Goal: Information Seeking & Learning: Learn about a topic

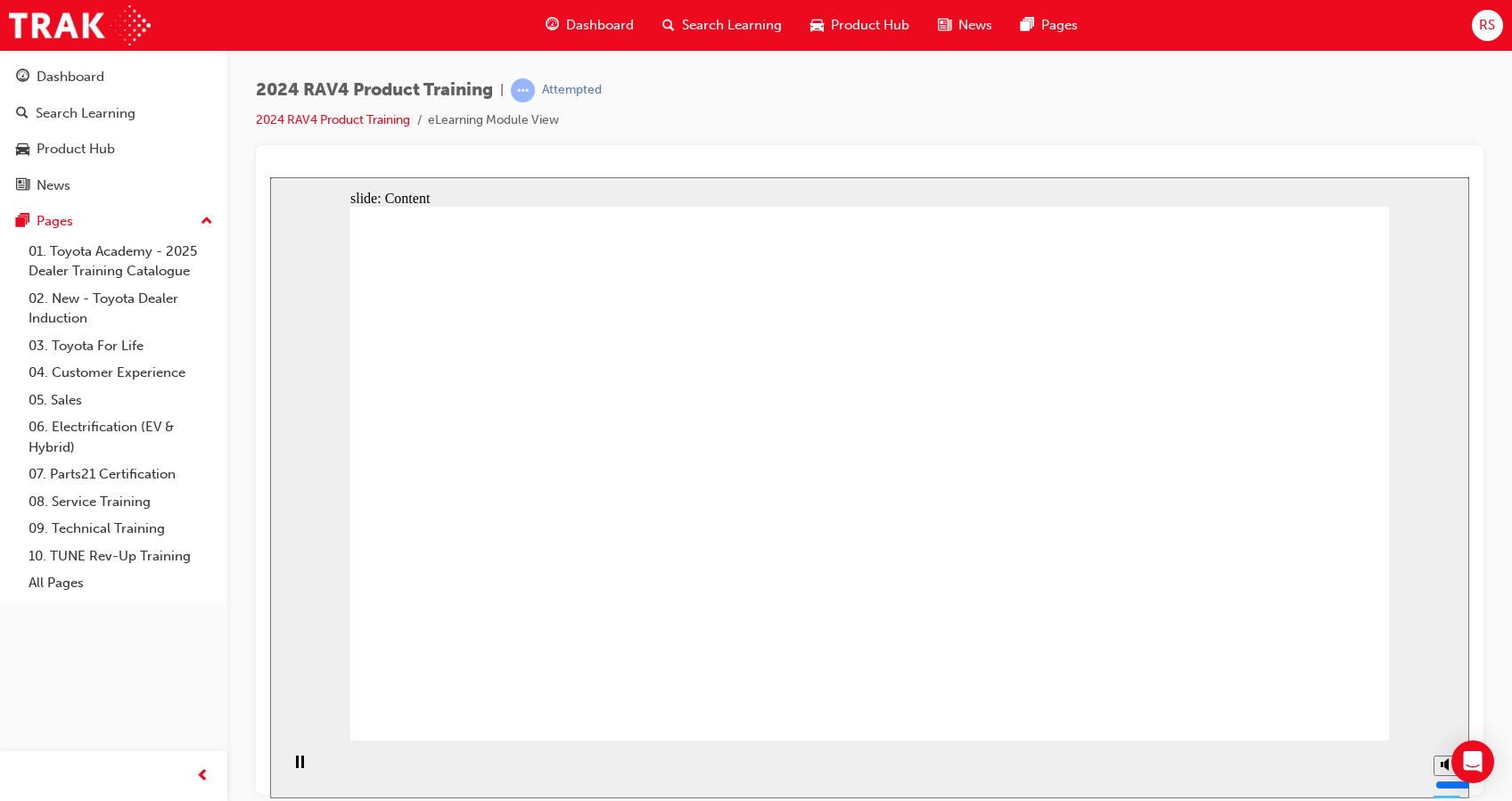
drag, startPoint x: 459, startPoint y: 513, endPoint x: 496, endPoint y: 539, distance: 45.2
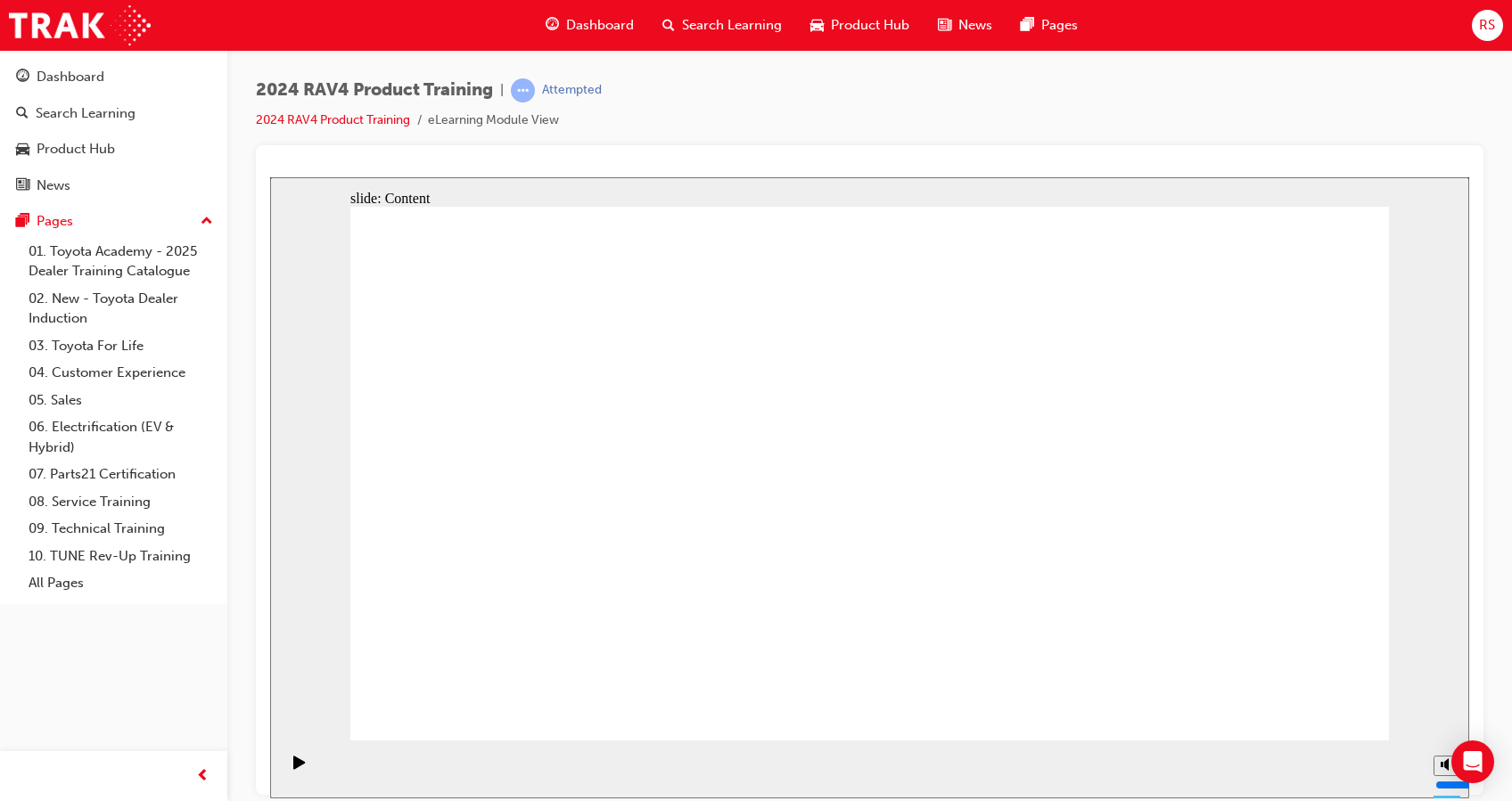
click at [1053, 800] on html "Your version of Internet Explorer is outdated and not supported. Please upgrade…" at bounding box center [756, 400] width 1512 height 801
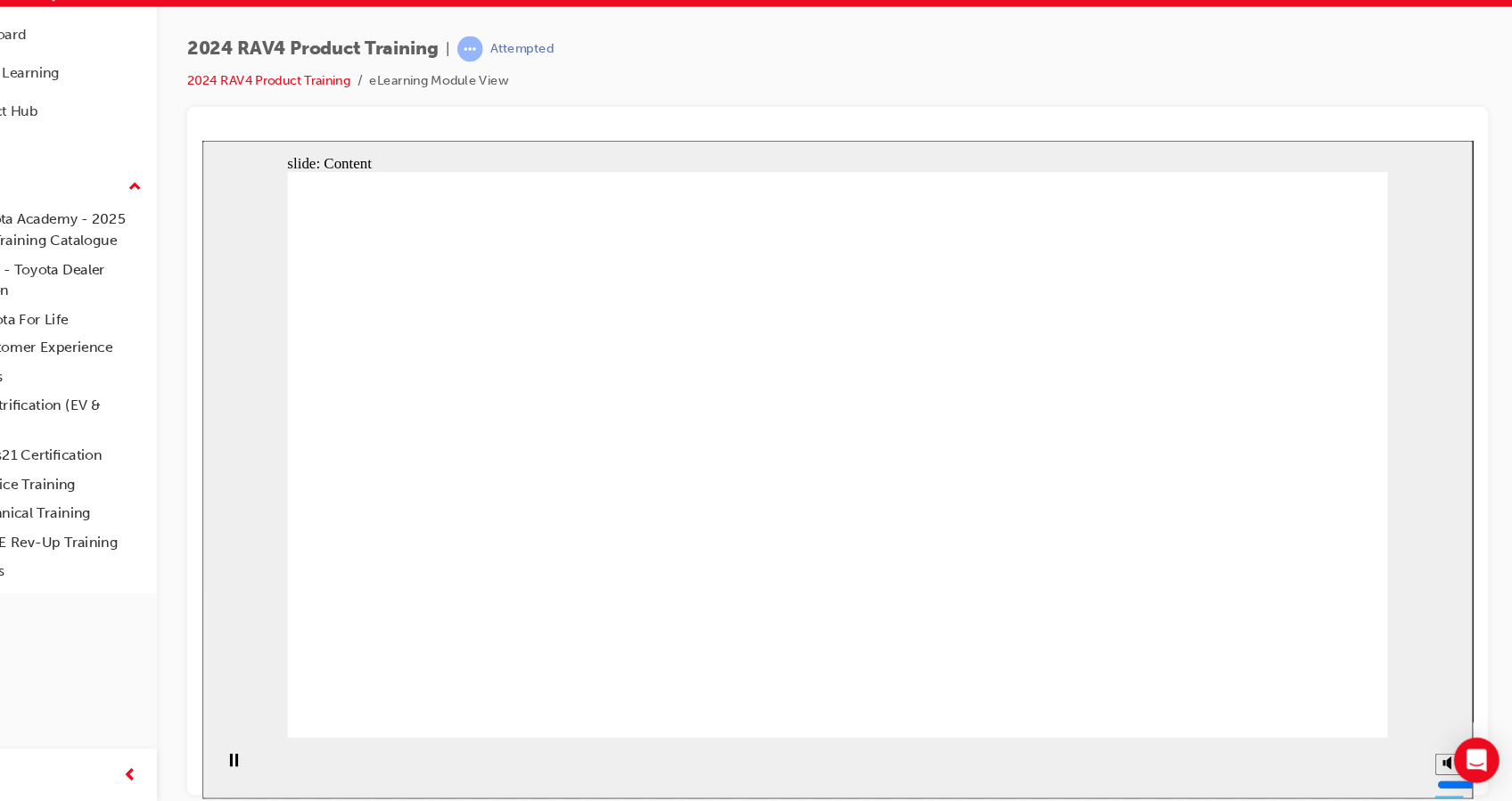
drag, startPoint x: 940, startPoint y: 392, endPoint x: 1047, endPoint y: 542, distance: 184.3
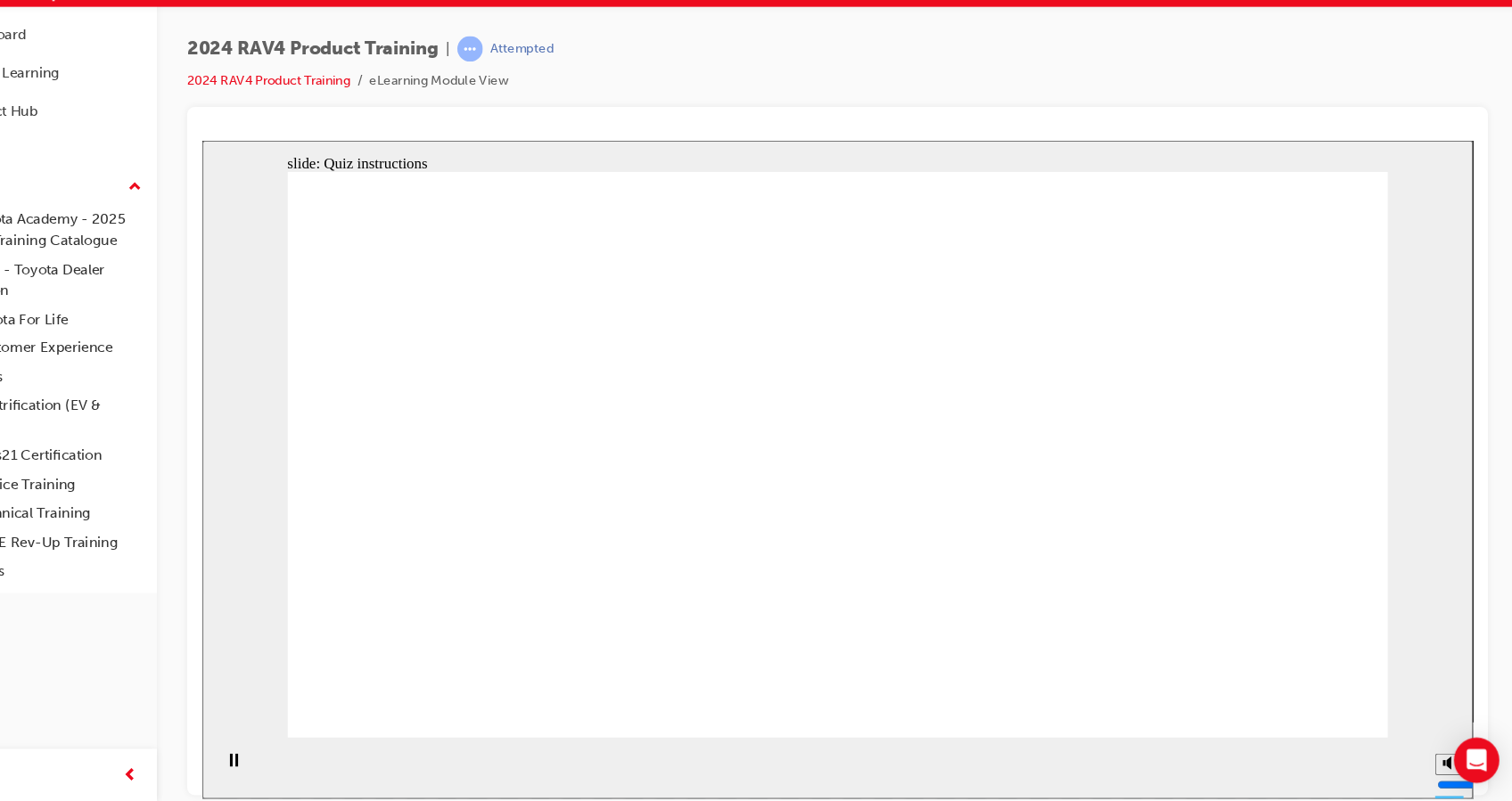
radio input "true"
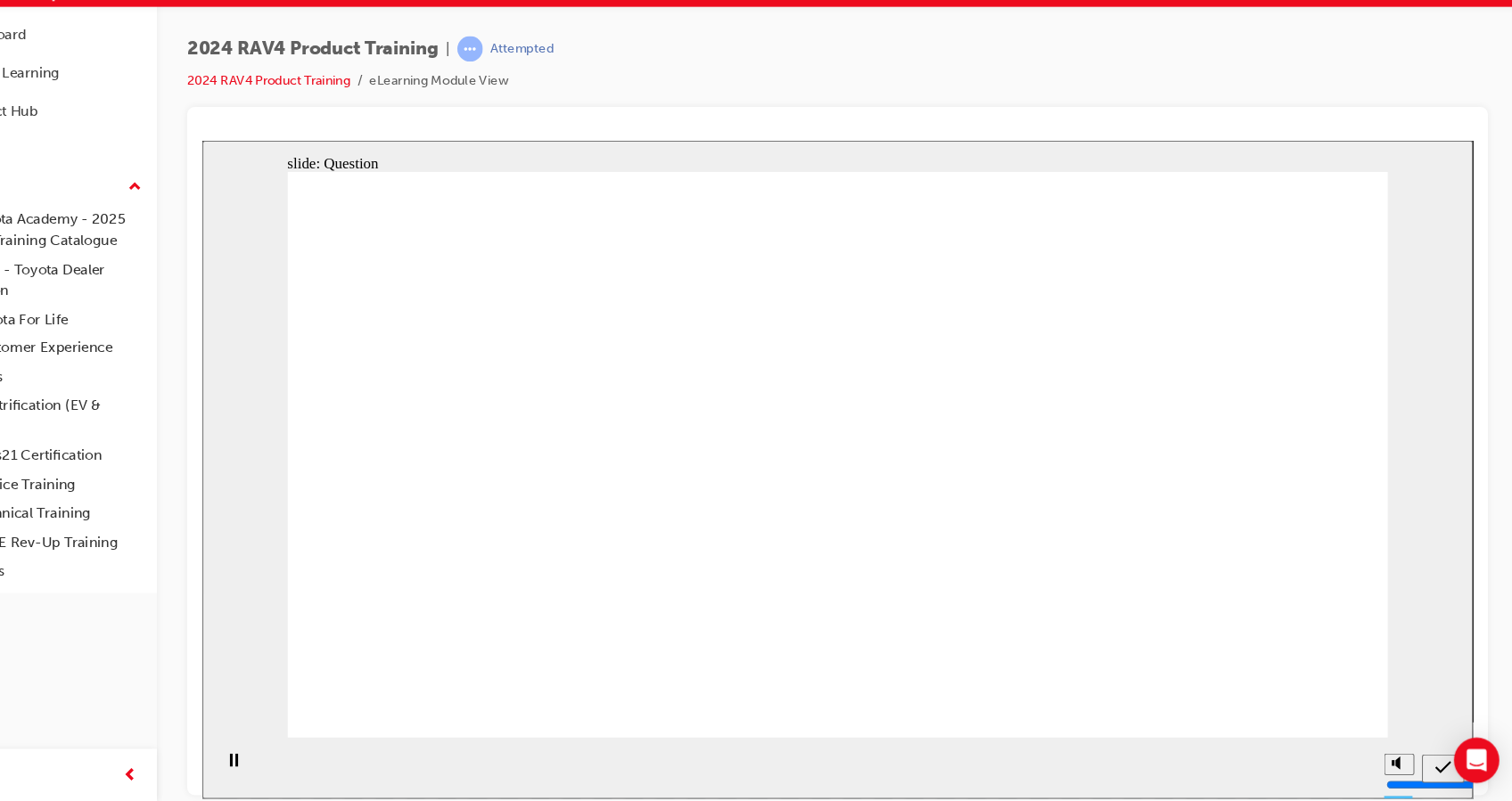
radio input "true"
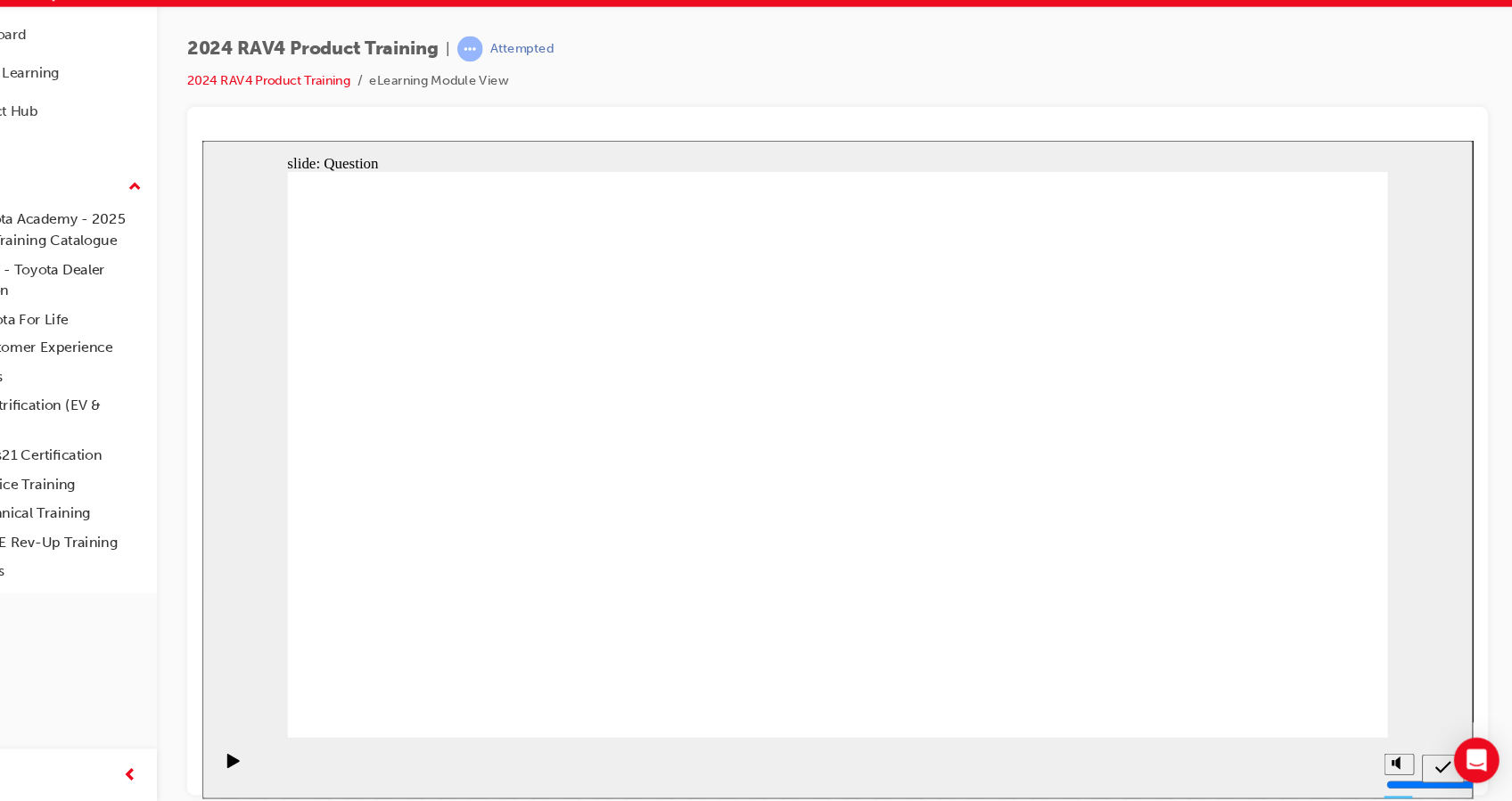
radio input "true"
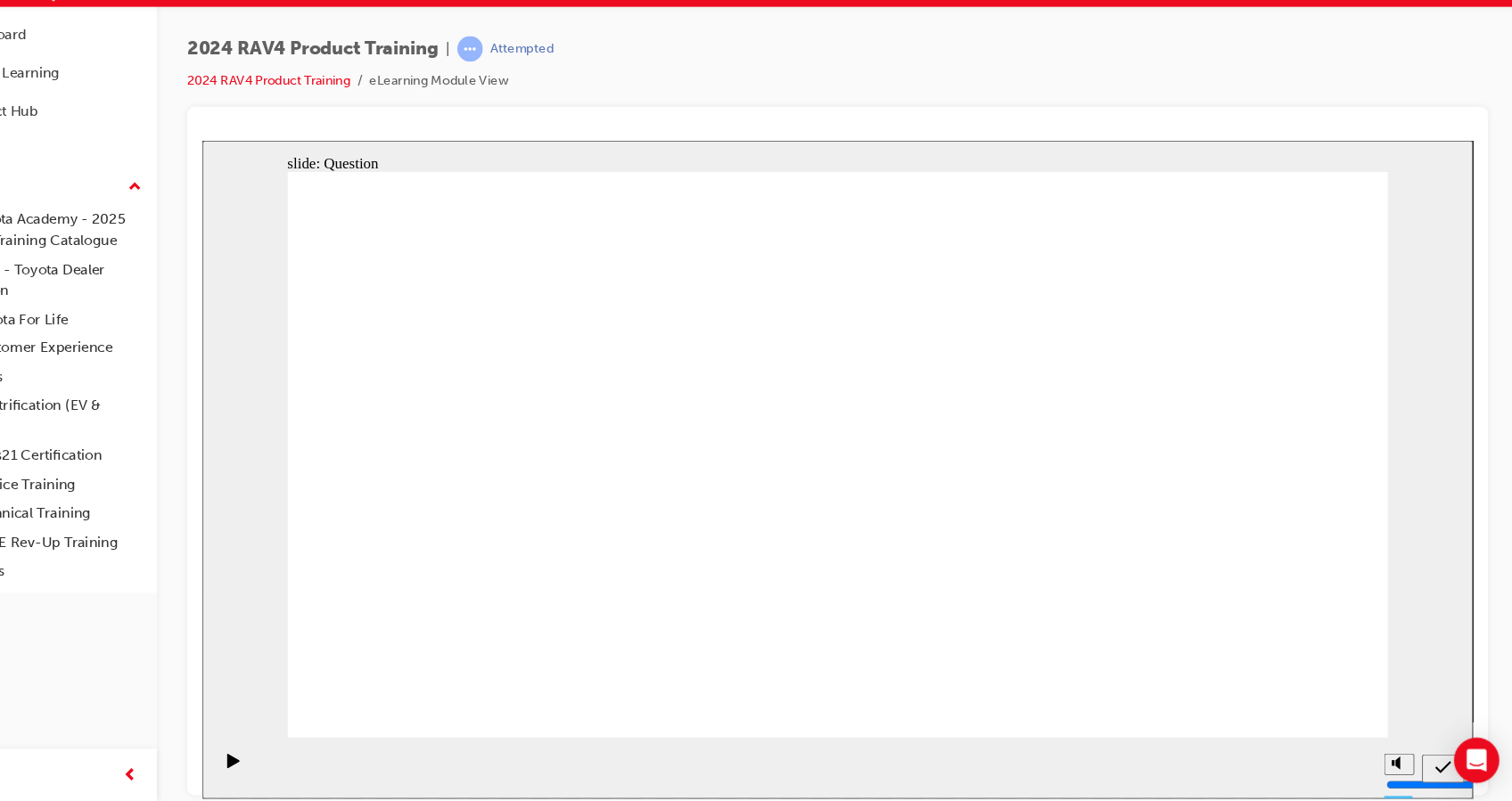
radio input "true"
drag, startPoint x: 756, startPoint y: 402, endPoint x: 1135, endPoint y: 573, distance: 415.8
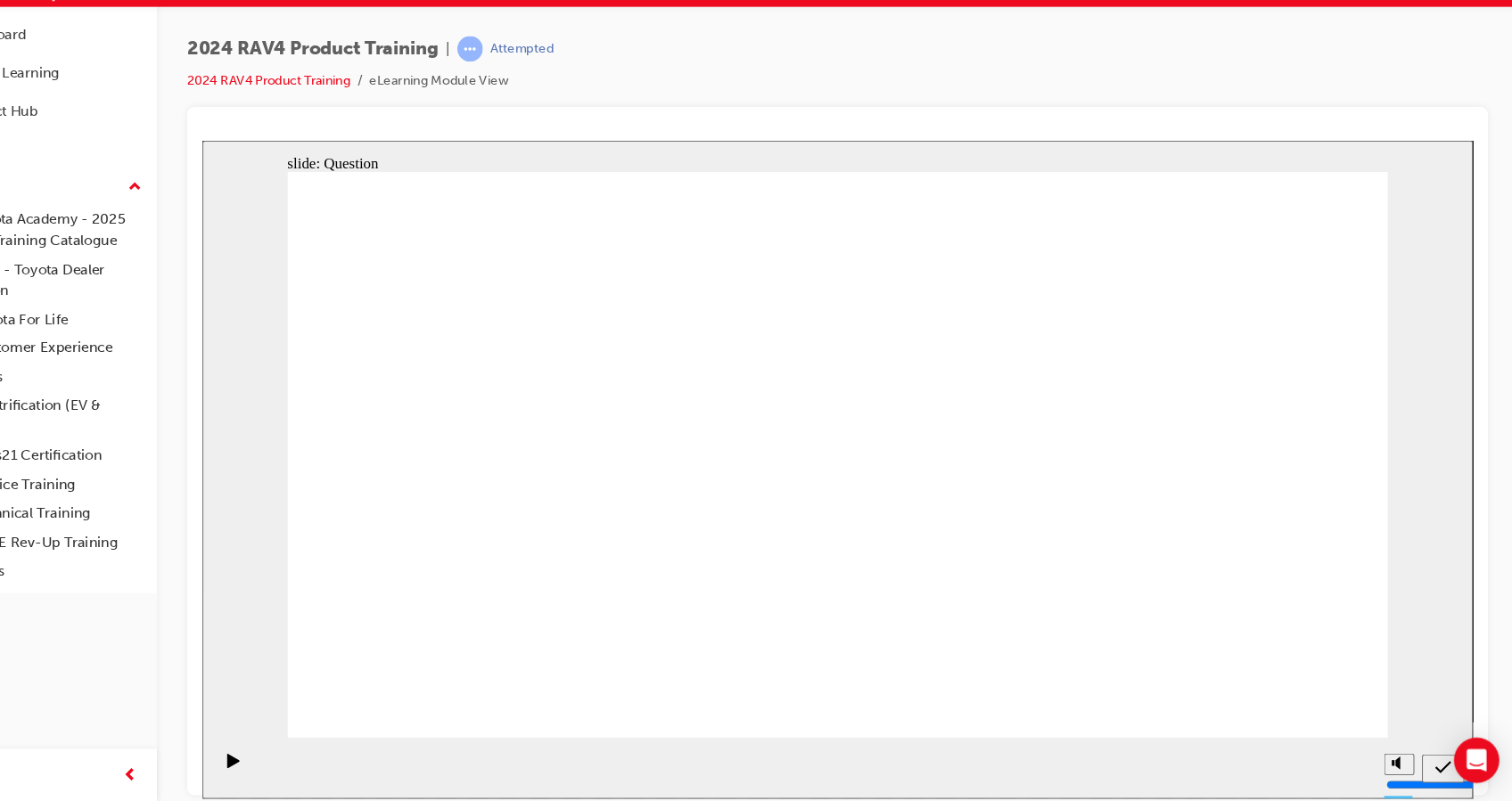
drag, startPoint x: 514, startPoint y: 426, endPoint x: 919, endPoint y: 585, distance: 435.1
drag, startPoint x: 1109, startPoint y: 411, endPoint x: 697, endPoint y: 587, distance: 448.0
drag, startPoint x: 943, startPoint y: 380, endPoint x: 537, endPoint y: 542, distance: 437.1
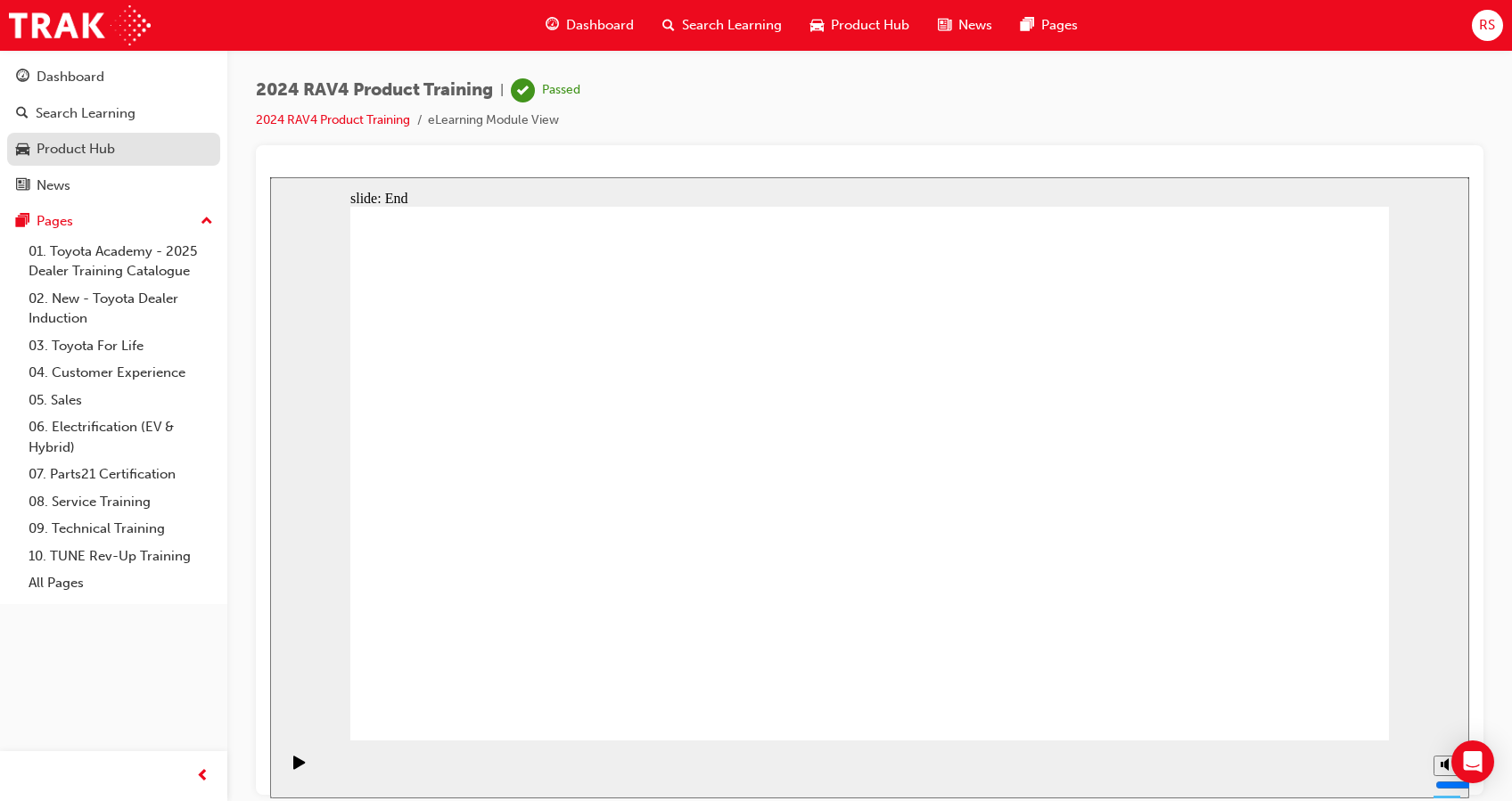
click at [66, 136] on link "Product Hub" at bounding box center [113, 149] width 213 height 33
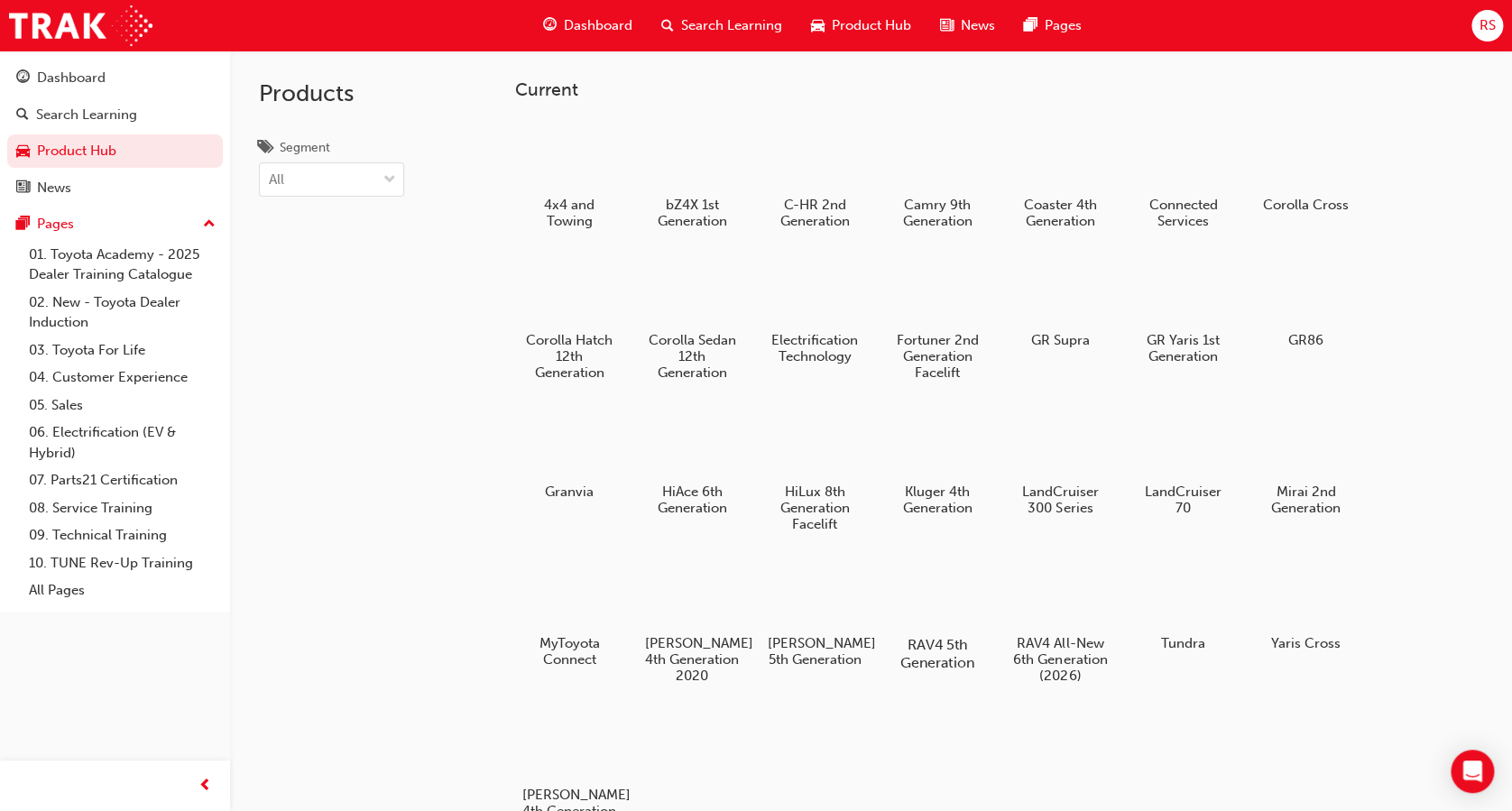
click at [942, 602] on div at bounding box center [937, 592] width 100 height 72
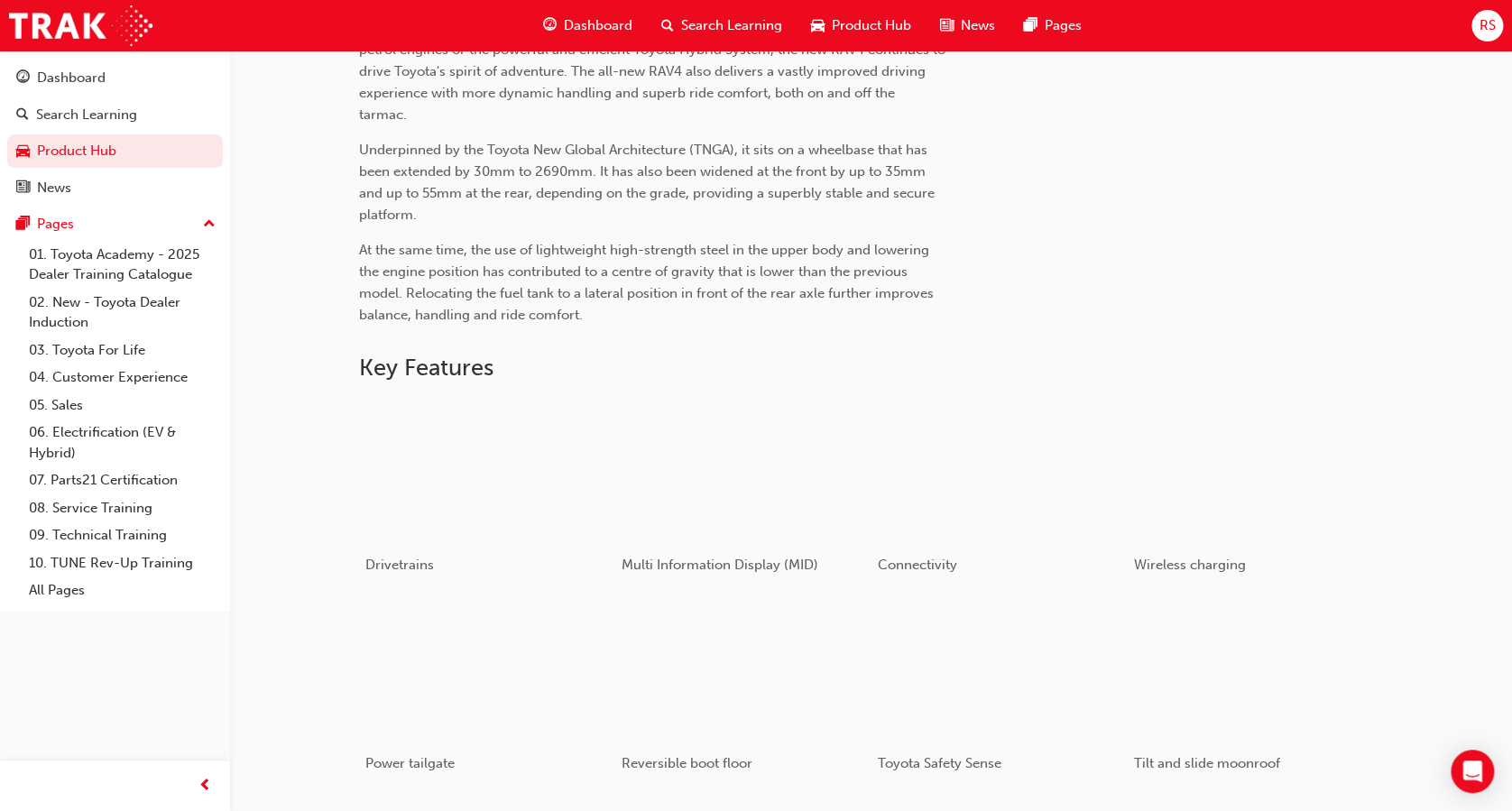
scroll to position [726, 0]
click at [1180, 490] on div "button" at bounding box center [1256, 469] width 257 height 144
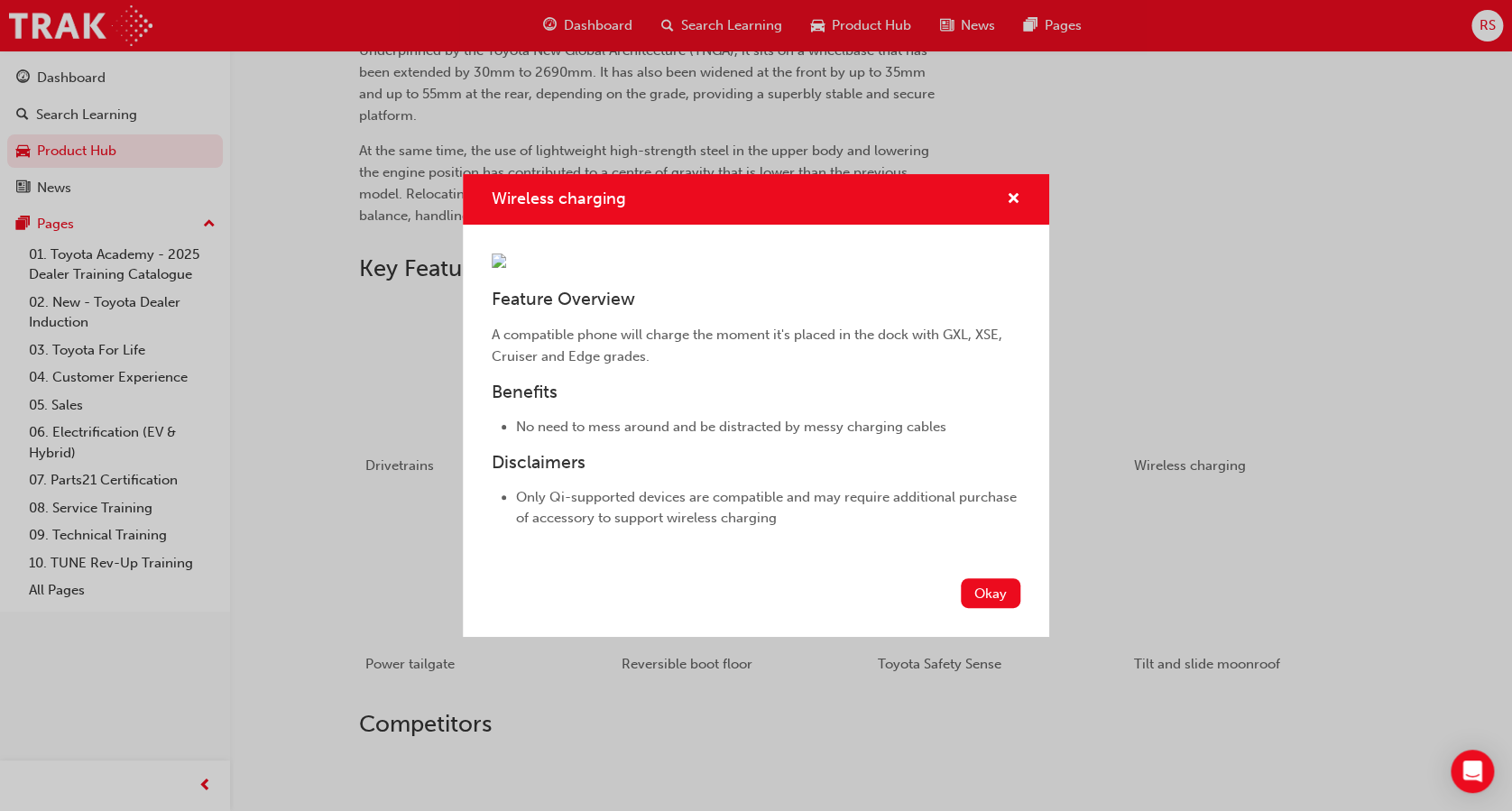
scroll to position [754, 0]
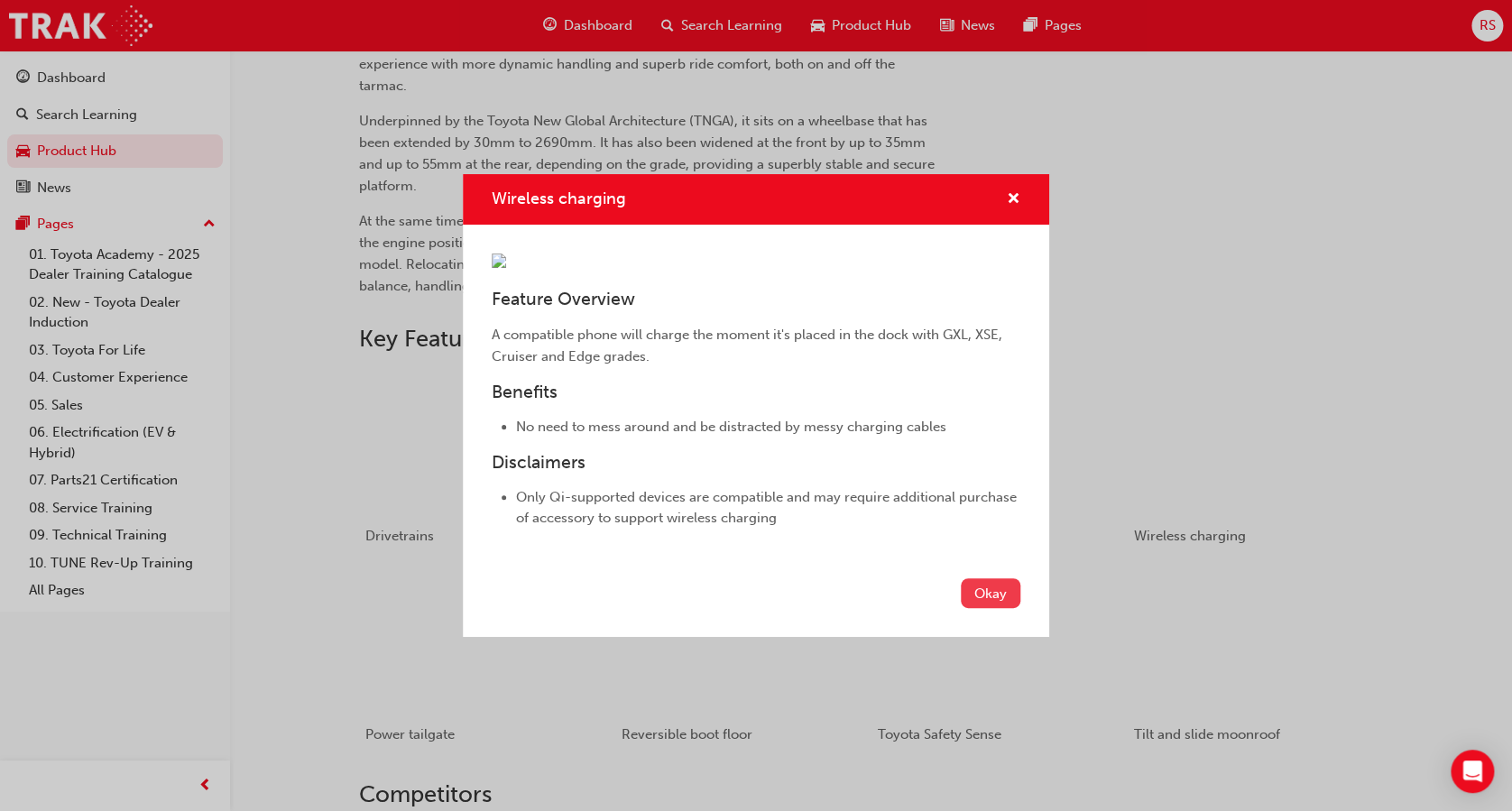
click at [1010, 608] on button "Okay" at bounding box center [991, 593] width 60 height 30
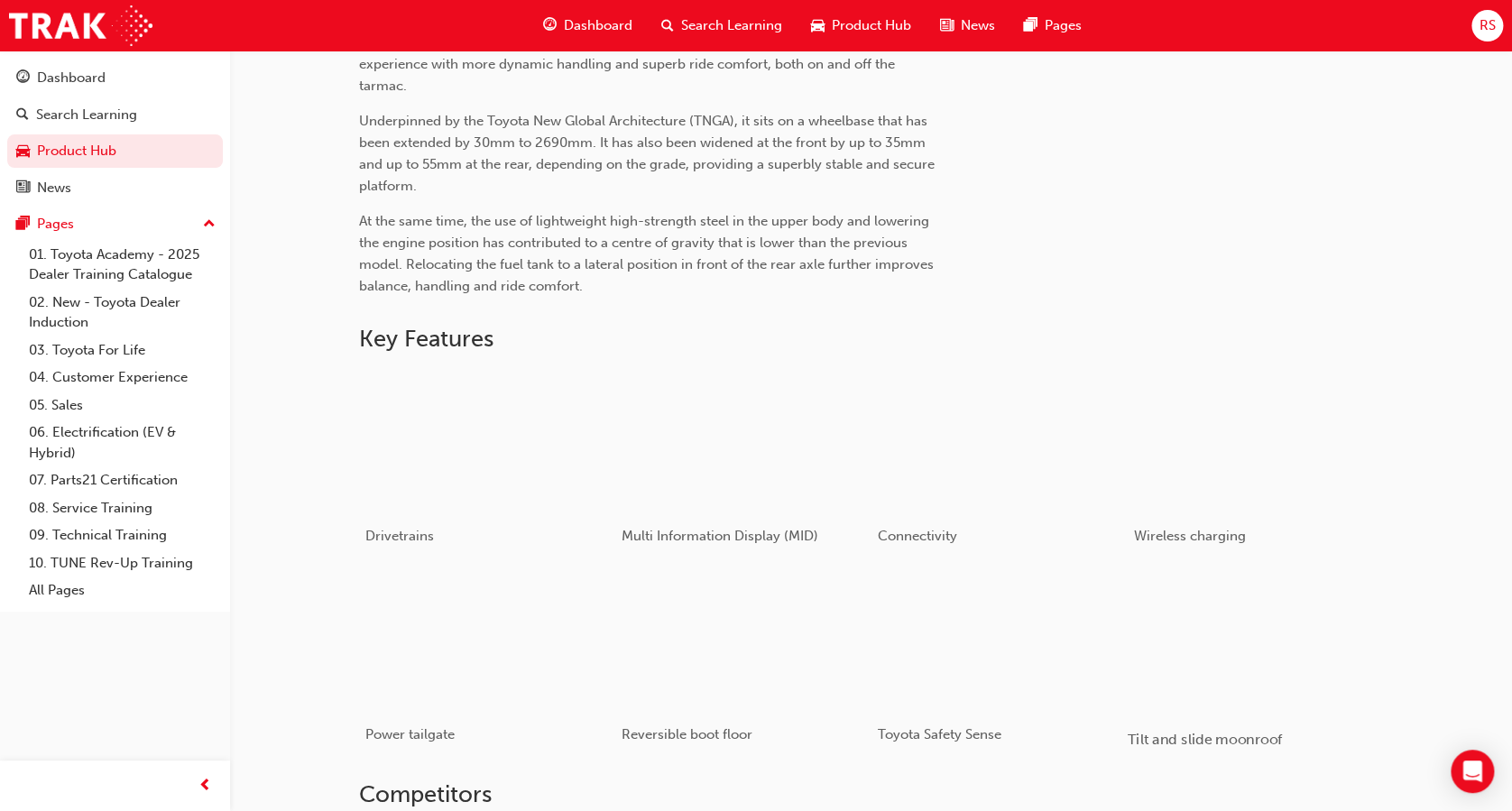
click at [1194, 644] on div "button" at bounding box center [1256, 640] width 257 height 144
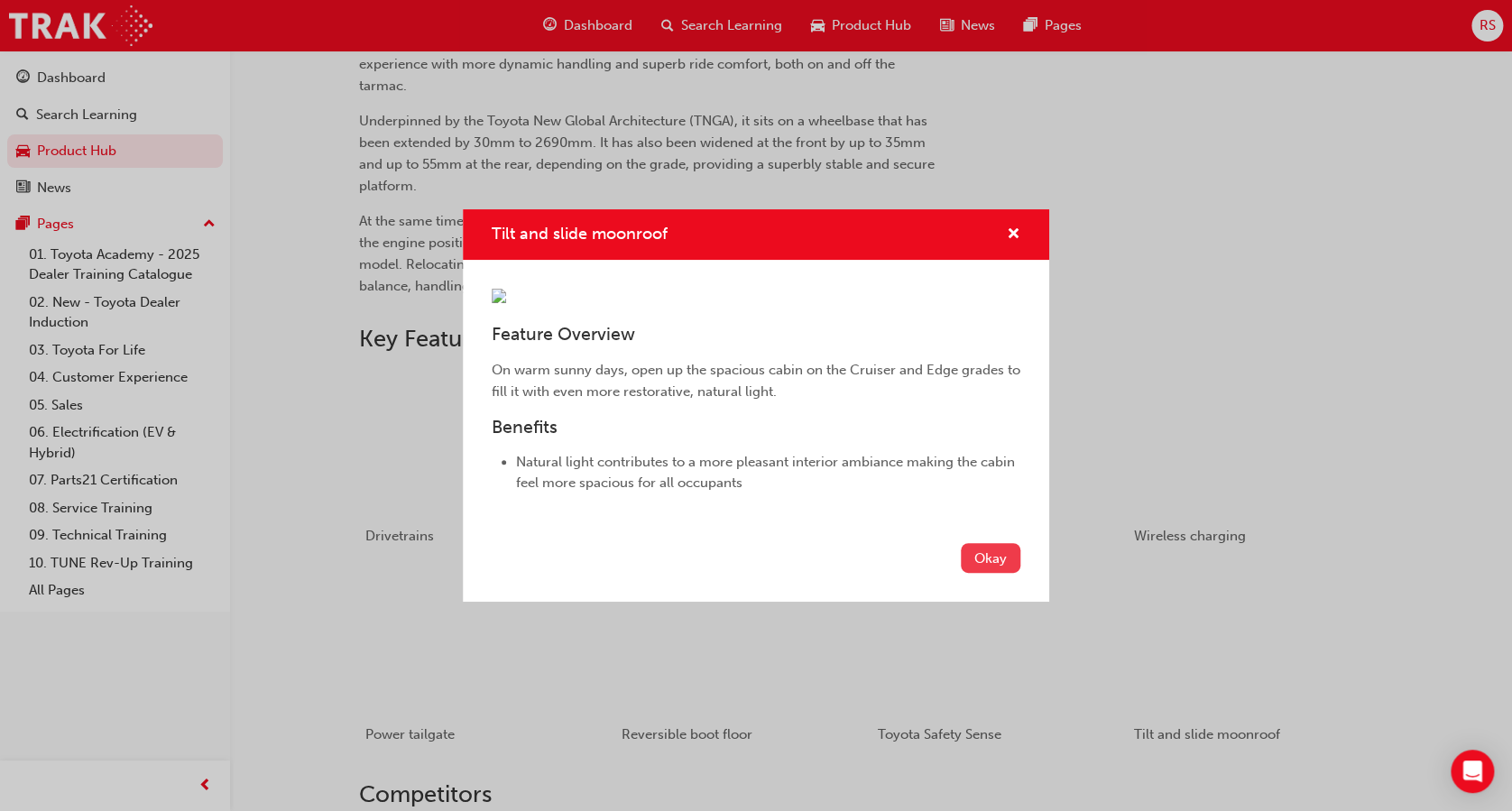
click at [999, 573] on button "Okay" at bounding box center [991, 558] width 60 height 30
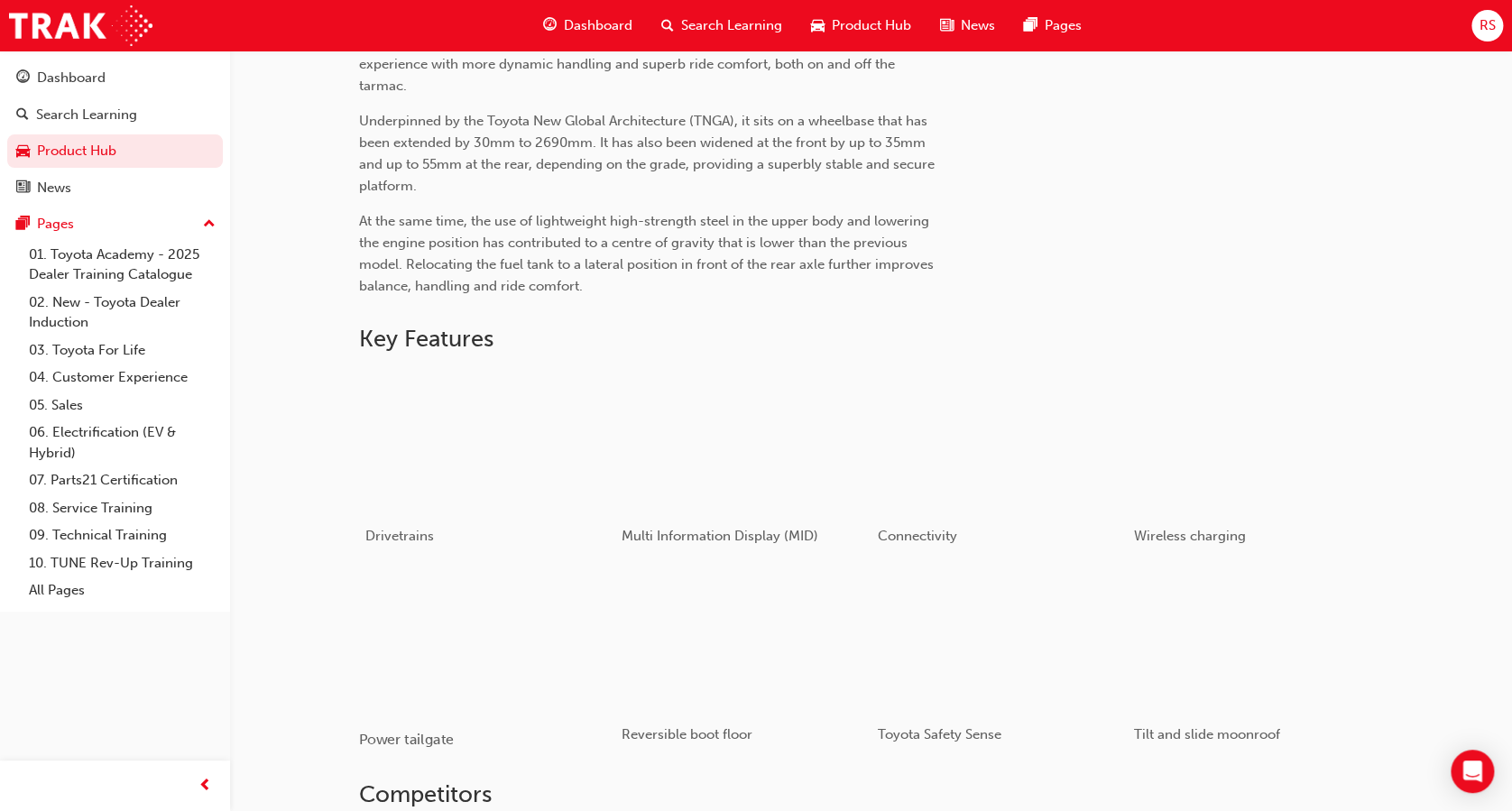
click at [530, 650] on div "button" at bounding box center [487, 640] width 257 height 144
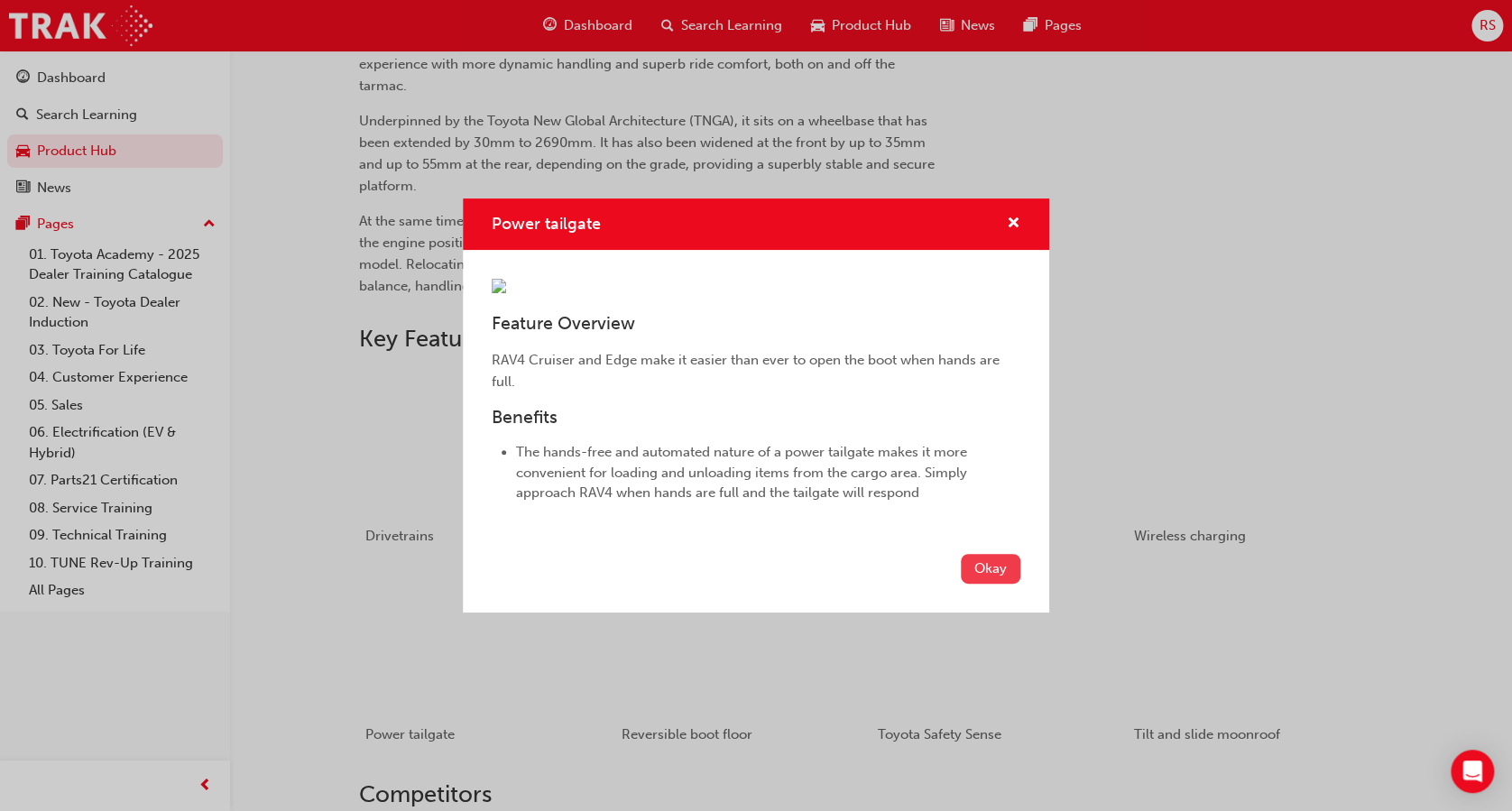
click at [982, 584] on button "Okay" at bounding box center [991, 569] width 60 height 30
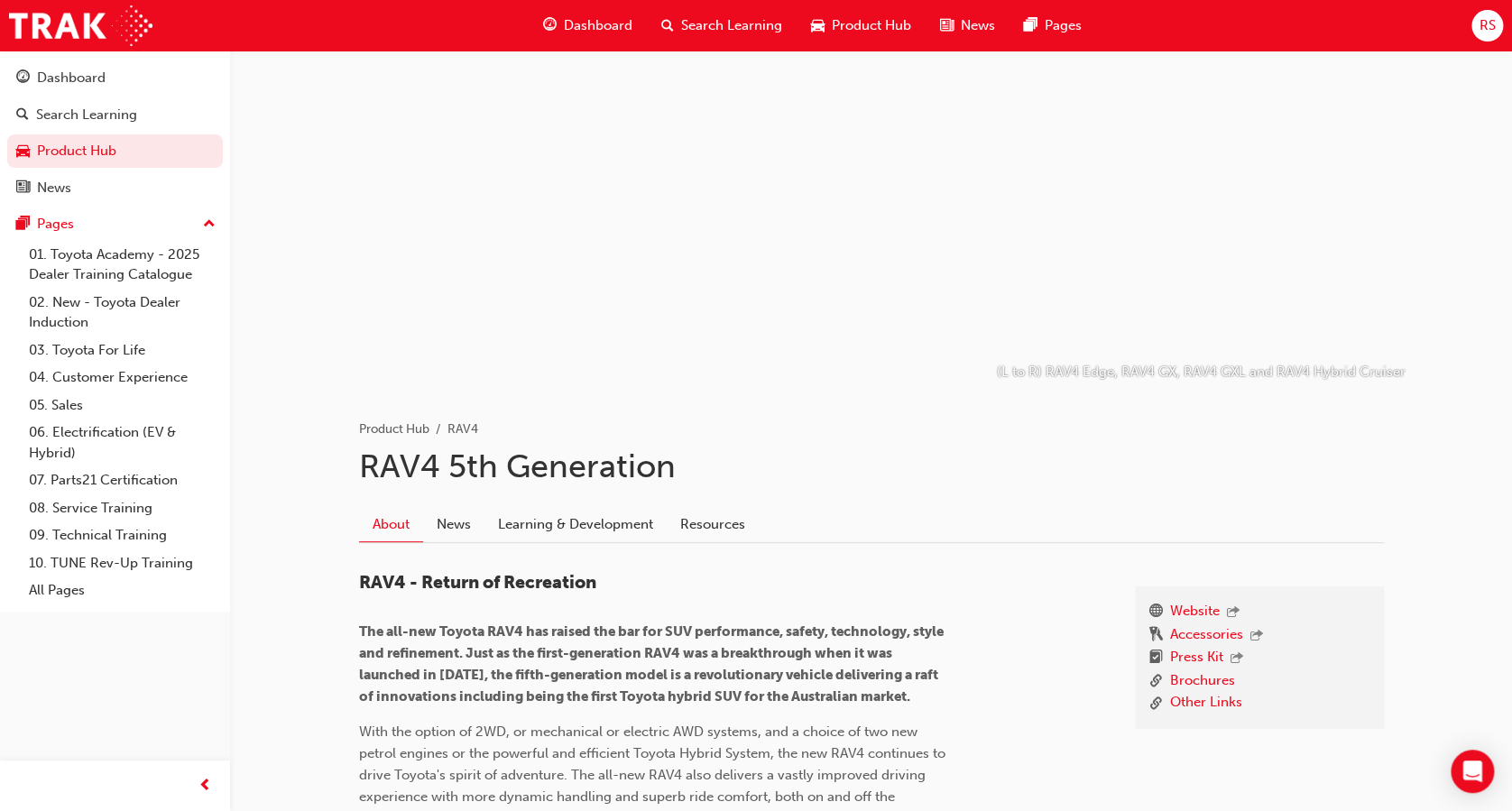
scroll to position [0, 0]
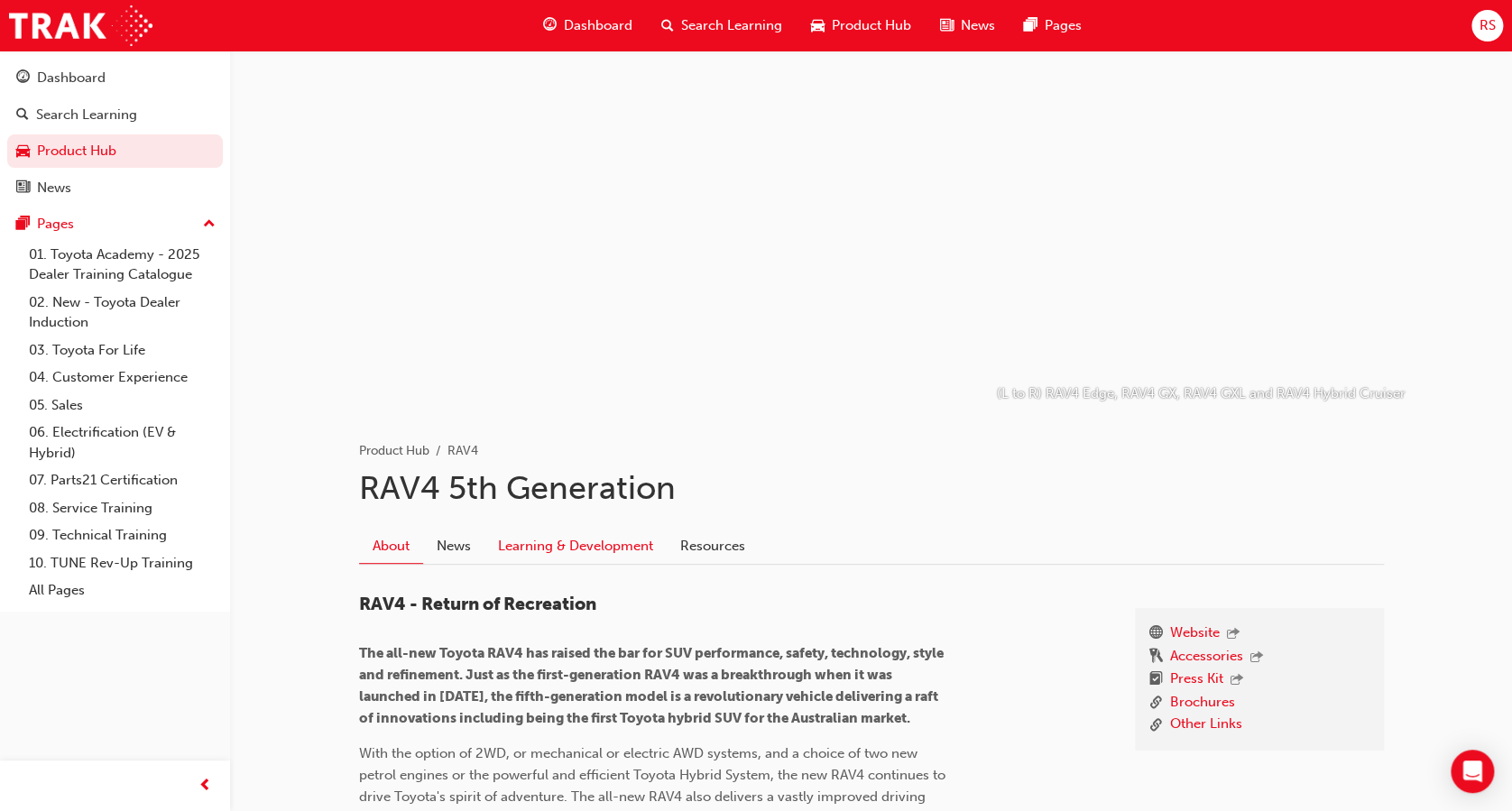
click at [563, 546] on link "Learning & Development" at bounding box center [576, 546] width 183 height 34
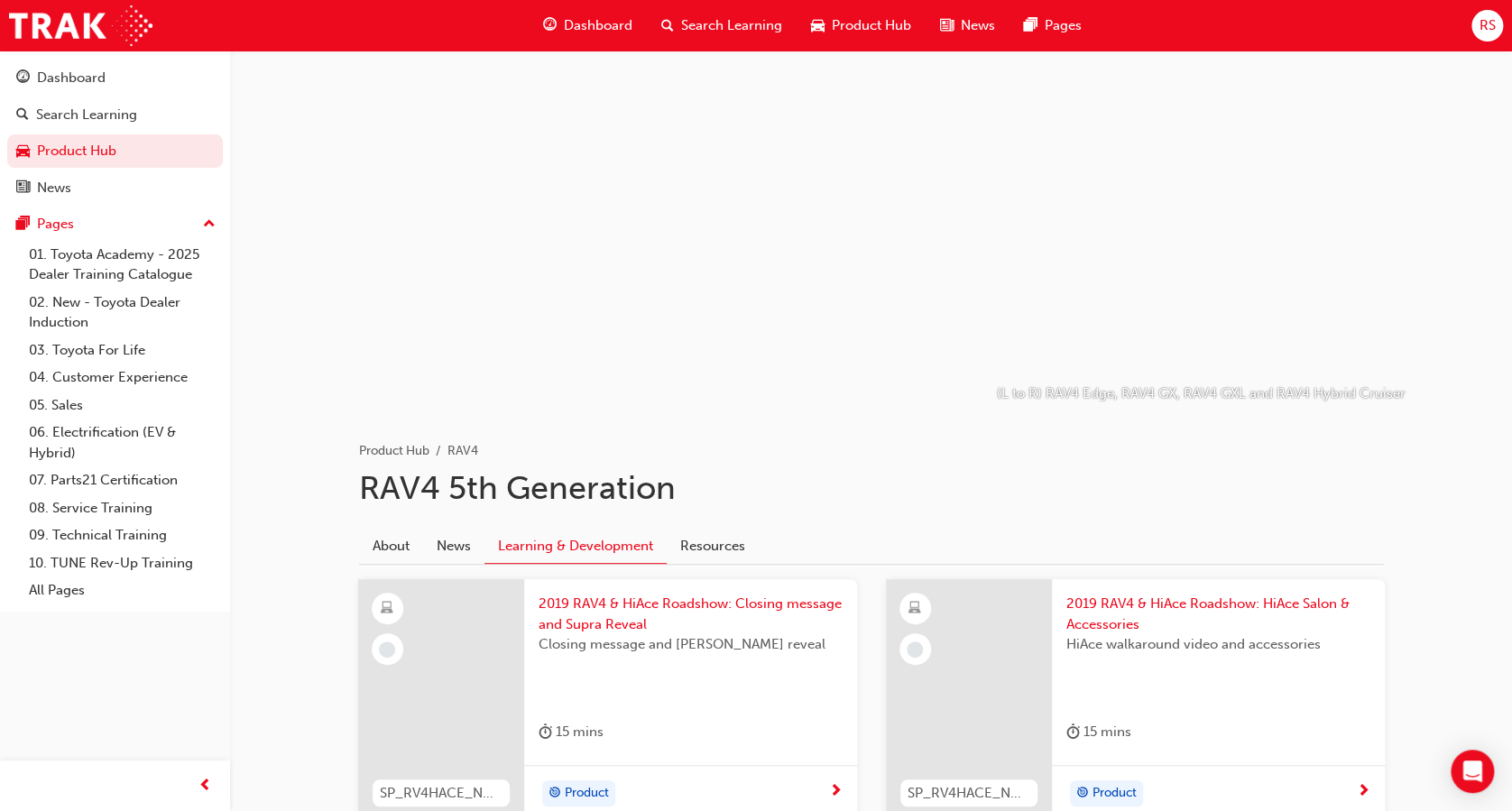
click at [1039, 621] on div at bounding box center [969, 699] width 166 height 241
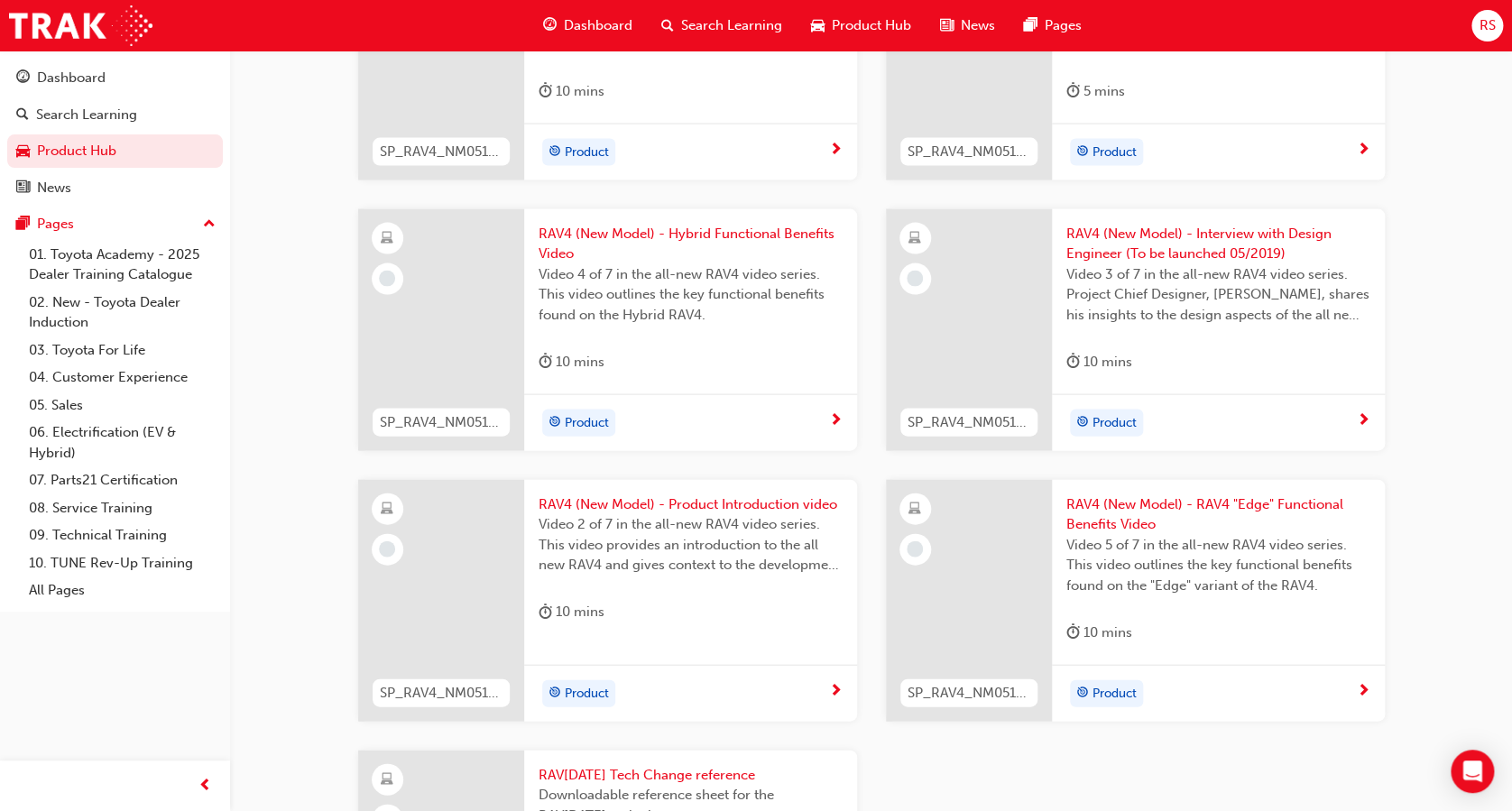
scroll to position [1703, 0]
click at [682, 230] on span "RAV4 (New Model) - Hybrid Functional Benefits Video" at bounding box center [691, 245] width 304 height 41
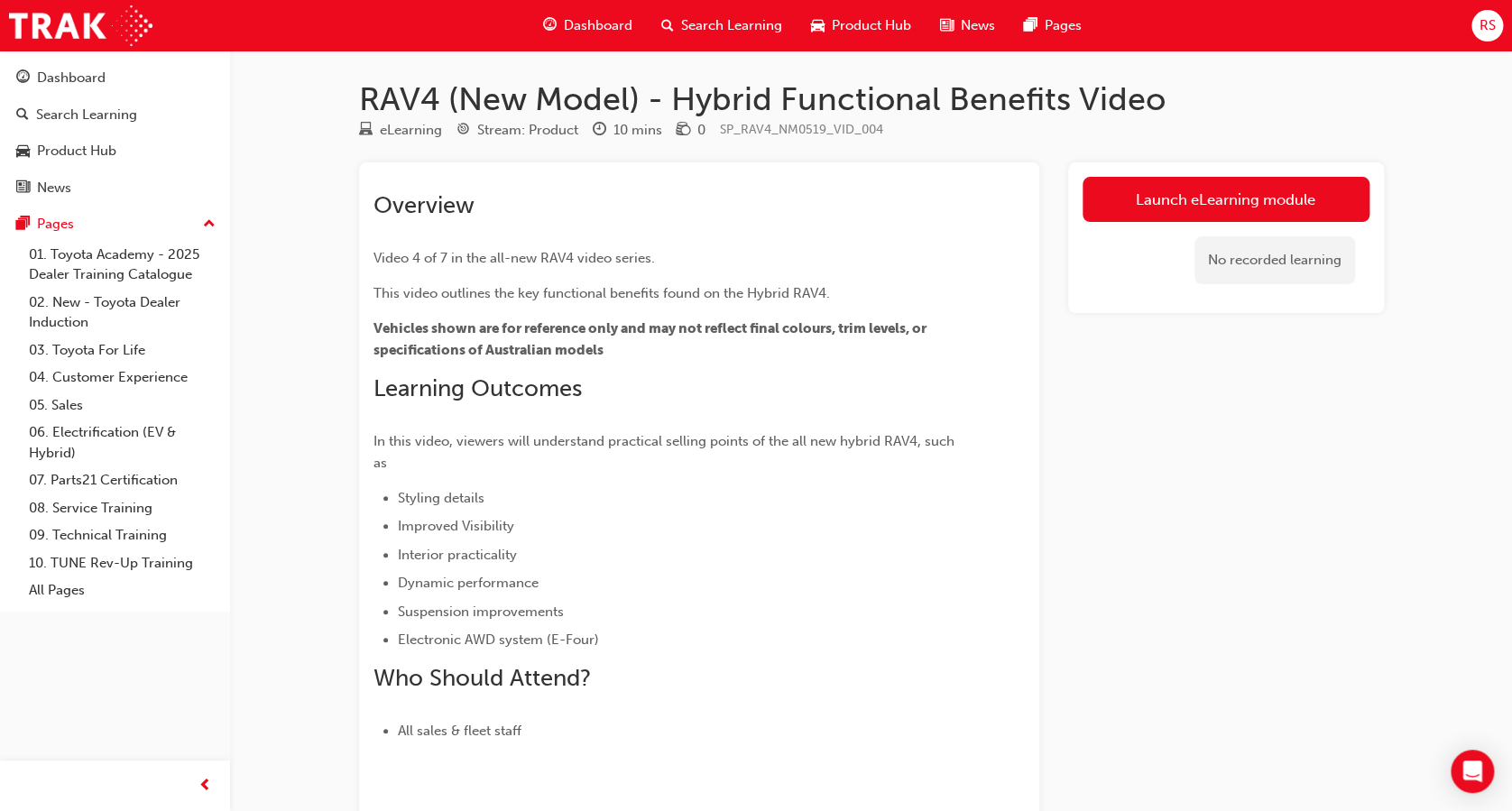
click at [1425, 267] on div "RAV4 (New Model) - Hybrid Functional Benefits Video eLearning Stream: Product 1…" at bounding box center [756, 500] width 1512 height 1000
click at [1300, 199] on link "Launch eLearning module" at bounding box center [1227, 199] width 287 height 45
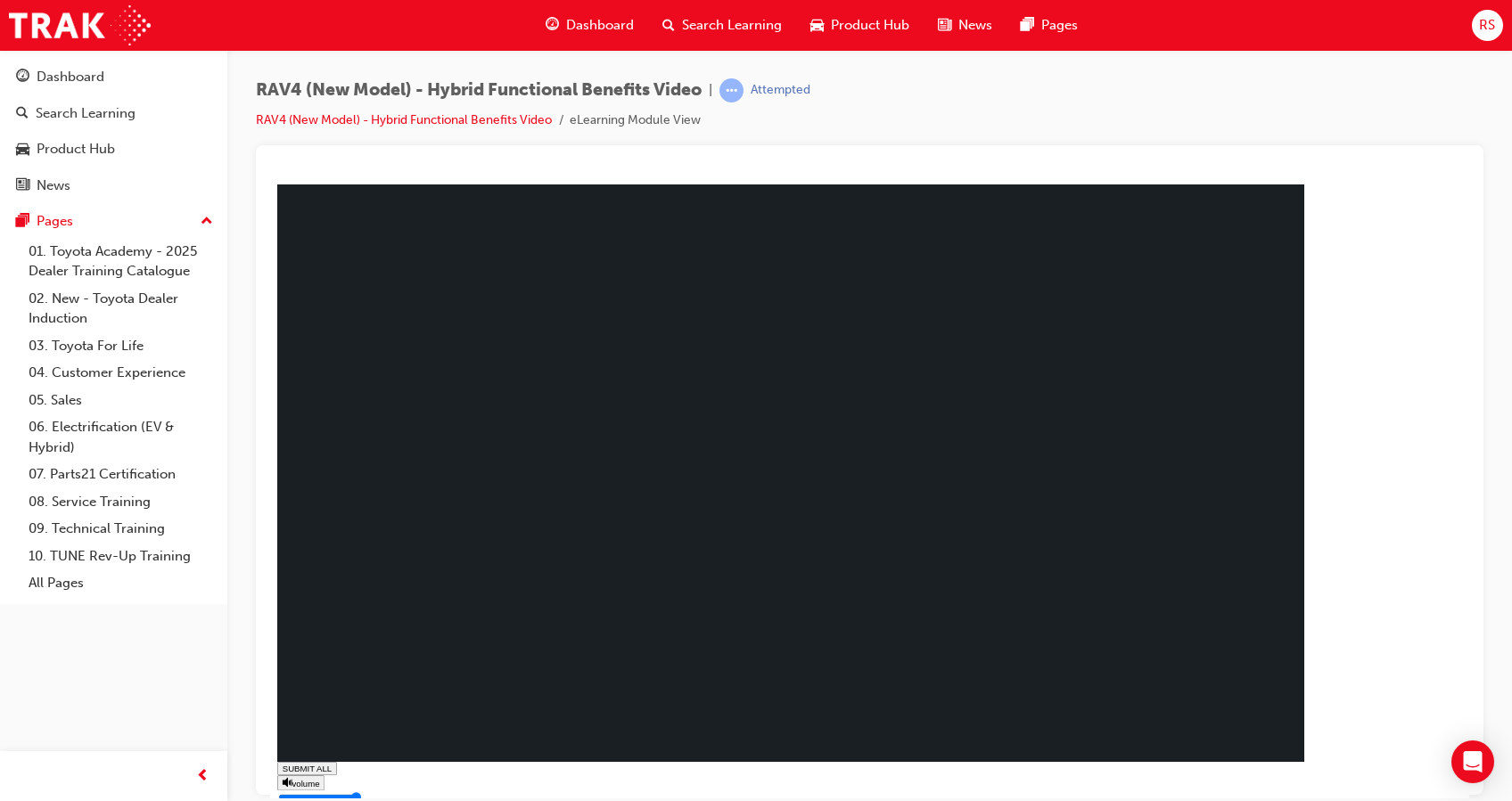
click at [288, 777] on polygon at bounding box center [285, 781] width 6 height 10
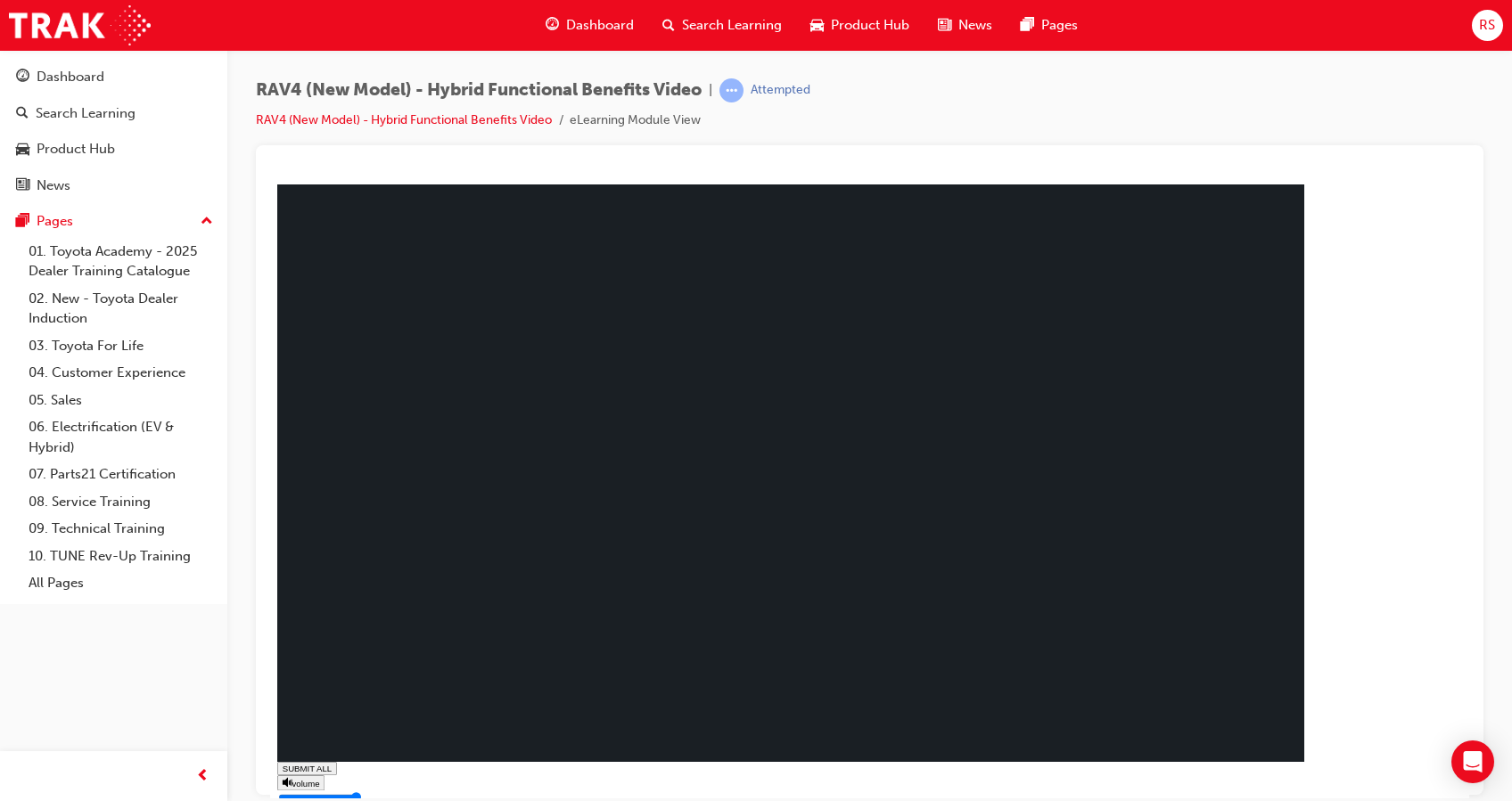
click at [1291, 308] on rect at bounding box center [790, 471] width 1027 height 577
click at [1084, 560] on rect at bounding box center [790, 471] width 1027 height 577
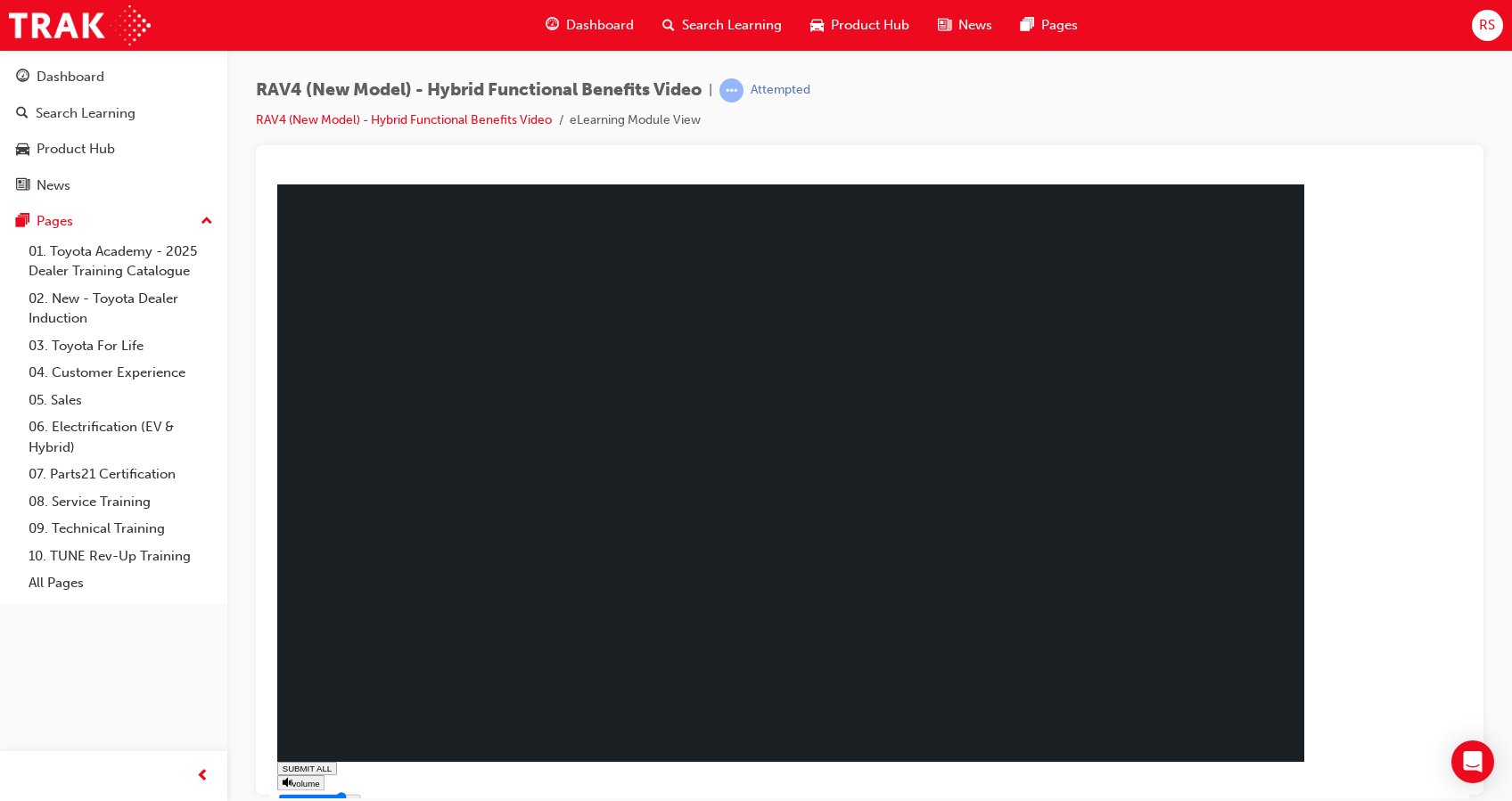
type input "1"
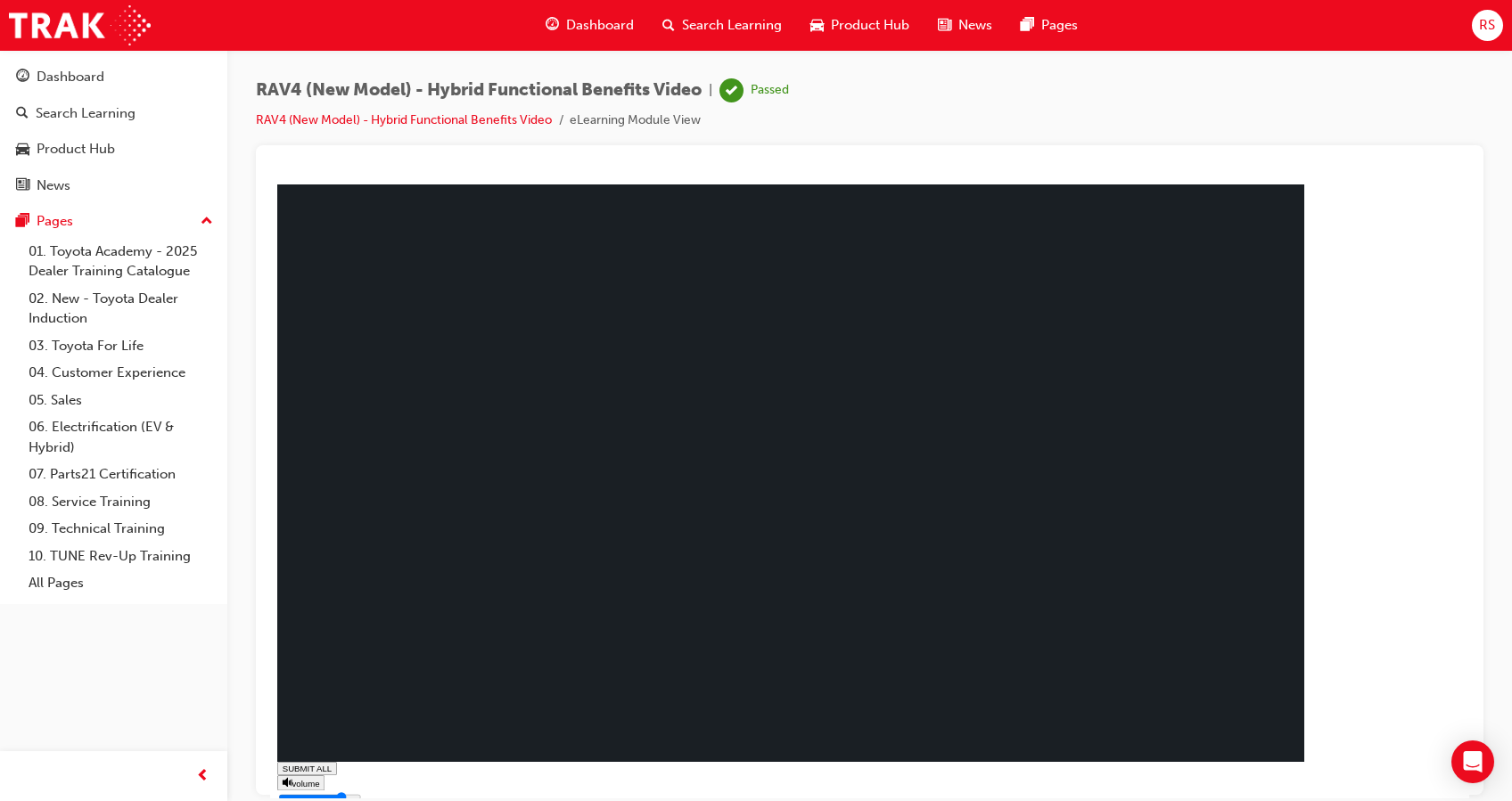
click at [703, 19] on span "Search Learning" at bounding box center [731, 25] width 99 height 20
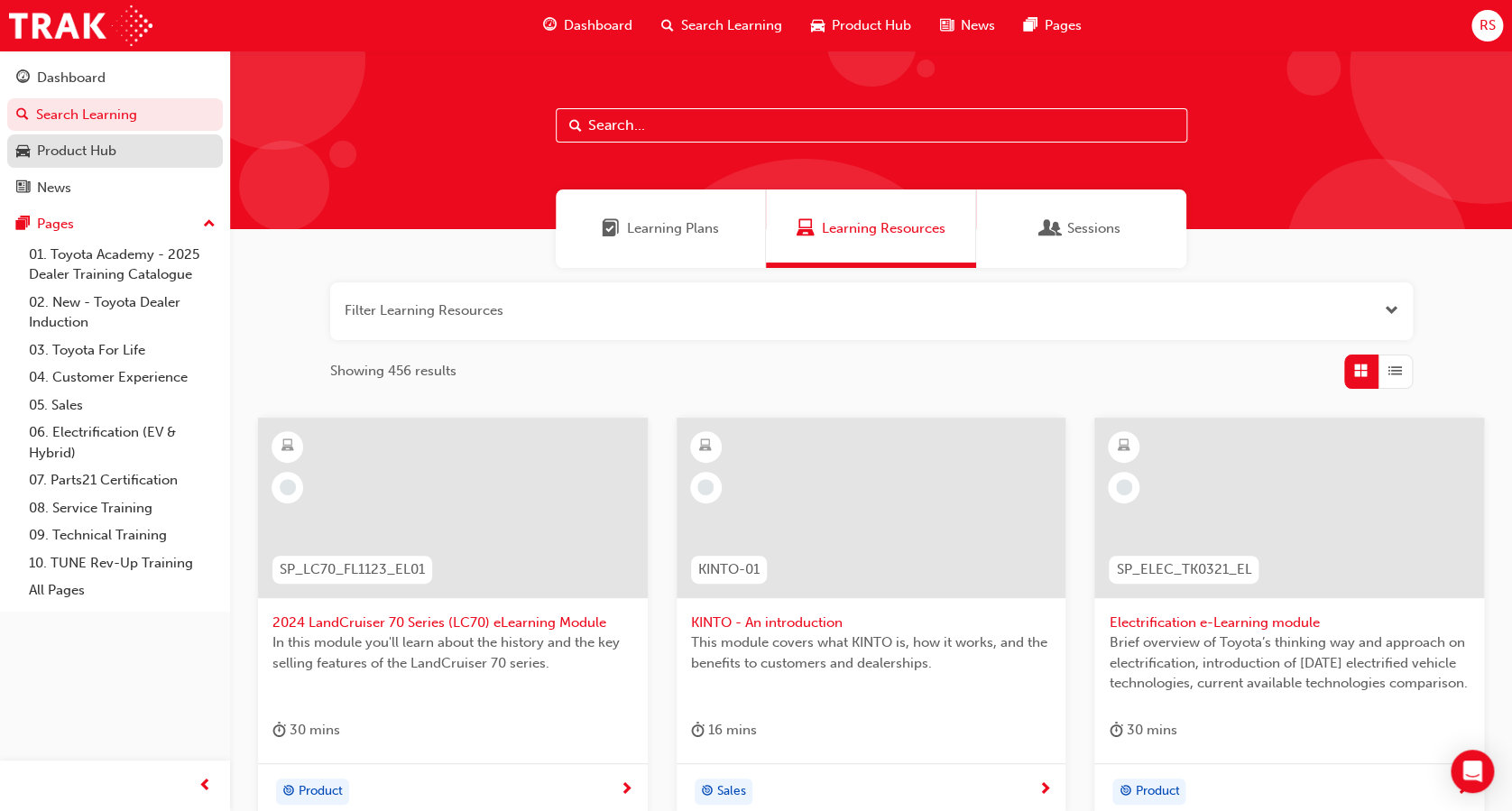
click at [86, 158] on div "Product Hub" at bounding box center [76, 151] width 79 height 21
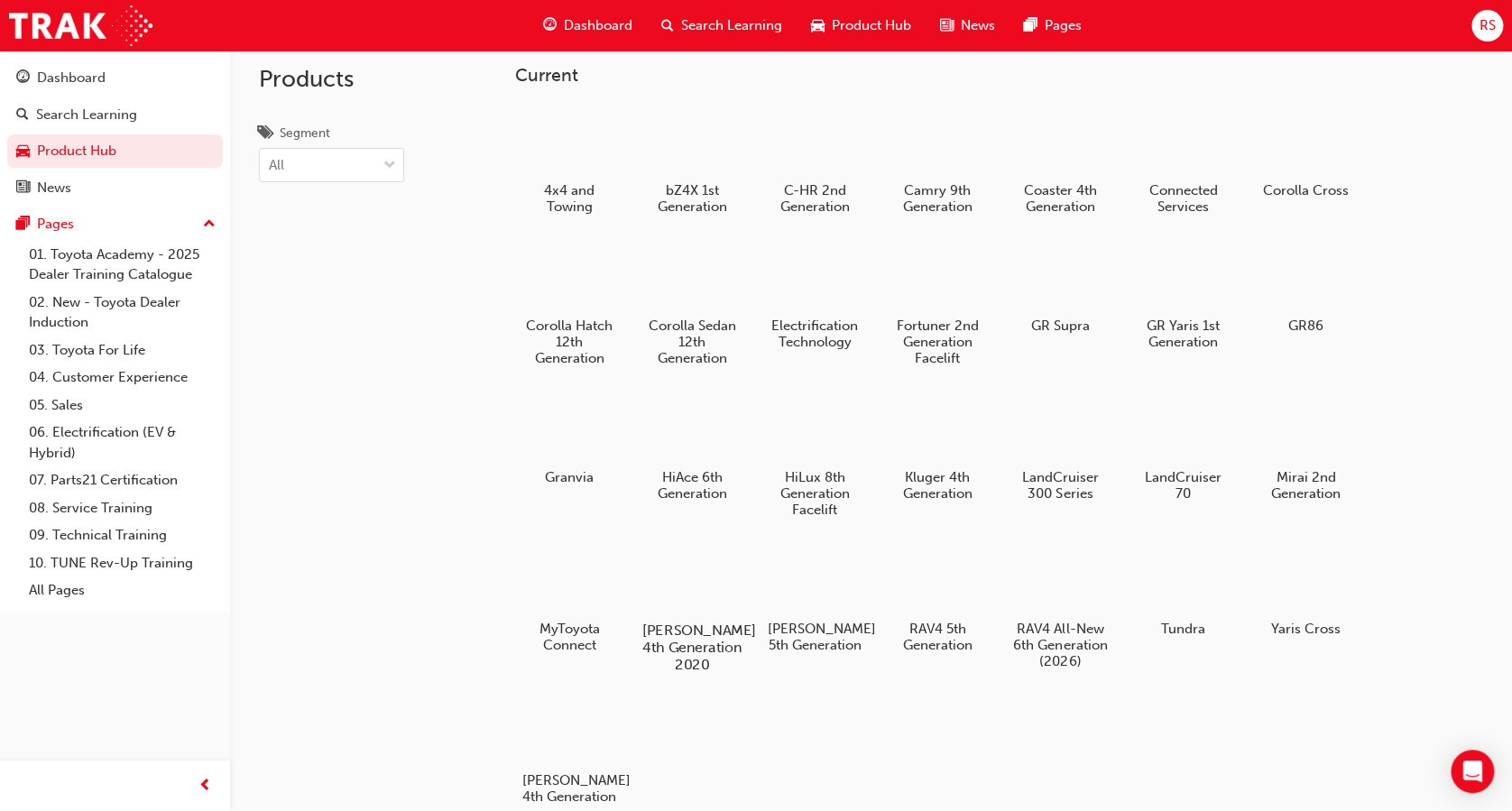
scroll to position [15, 0]
click at [933, 434] on div at bounding box center [937, 425] width 100 height 72
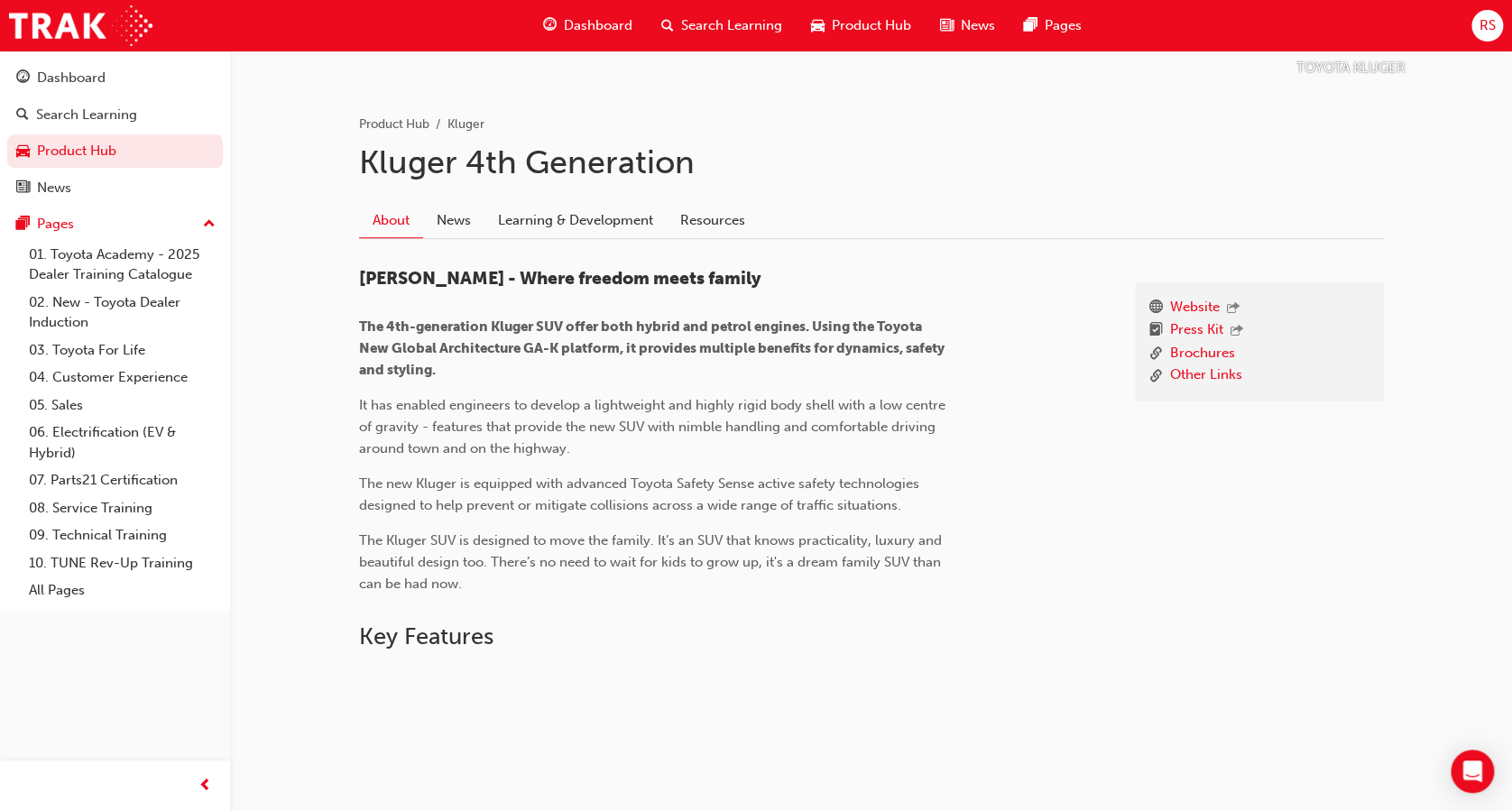
scroll to position [372, 0]
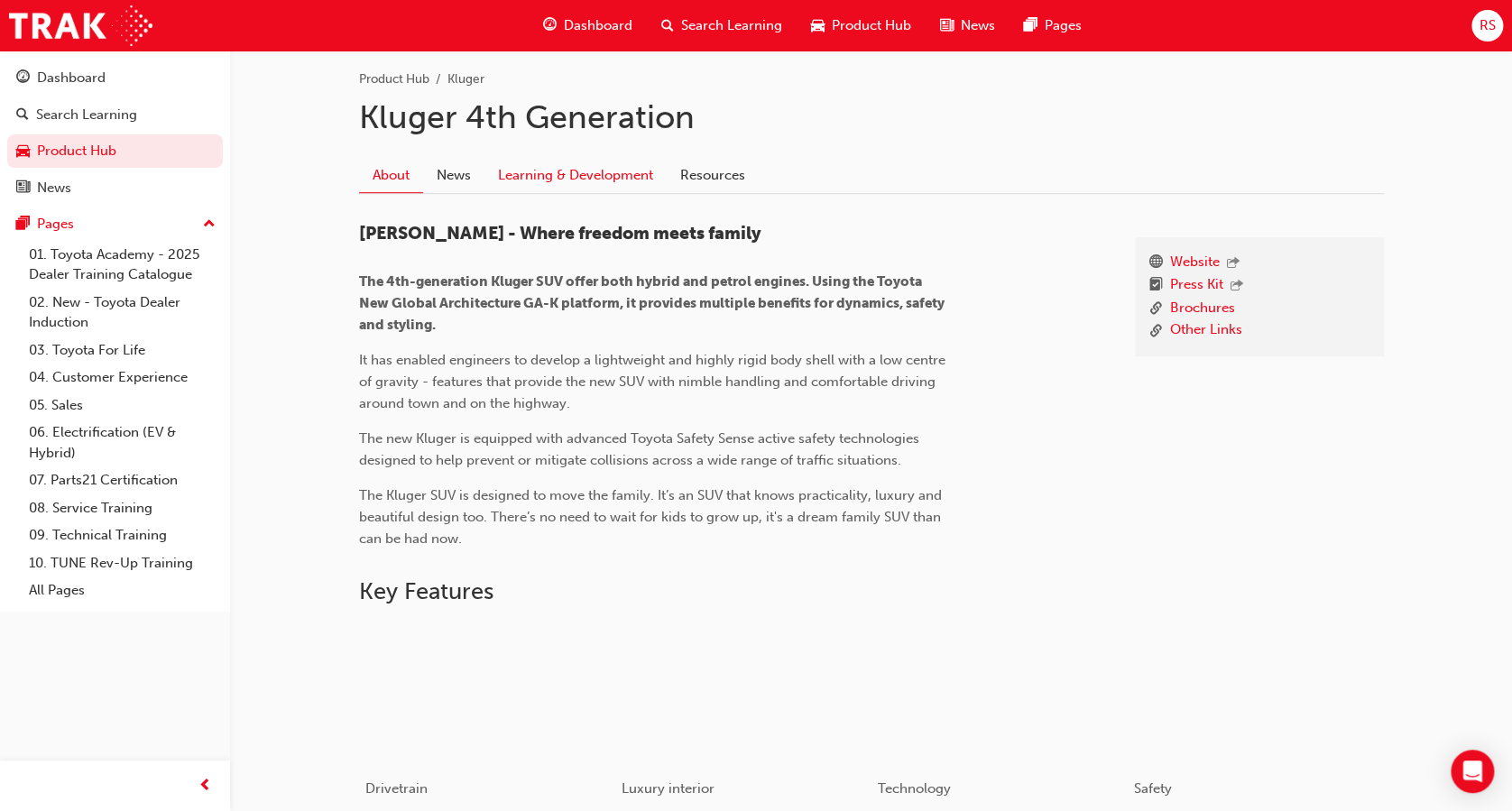
click at [538, 185] on link "Learning & Development" at bounding box center [576, 174] width 183 height 34
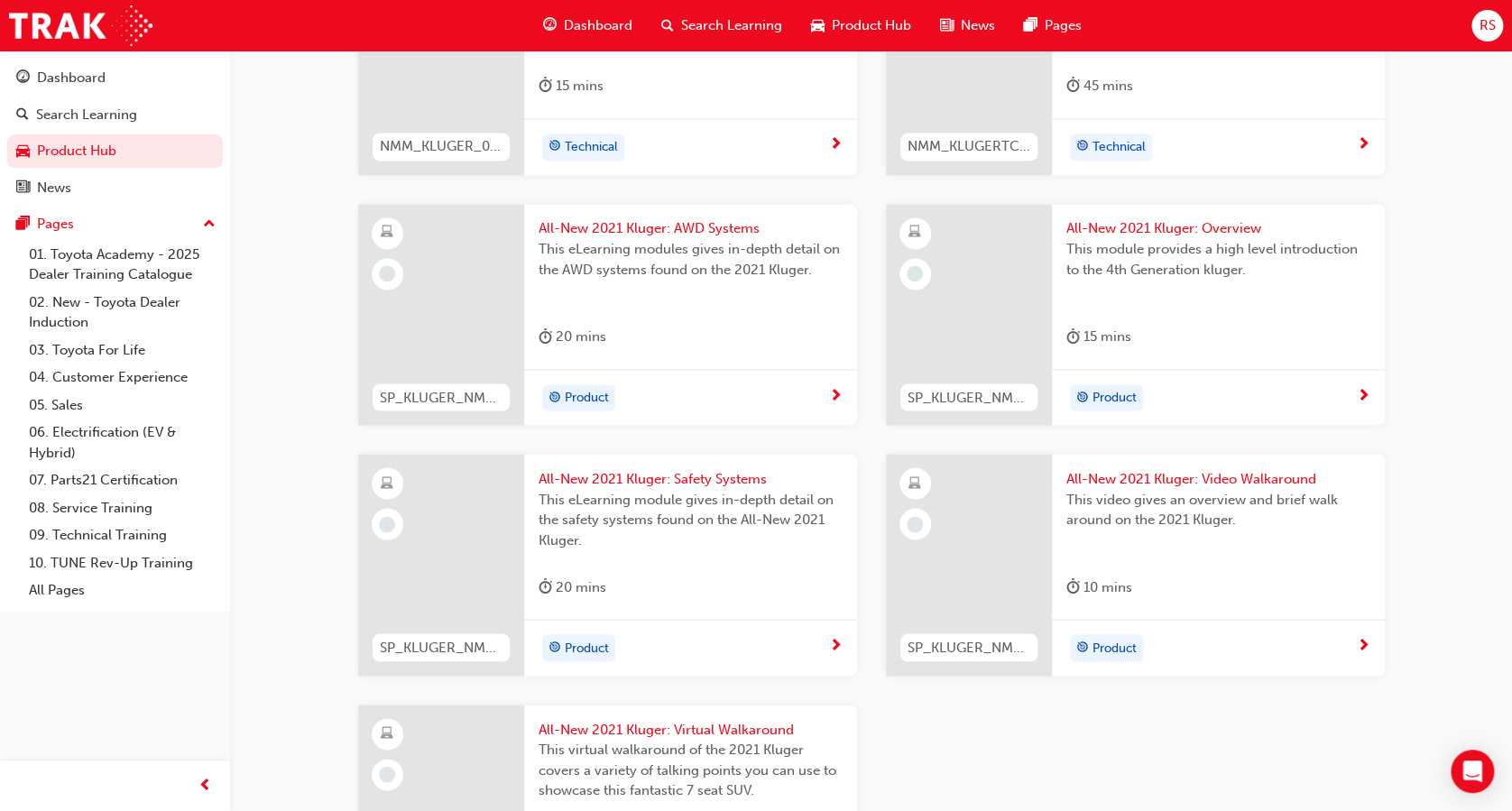
scroll to position [1458, 0]
click at [1156, 219] on span "All-New 2021 Kluger: Overview" at bounding box center [1218, 229] width 304 height 21
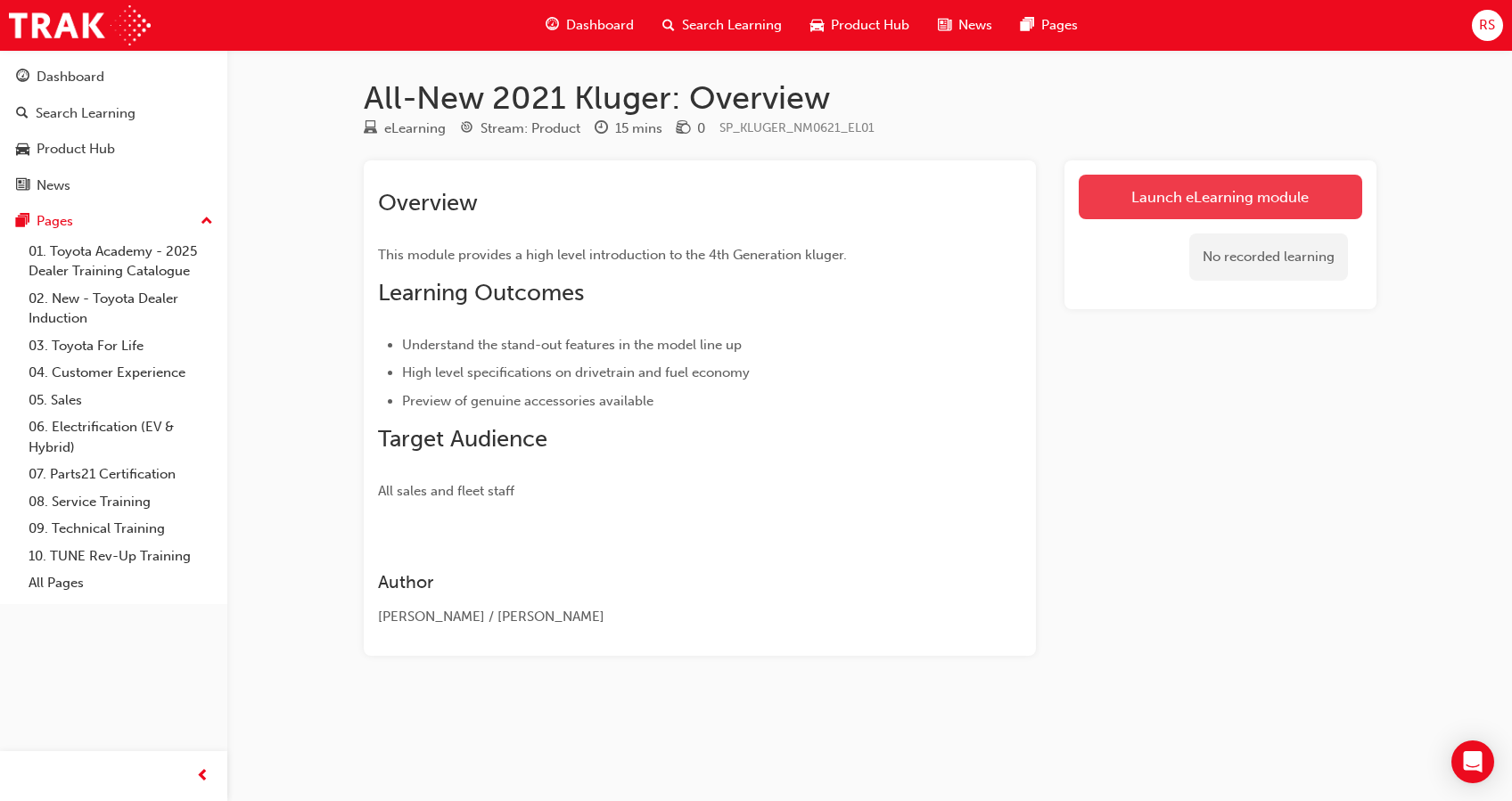
click at [1126, 194] on link "Launch eLearning module" at bounding box center [1220, 197] width 284 height 44
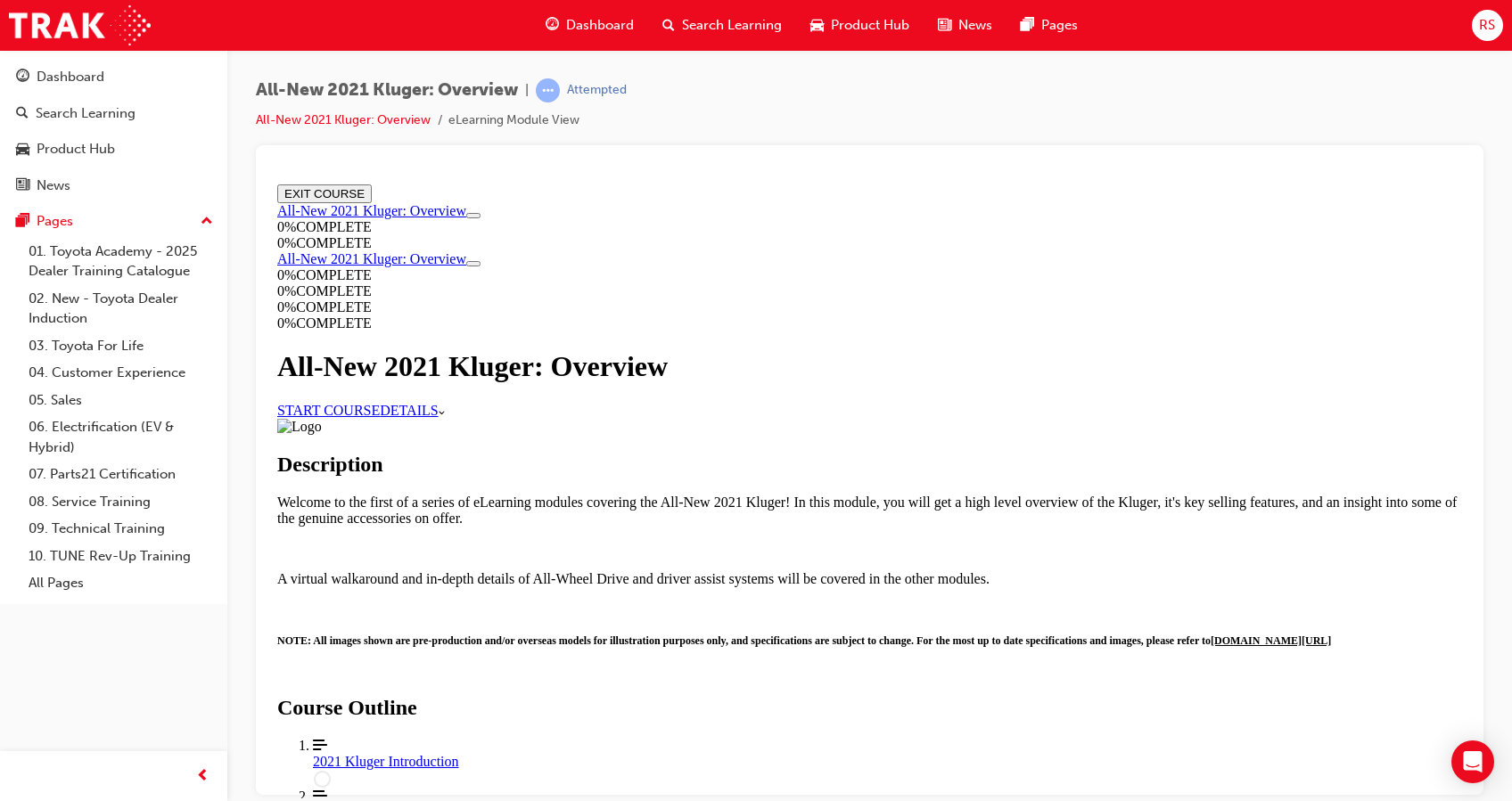
click at [379, 417] on link "START COURSE" at bounding box center [328, 410] width 102 height 15
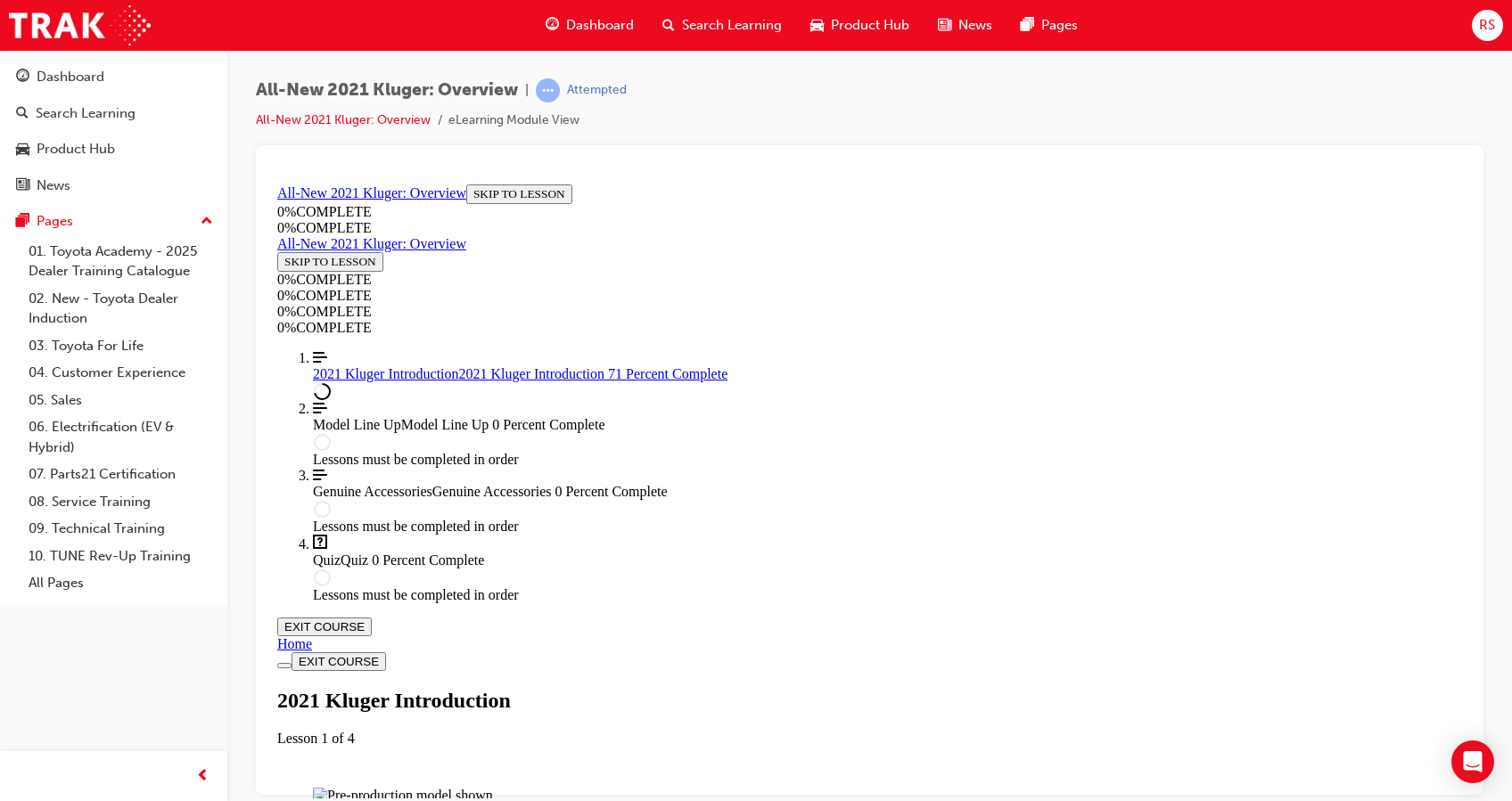
scroll to position [2026, 0]
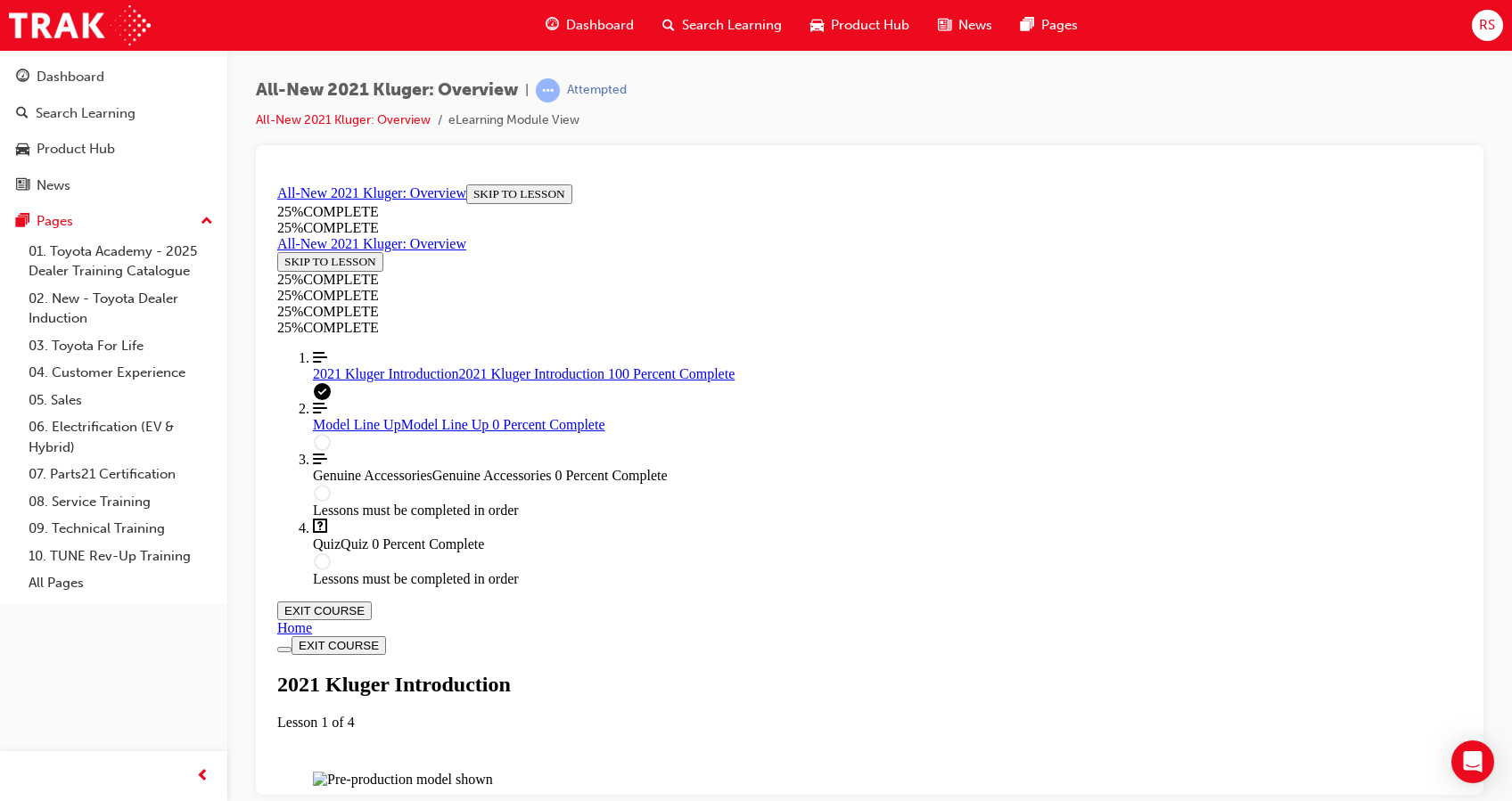
scroll to position [2941, 0]
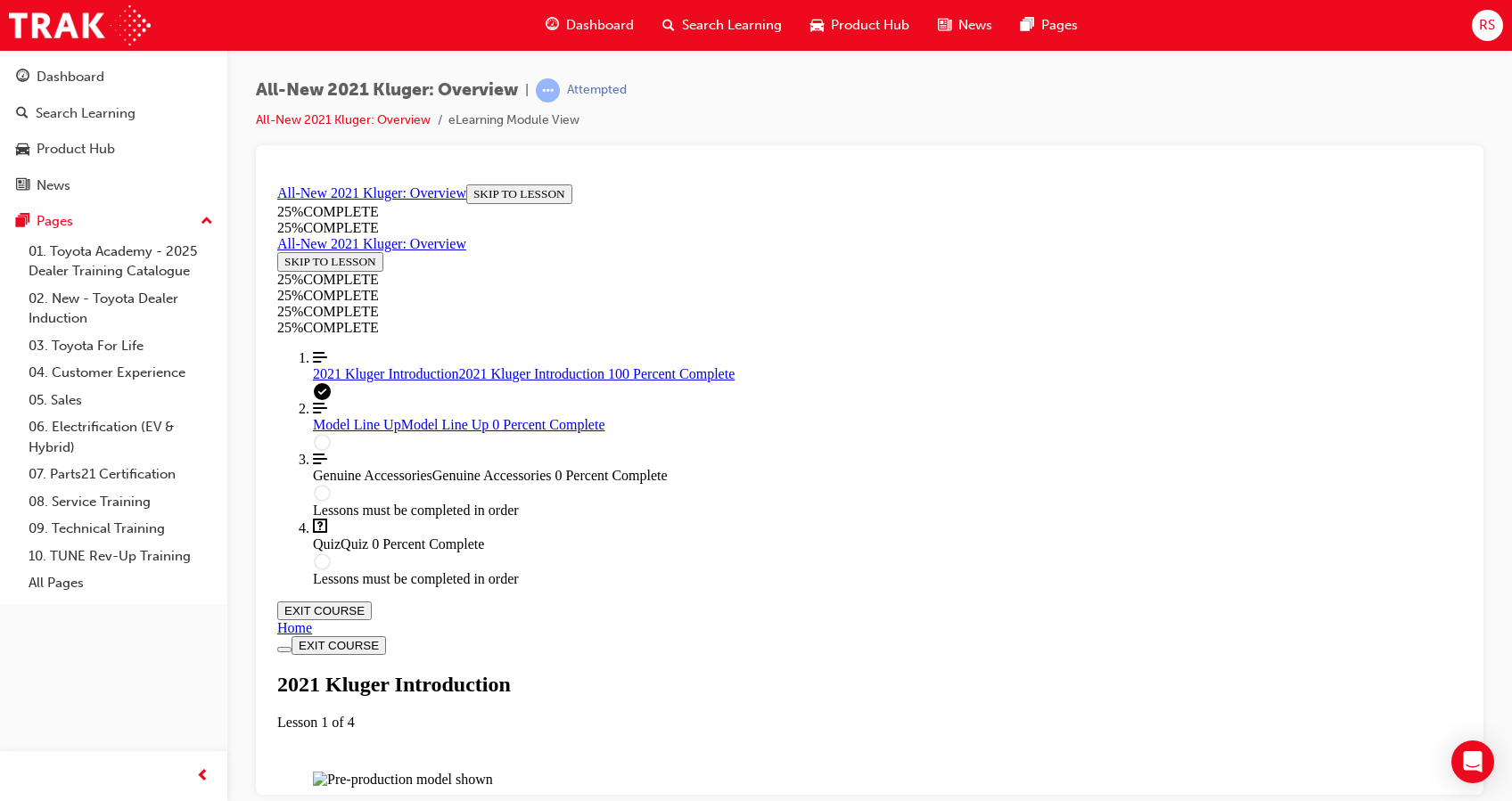
scroll to position [3031, 0]
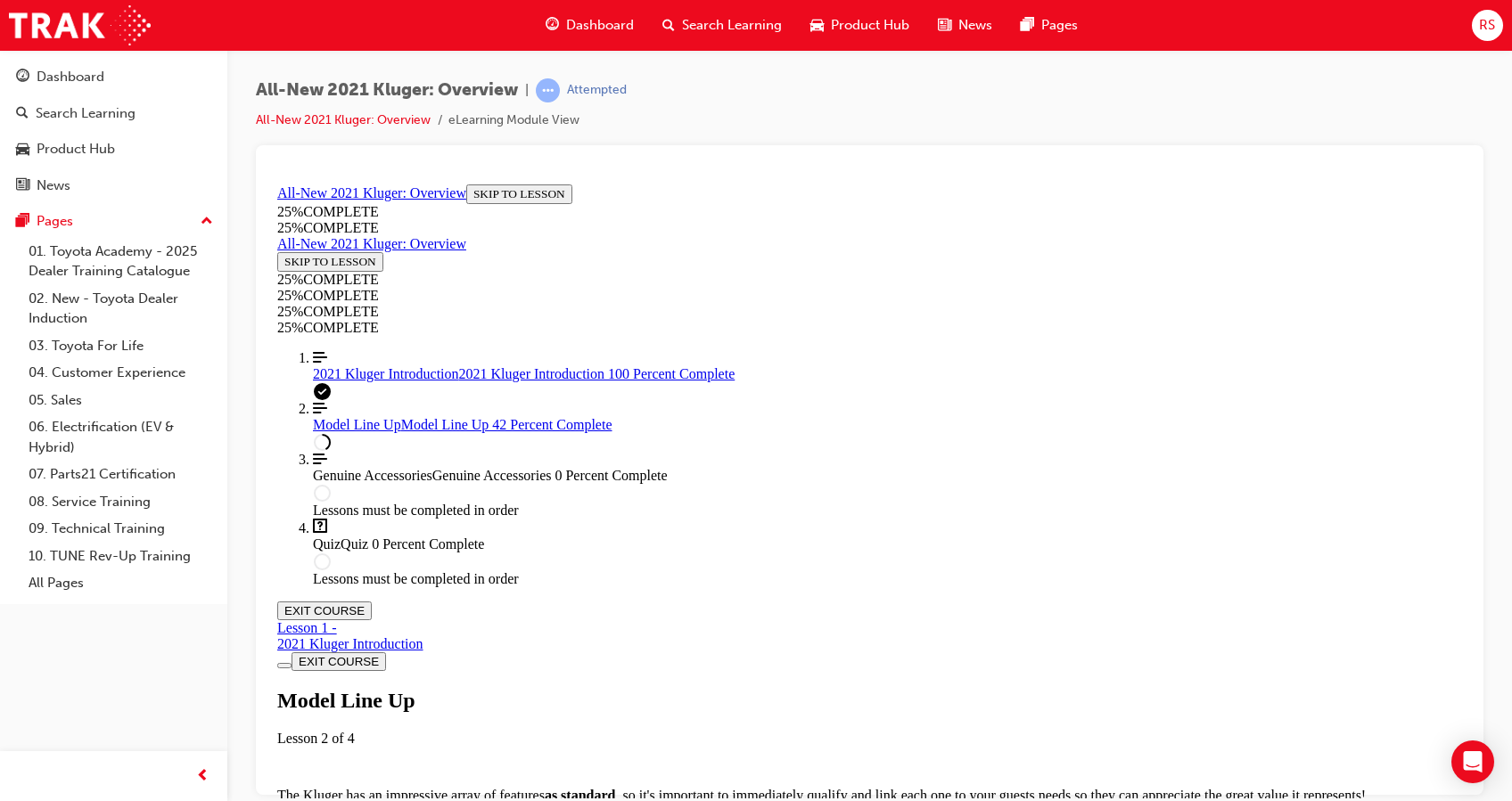
scroll to position [2421, 0]
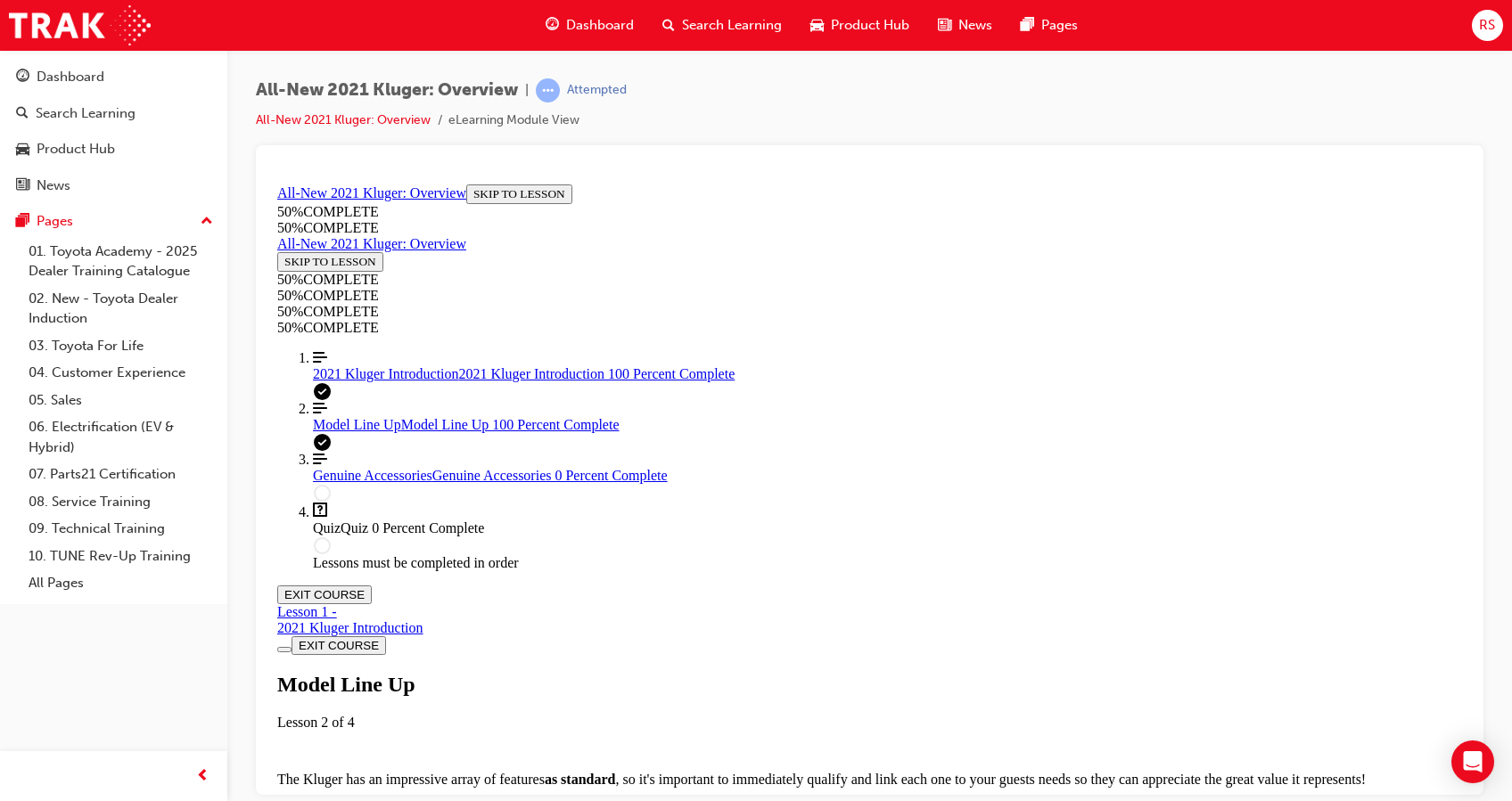
scroll to position [4976, 0]
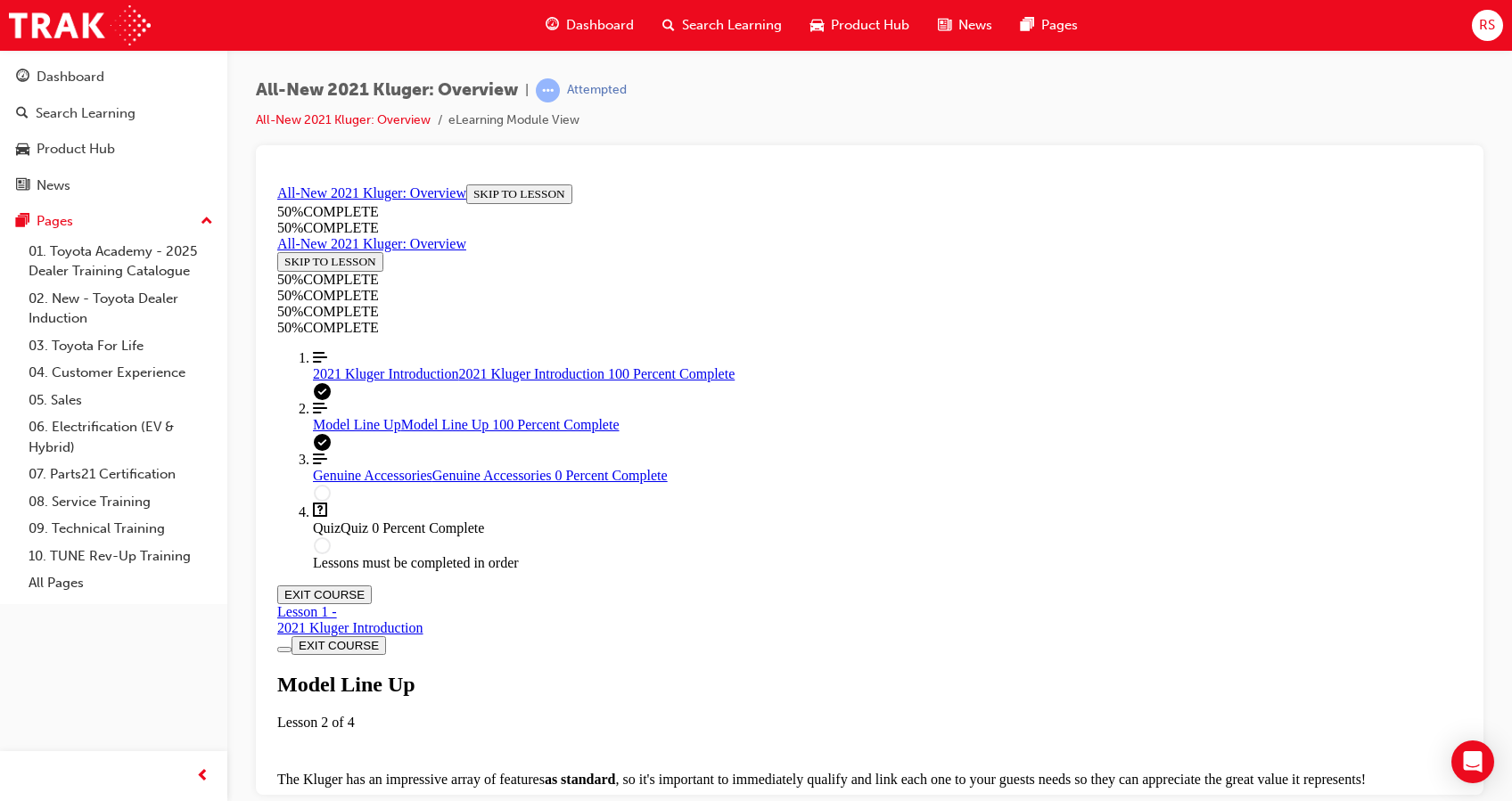
scroll to position [2606, 0]
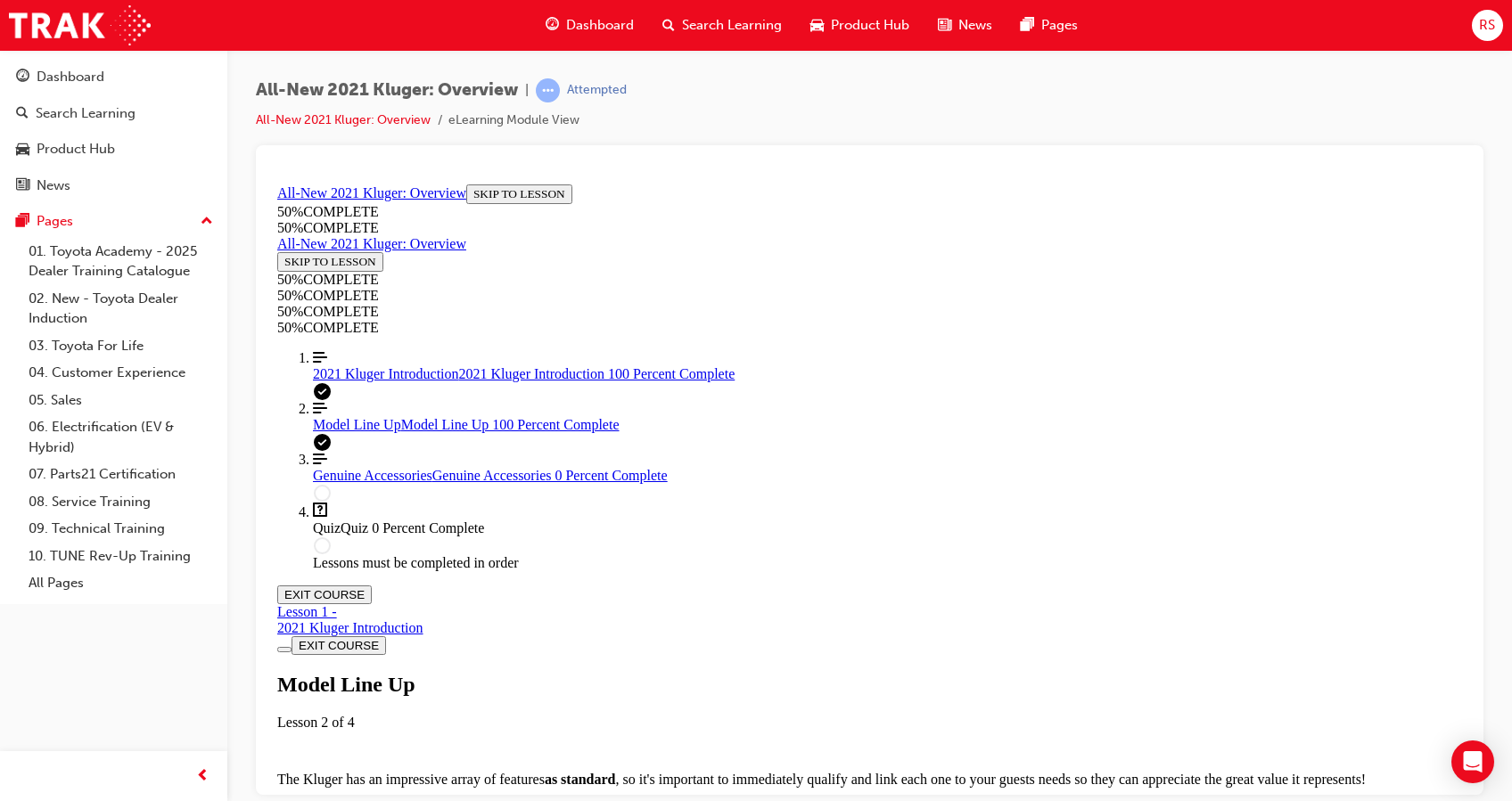
click at [1045, 800] on html "Your version of Internet Explorer is outdated and not supported. Please upgrade…" at bounding box center [756, 400] width 1512 height 801
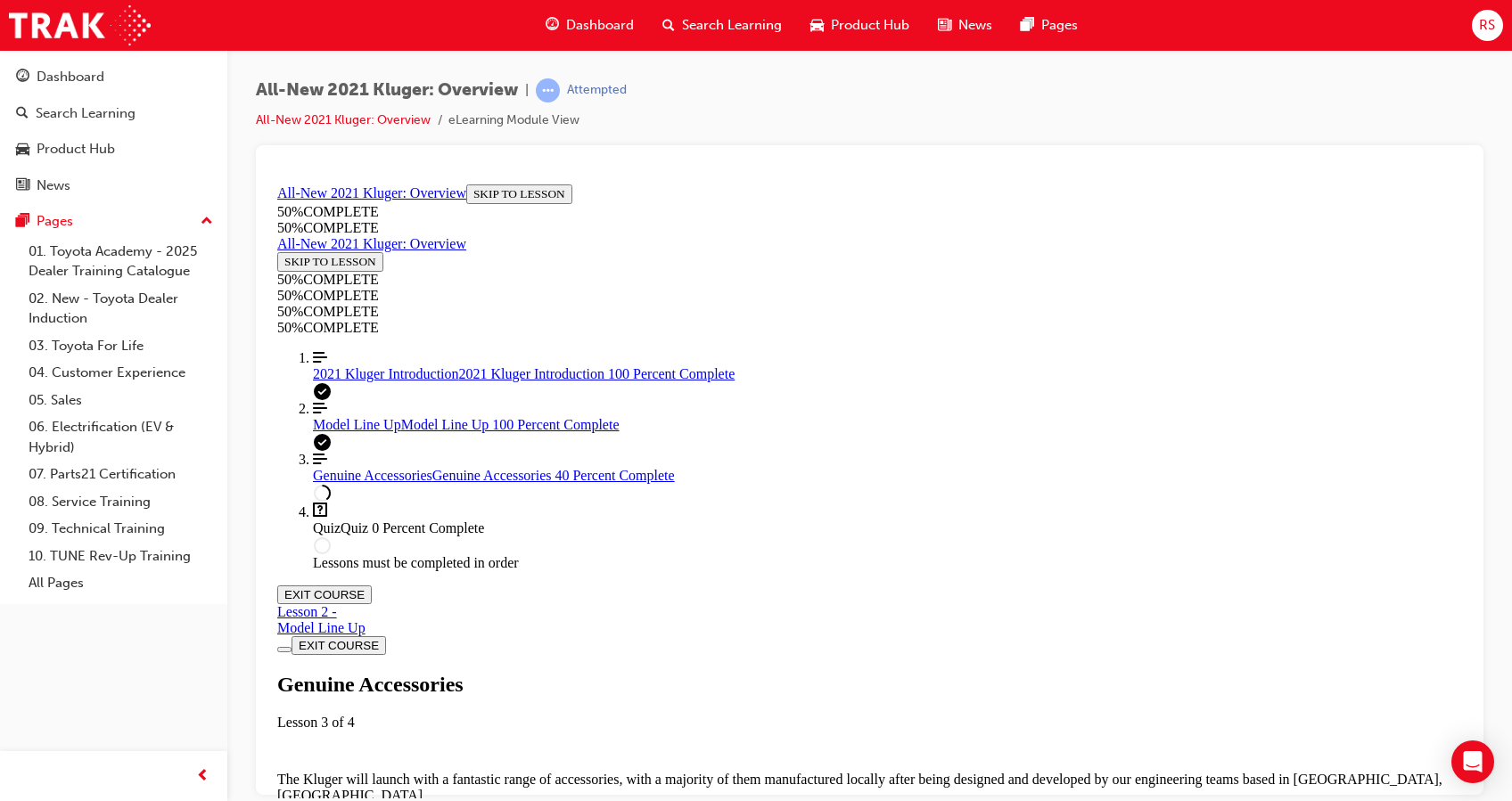
scroll to position [679, 0]
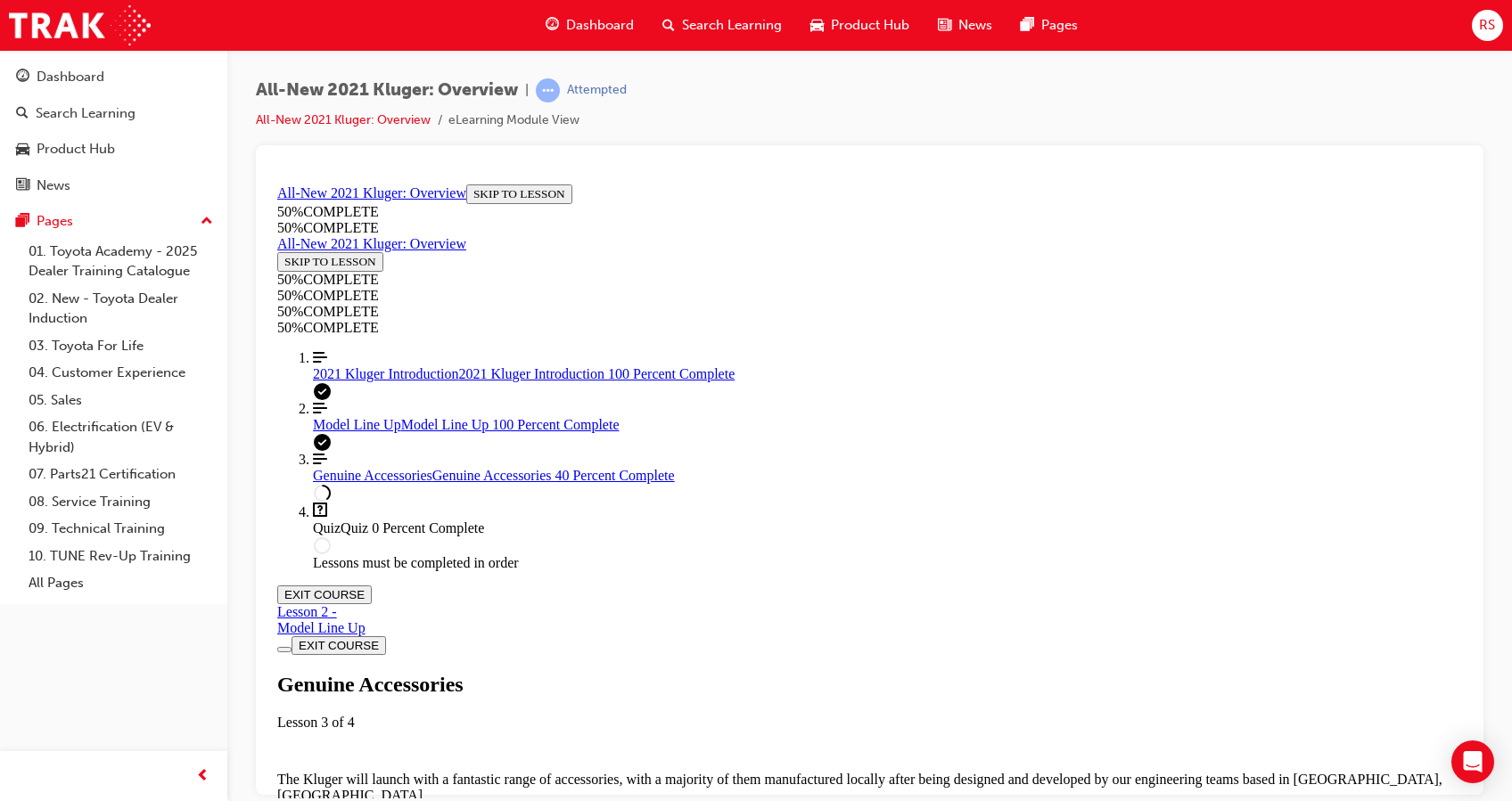
scroll to position [862, 0]
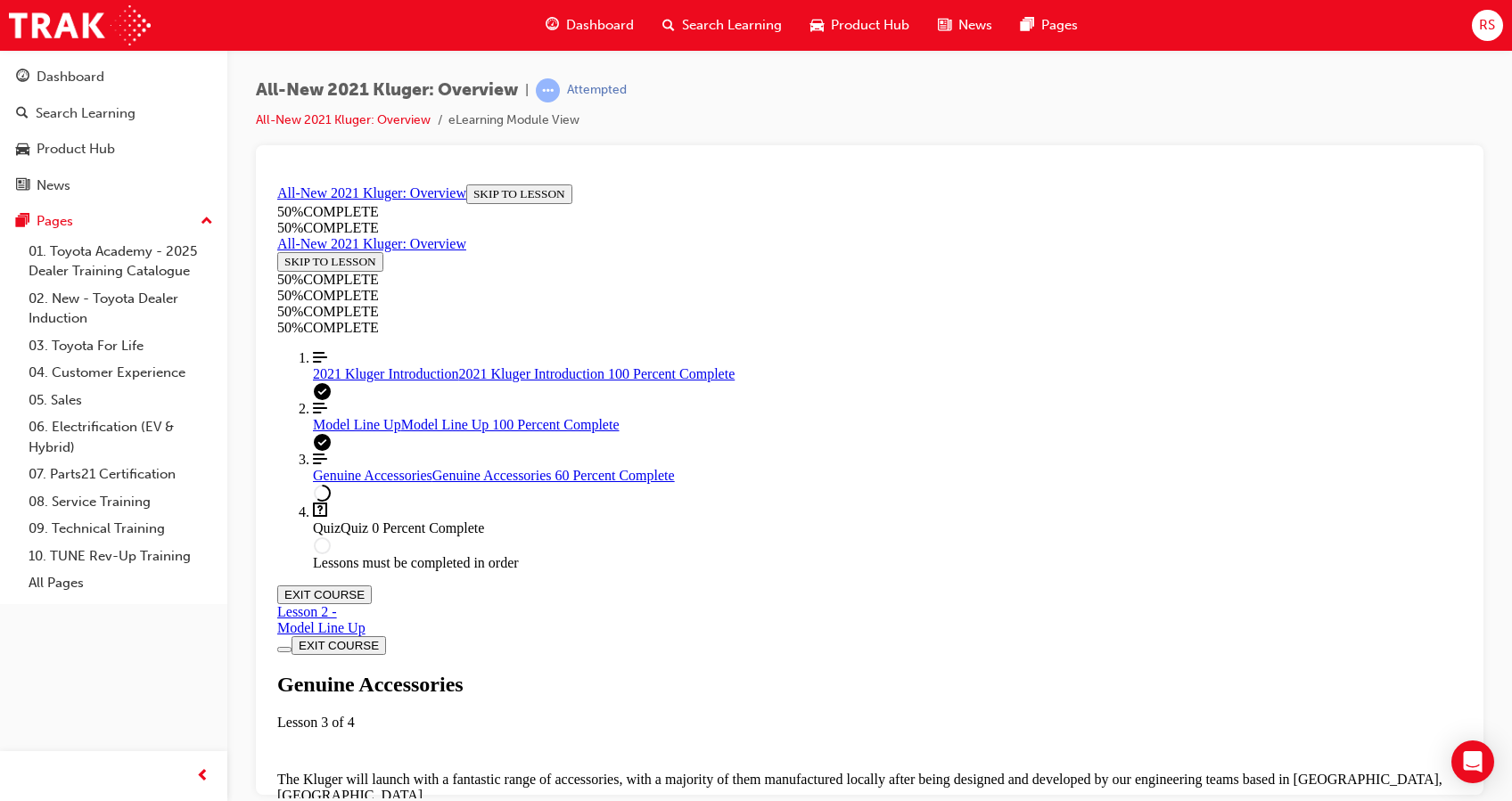
scroll to position [1212, 0]
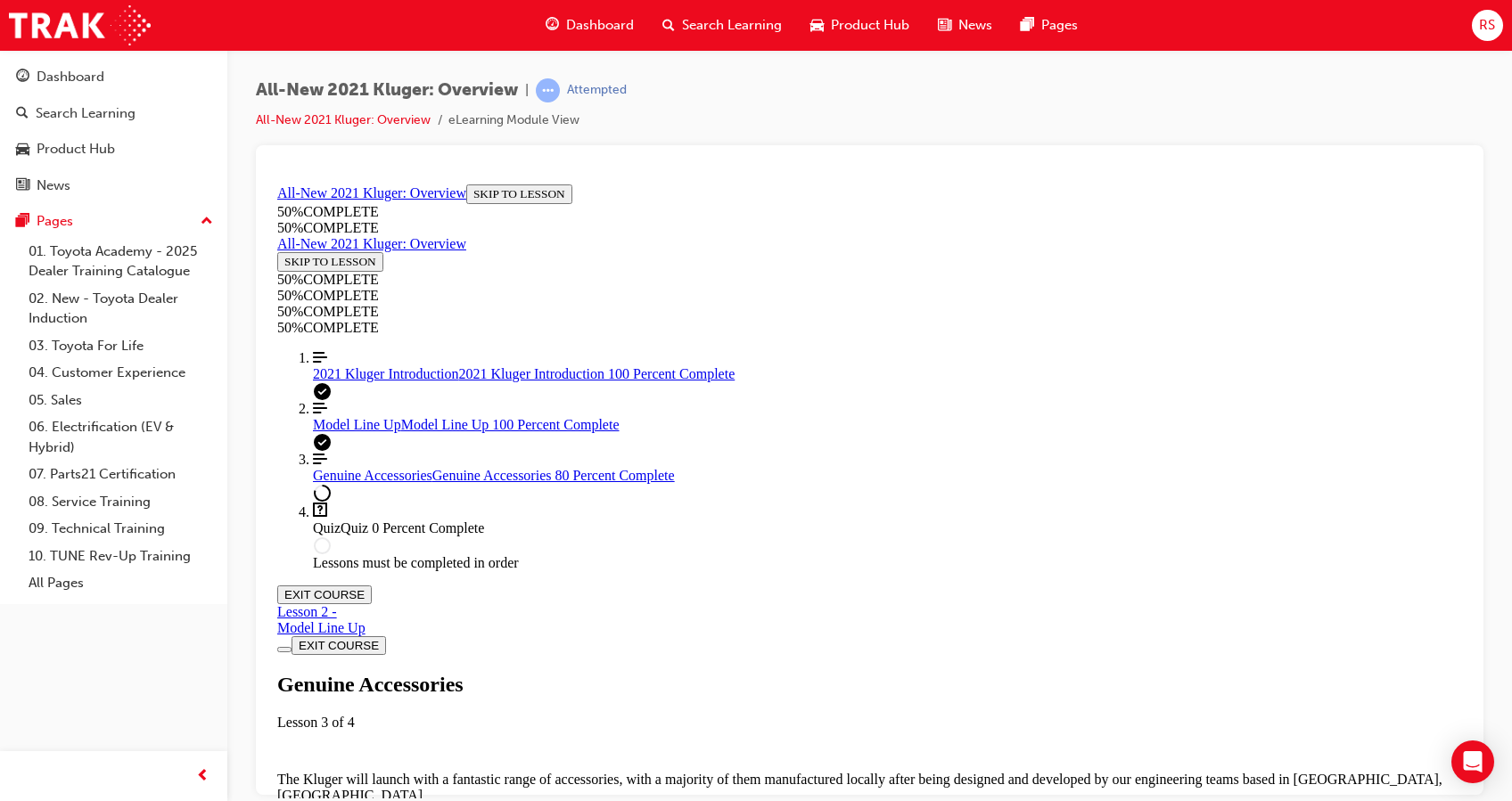
scroll to position [1210, 0]
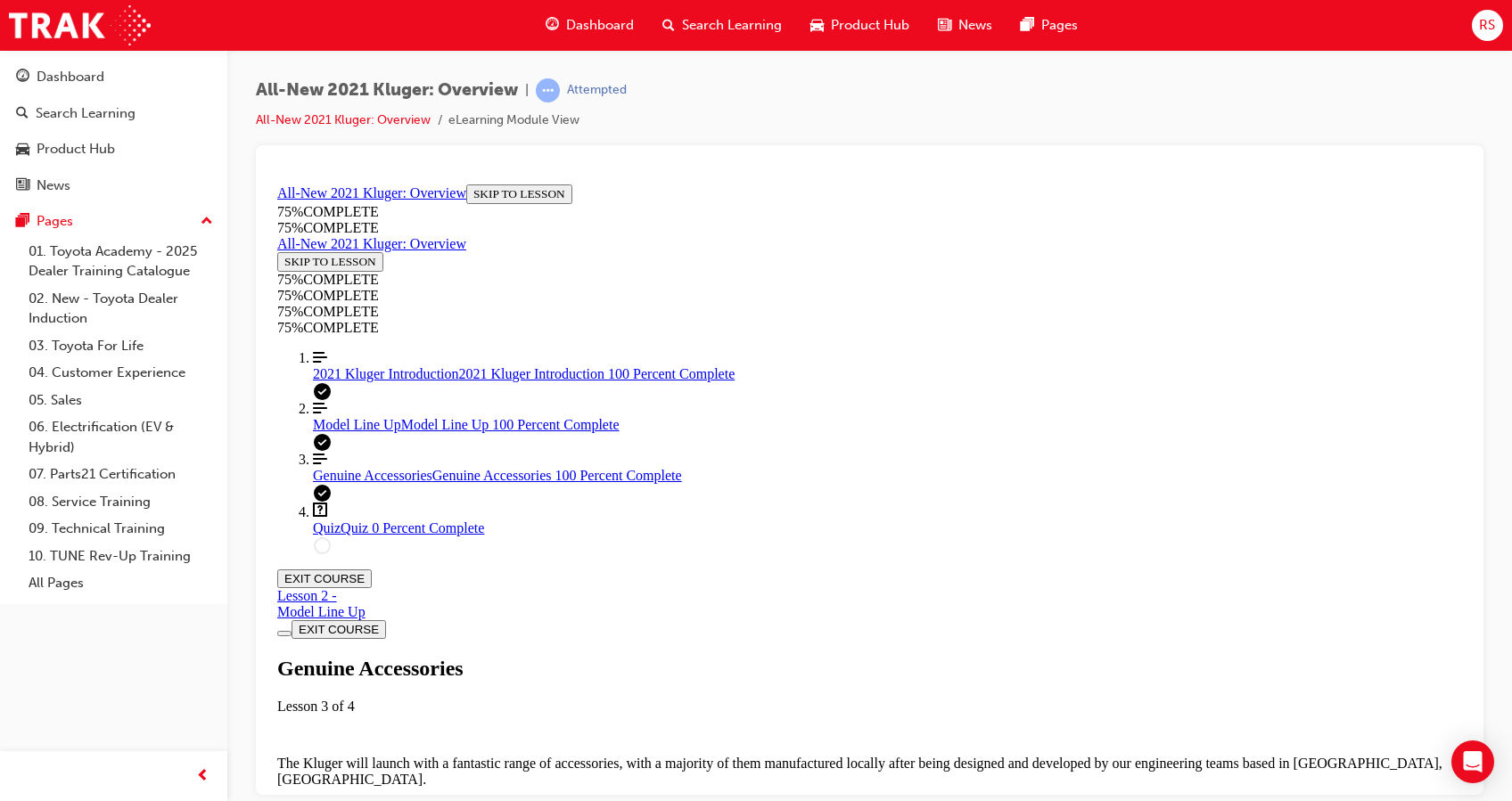
scroll to position [2047, 0]
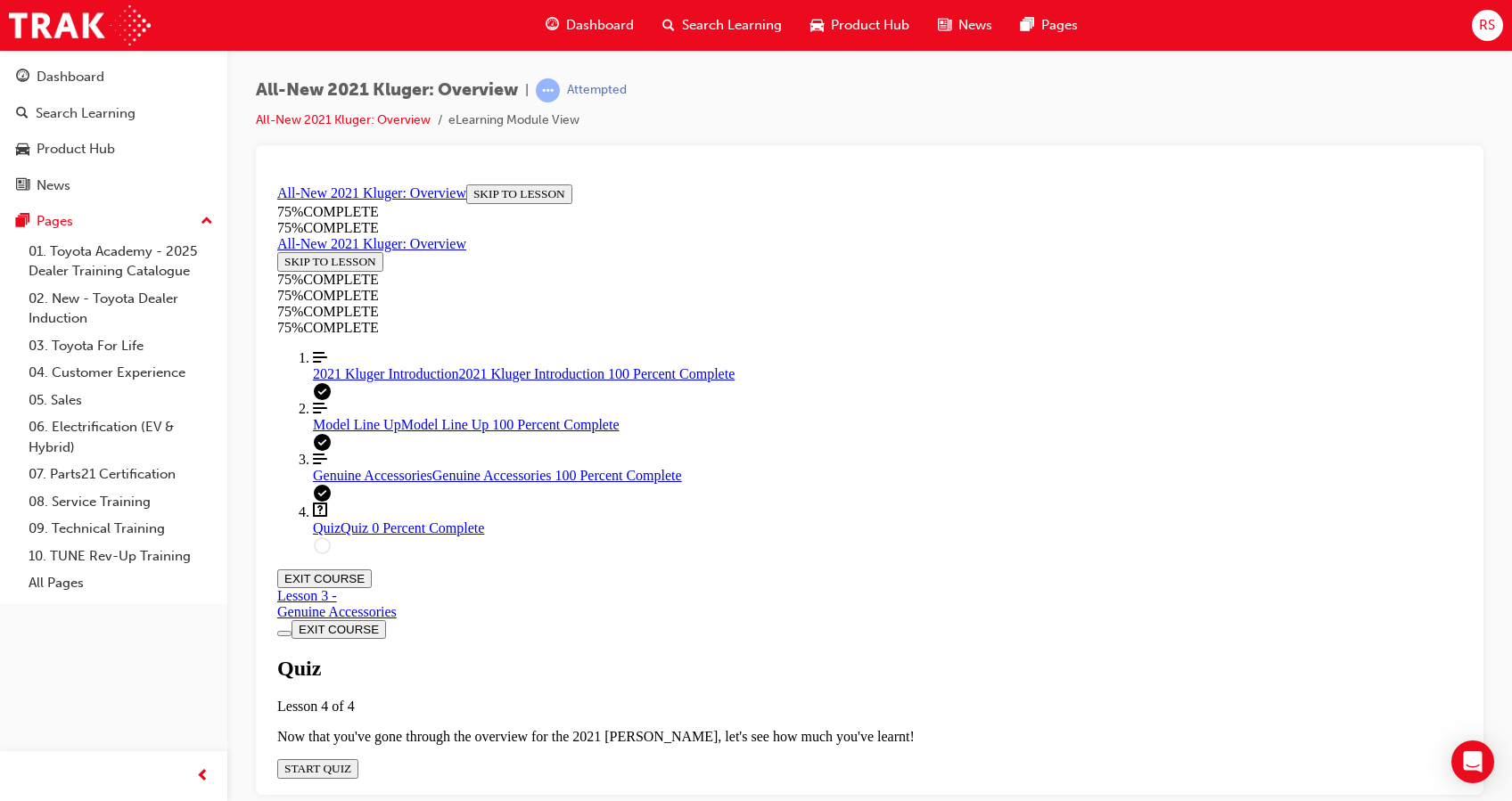
scroll to position [62, 0]
click at [1153, 778] on div "Quiz Lesson 4 of 4 Now that you've gone through the overview for the 2021 Kluge…" at bounding box center [869, 716] width 1184 height 122
click at [351, 761] on span "START QUIZ" at bounding box center [318, 768] width 67 height 14
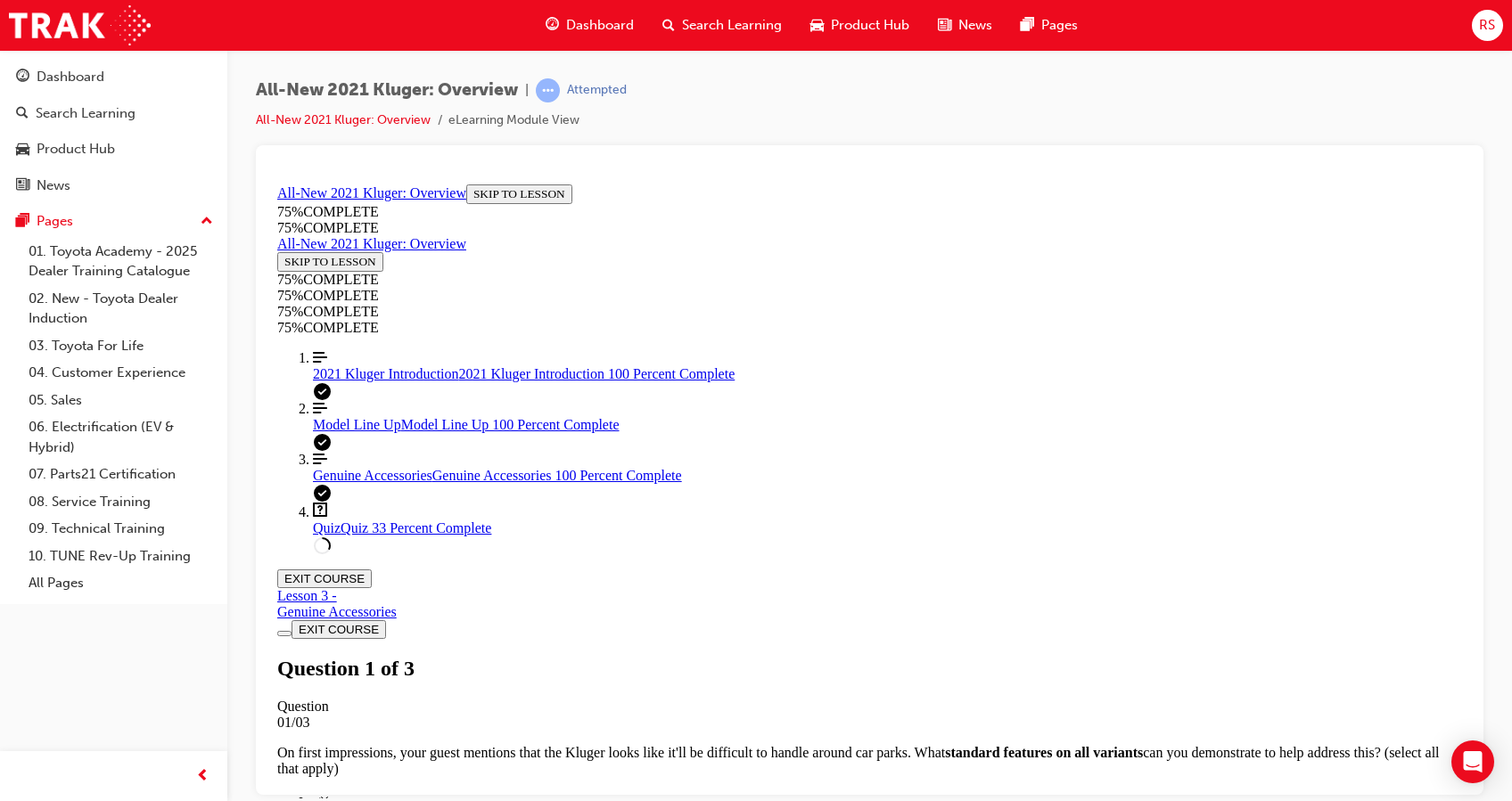
scroll to position [261, 0]
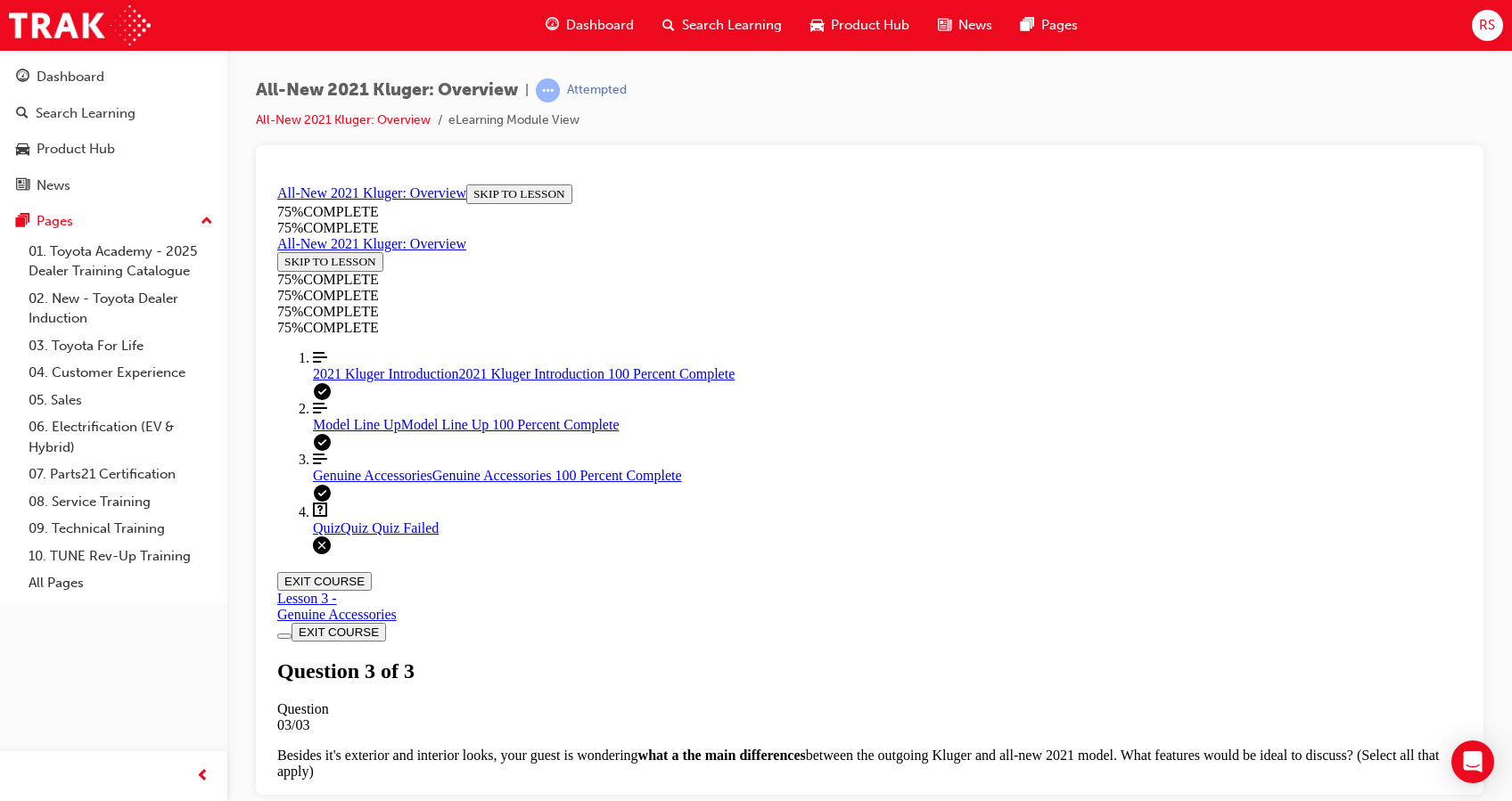
scroll to position [299, 0]
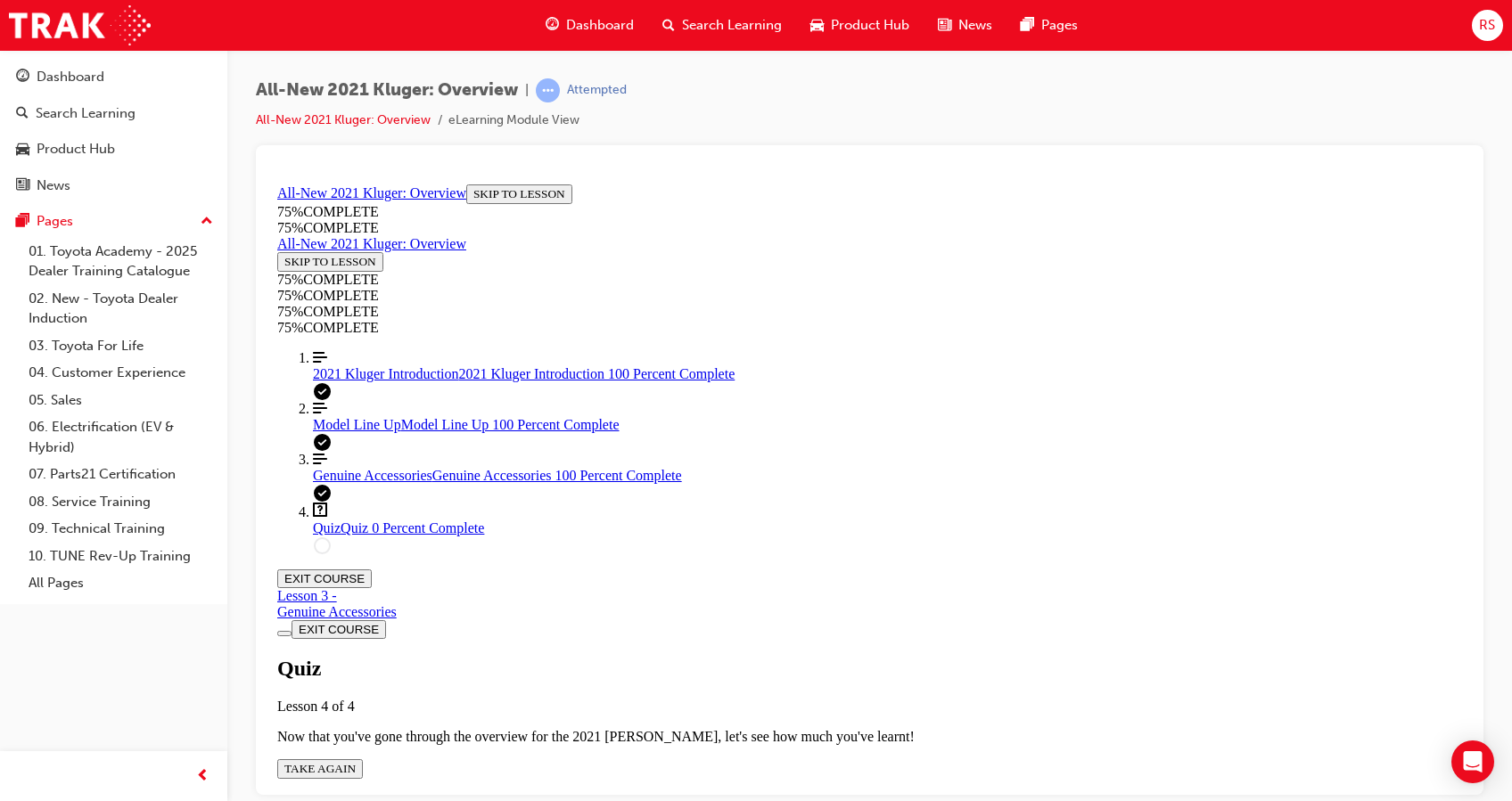
scroll to position [64, 0]
click at [355, 761] on span "TAKE AGAIN" at bounding box center [320, 768] width 71 height 14
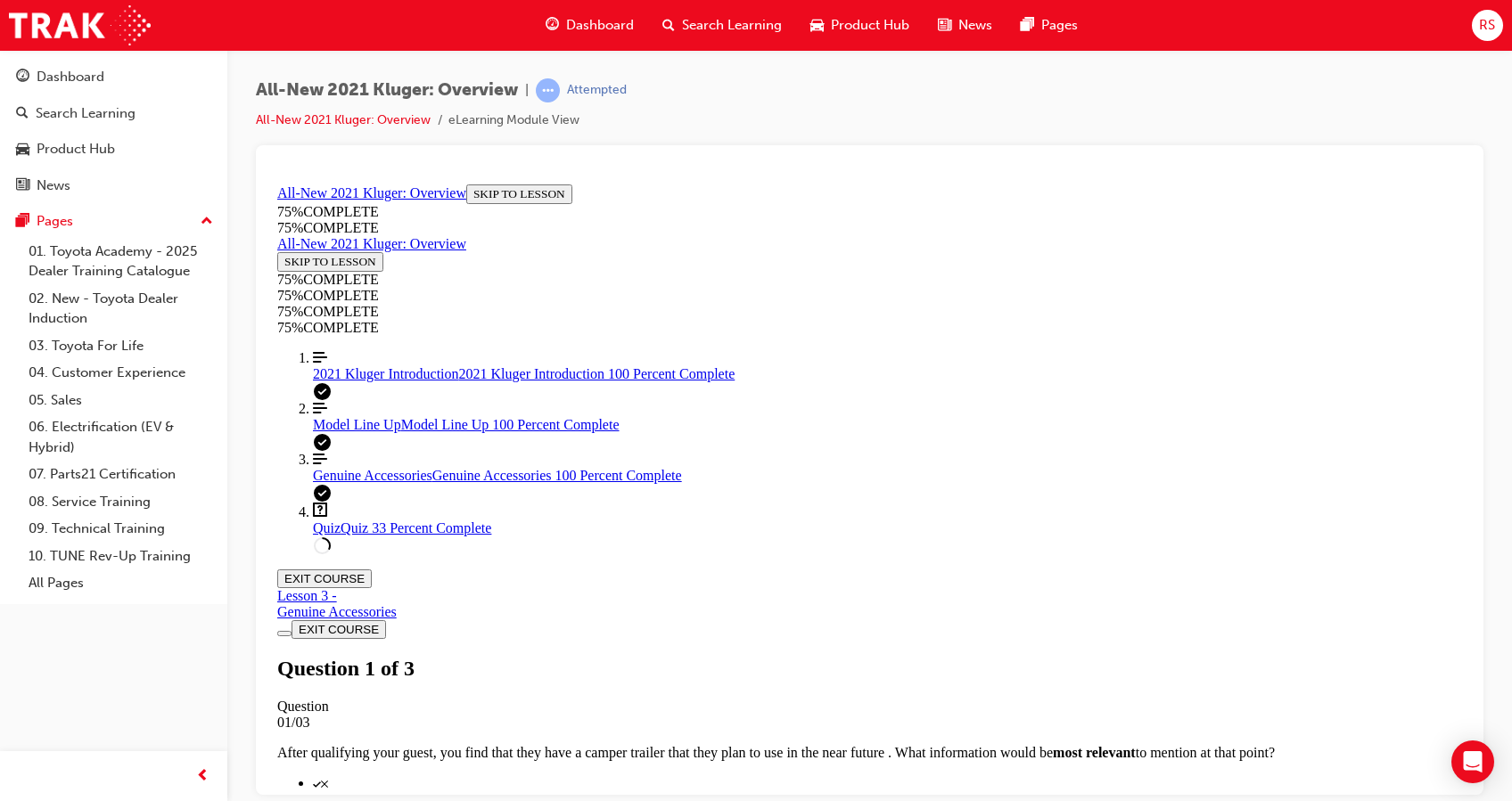
scroll to position [198, 0]
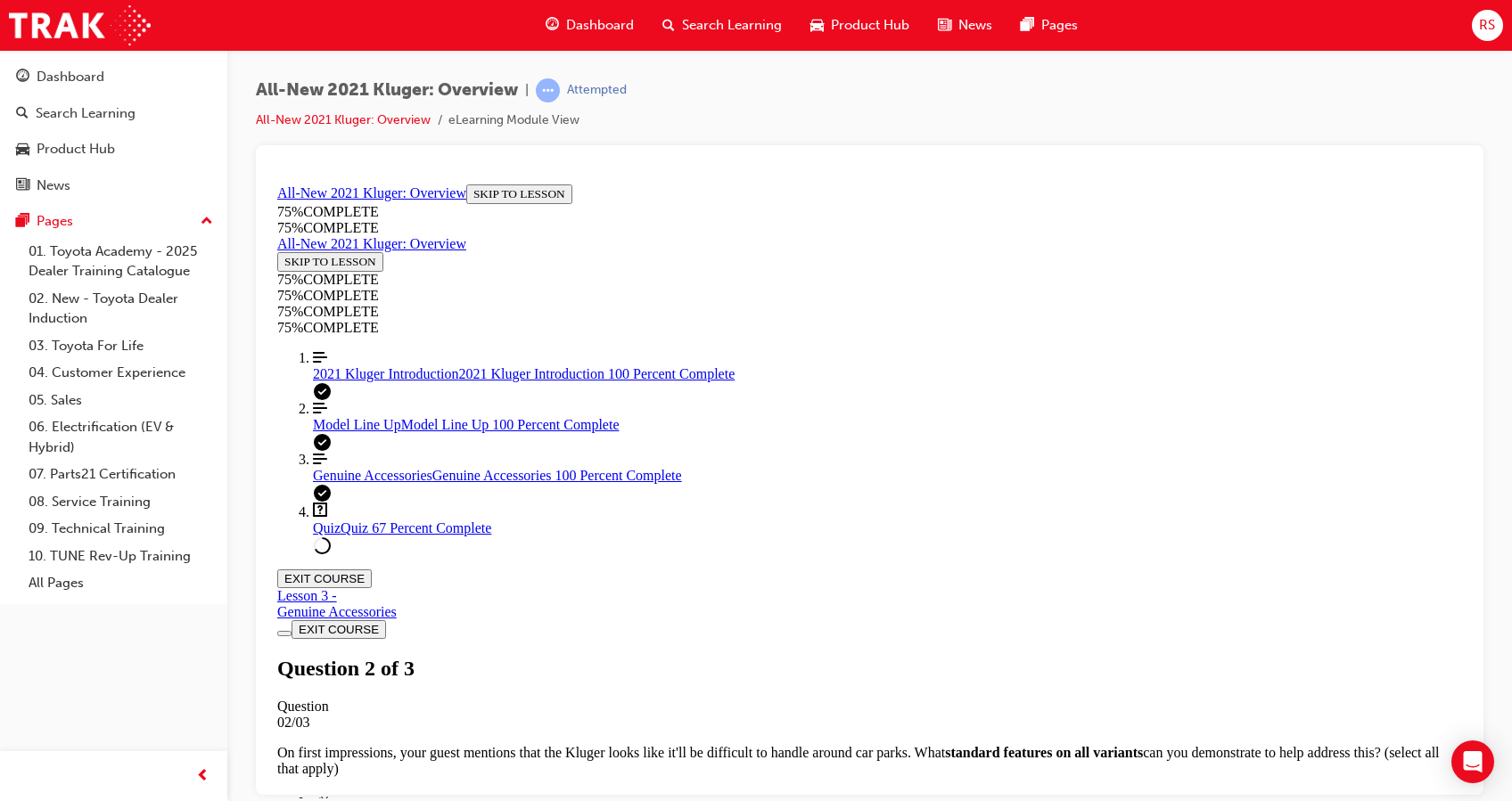
scroll to position [208, 0]
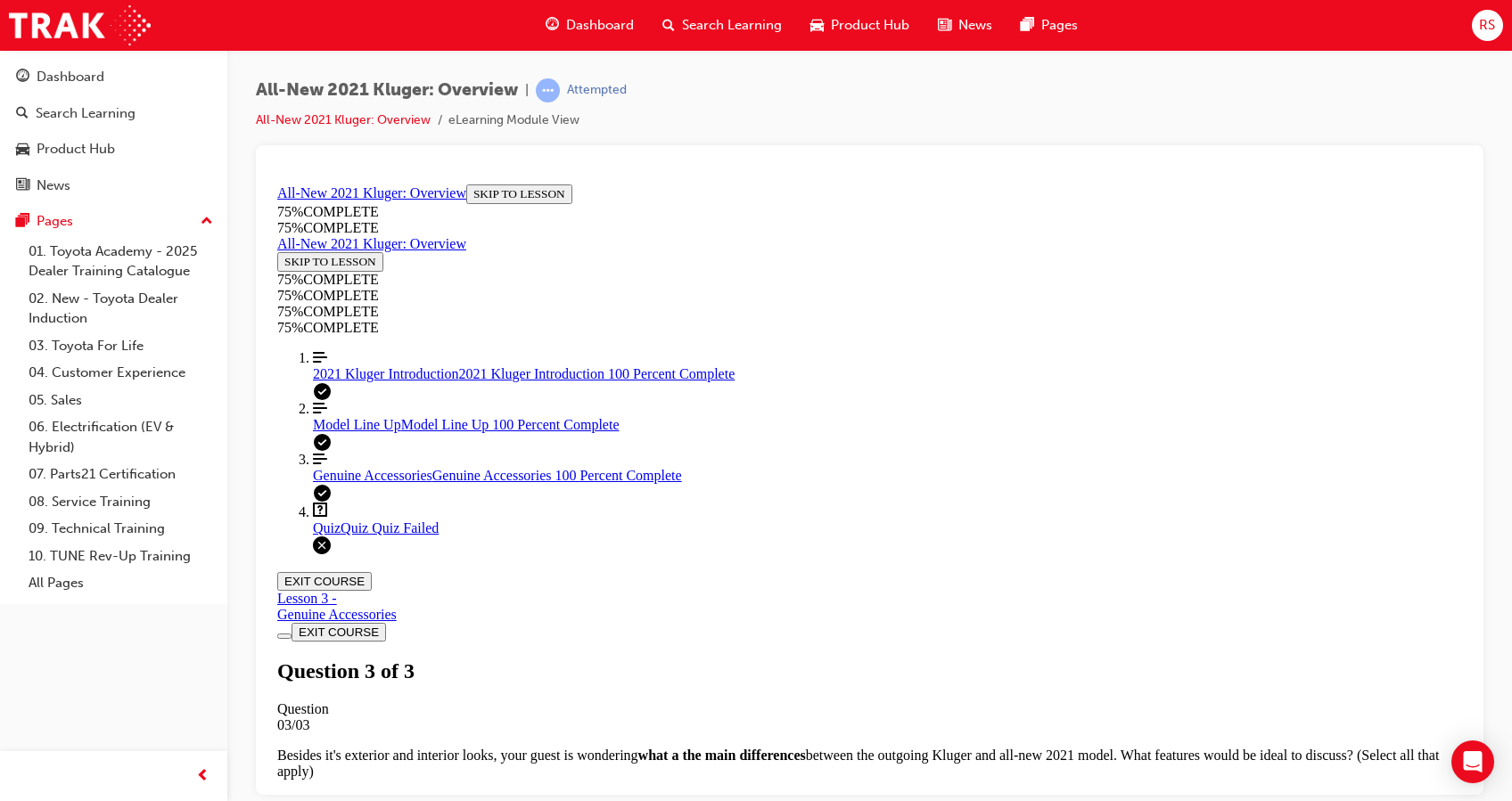
scroll to position [215, 0]
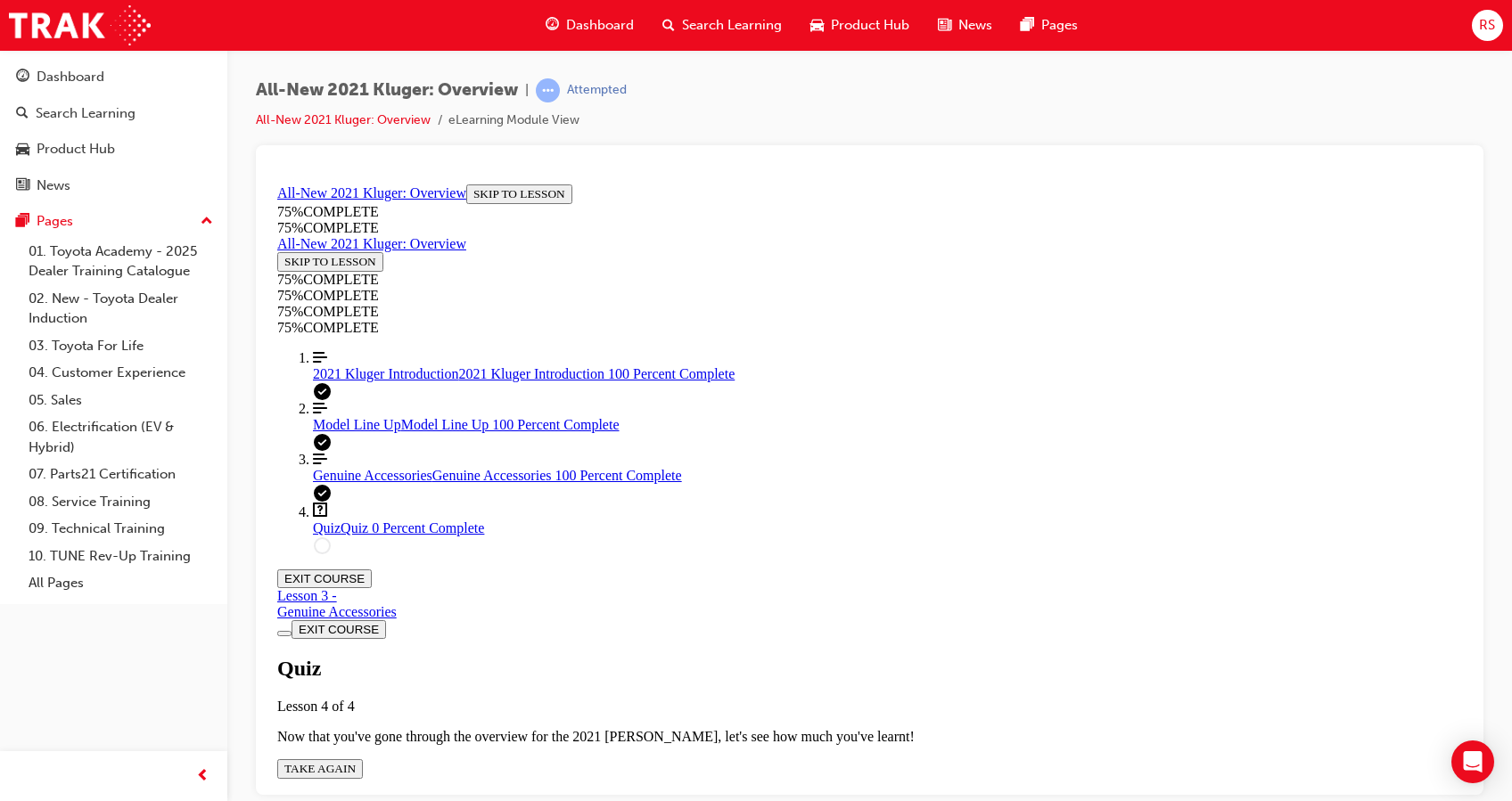
scroll to position [64, 0]
click at [355, 761] on icon "Quiz" at bounding box center [355, 768] width 0 height 14
click at [1143, 587] on div "Lesson 3 - Genuine Accessories" at bounding box center [869, 603] width 1184 height 32
click at [397, 587] on div "Lesson 3 - Genuine Accessories" at bounding box center [337, 603] width 120 height 32
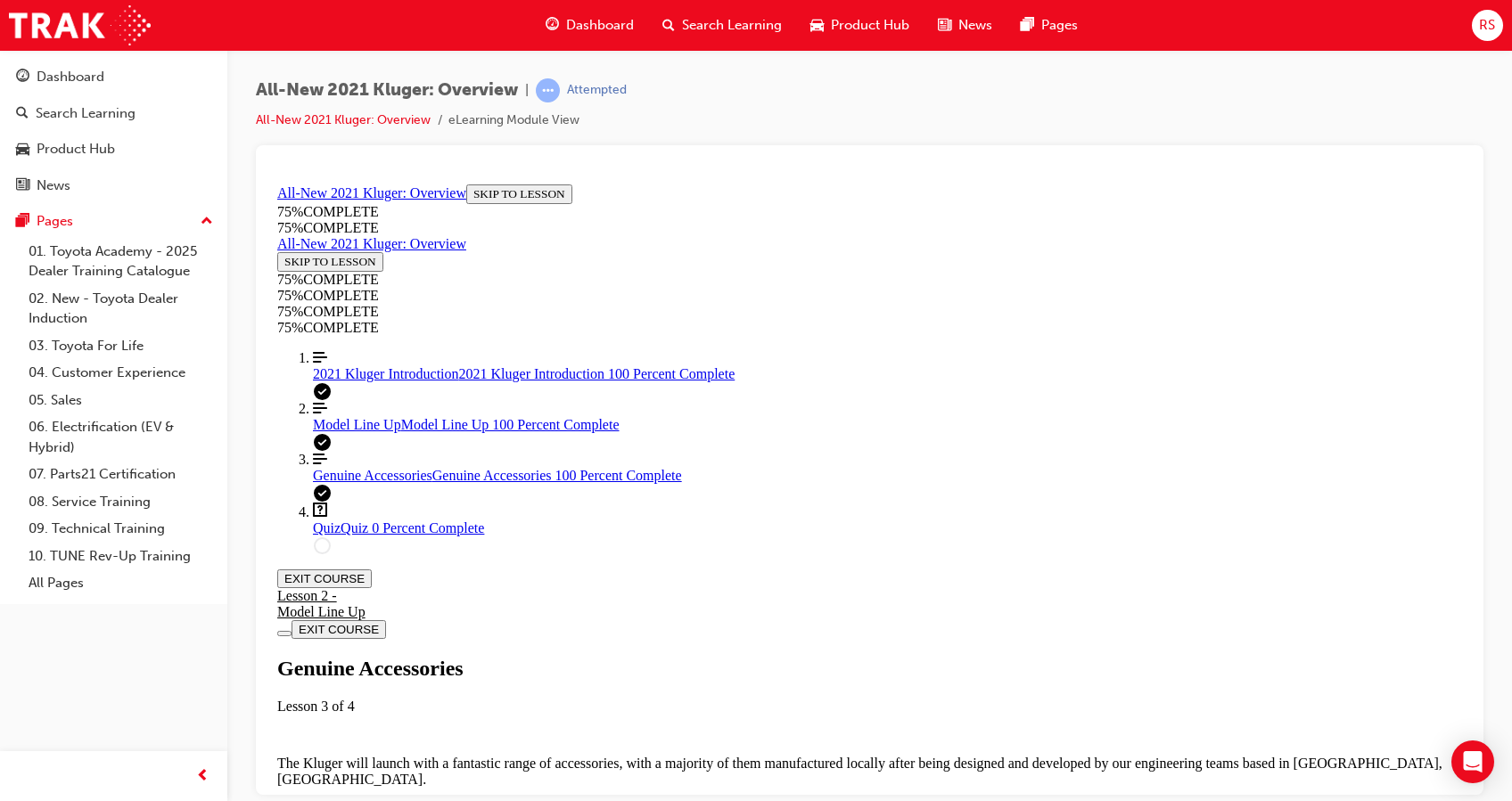
click at [366, 603] on div "Model Line Up" at bounding box center [321, 610] width 88 height 16
click at [277, 587] on icon "Lesson Content" at bounding box center [277, 587] width 0 height 0
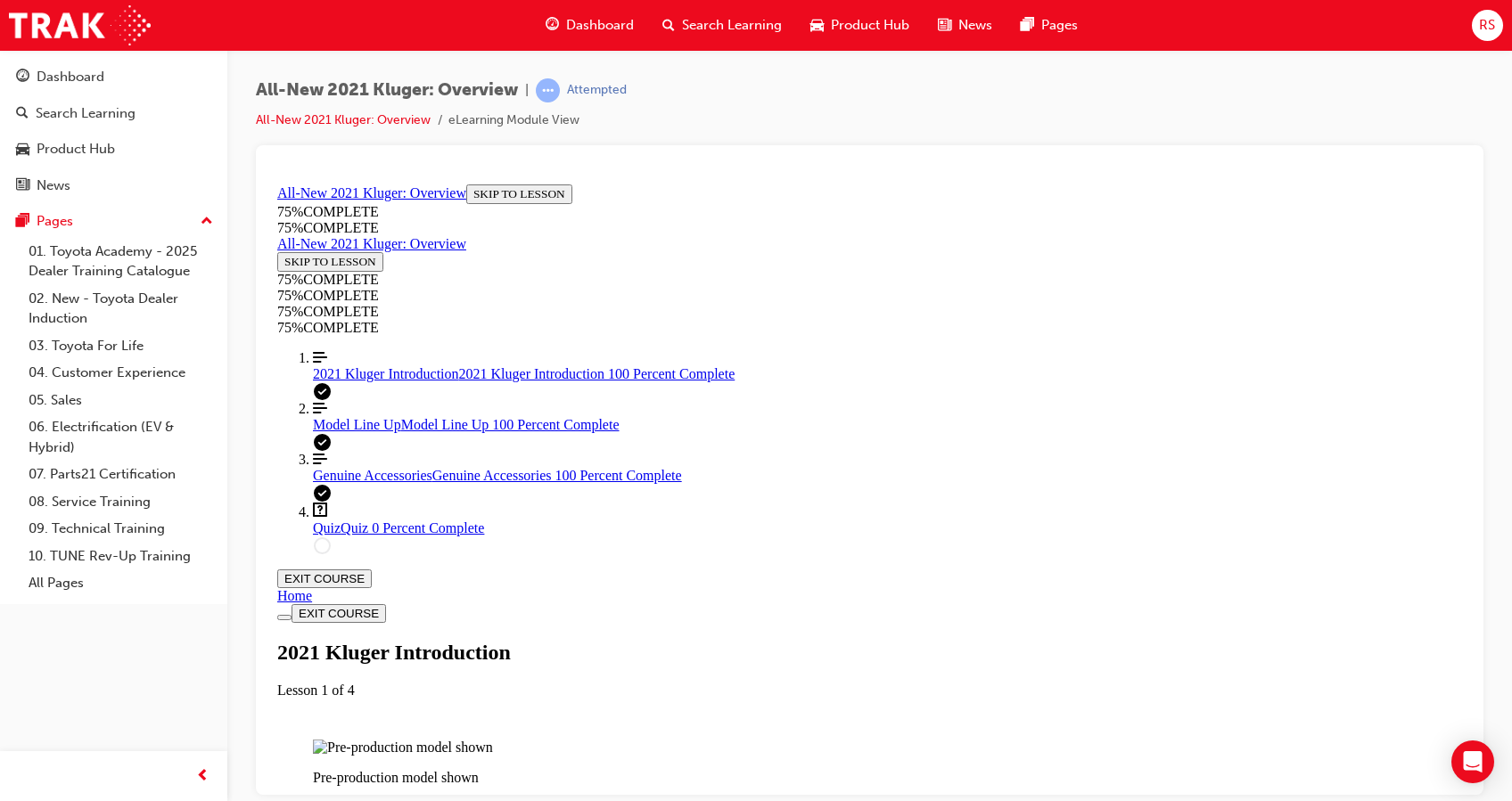
scroll to position [3031, 0]
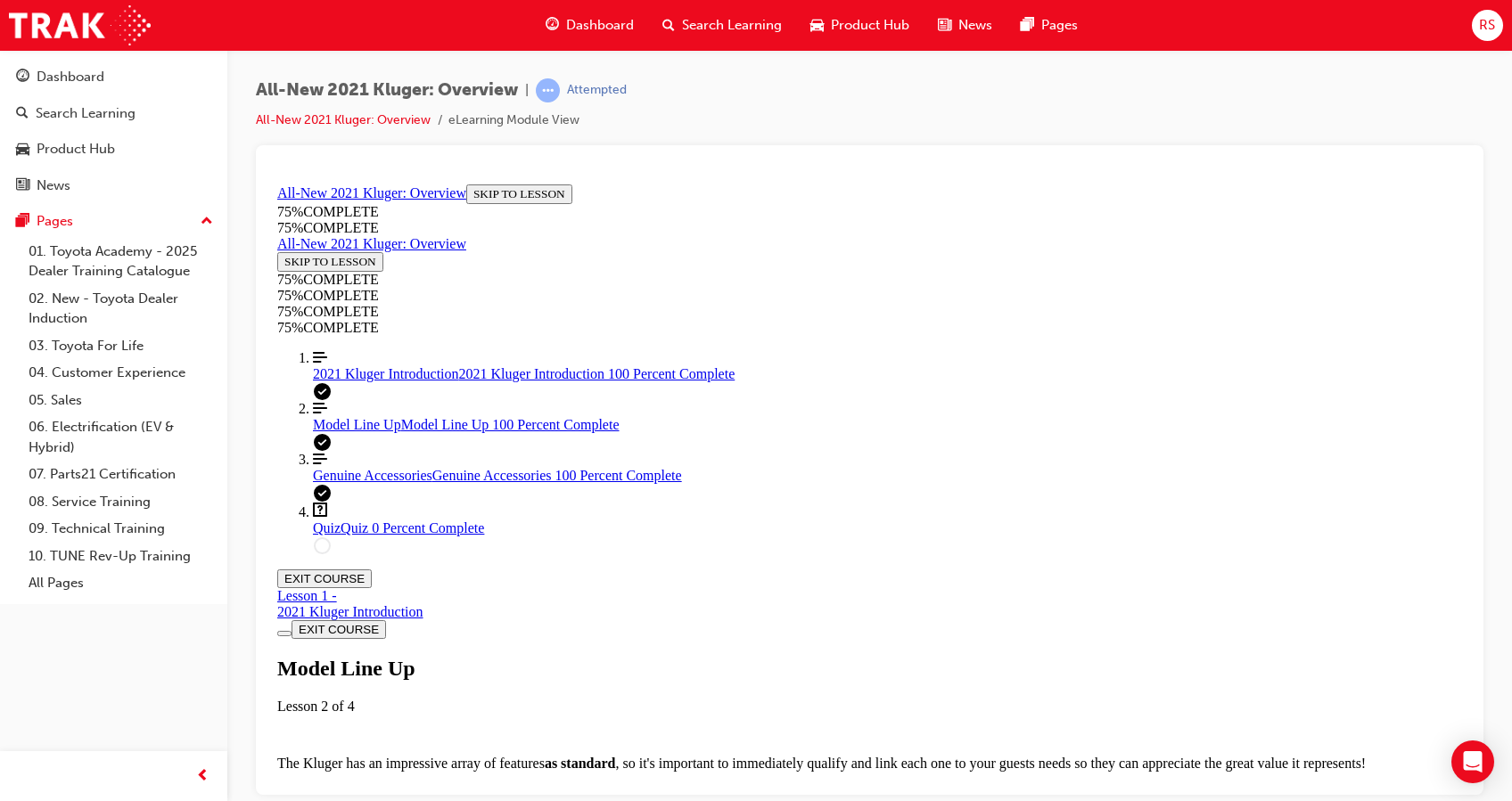
scroll to position [5127, 0]
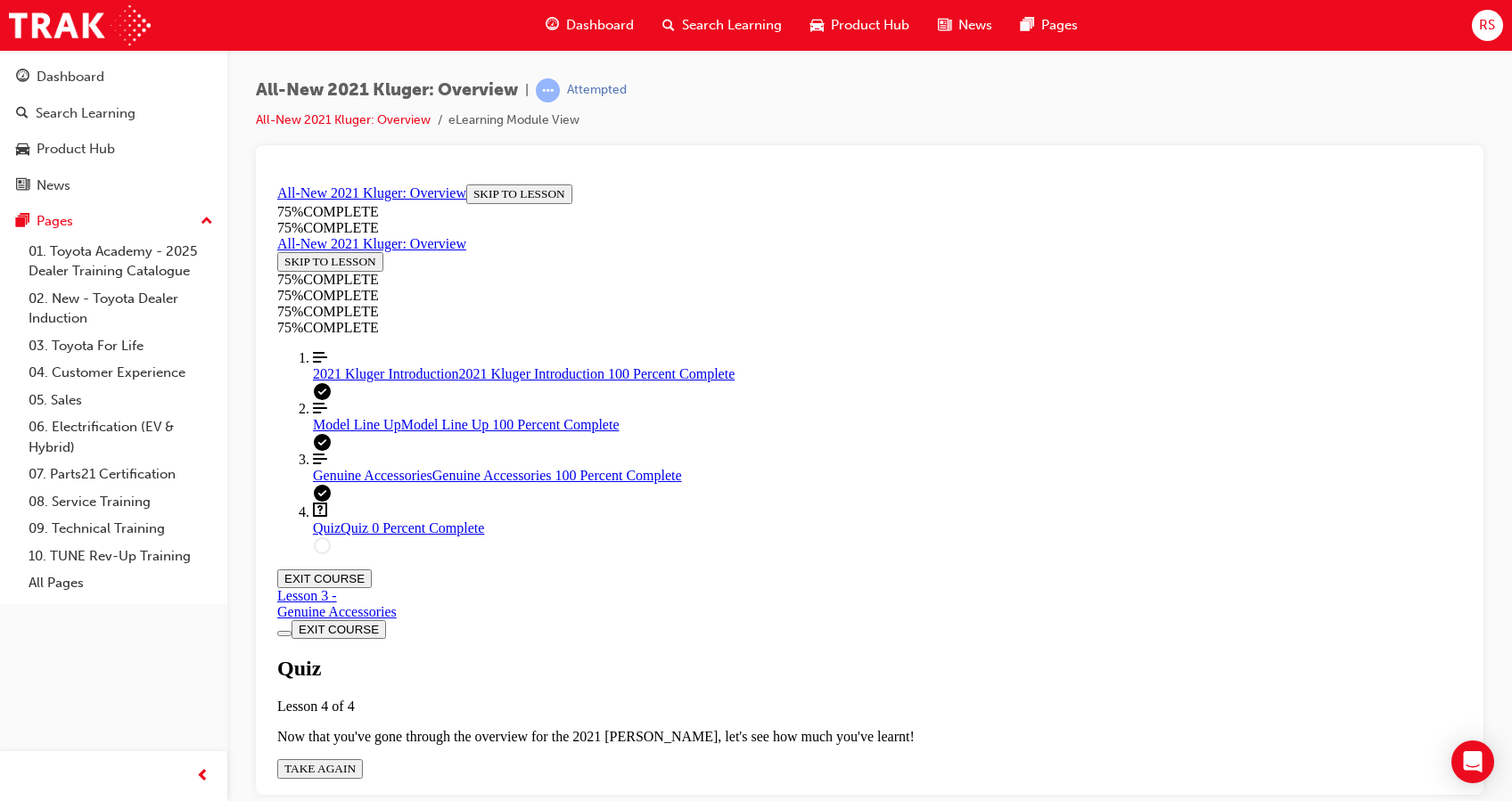
scroll to position [162, 0]
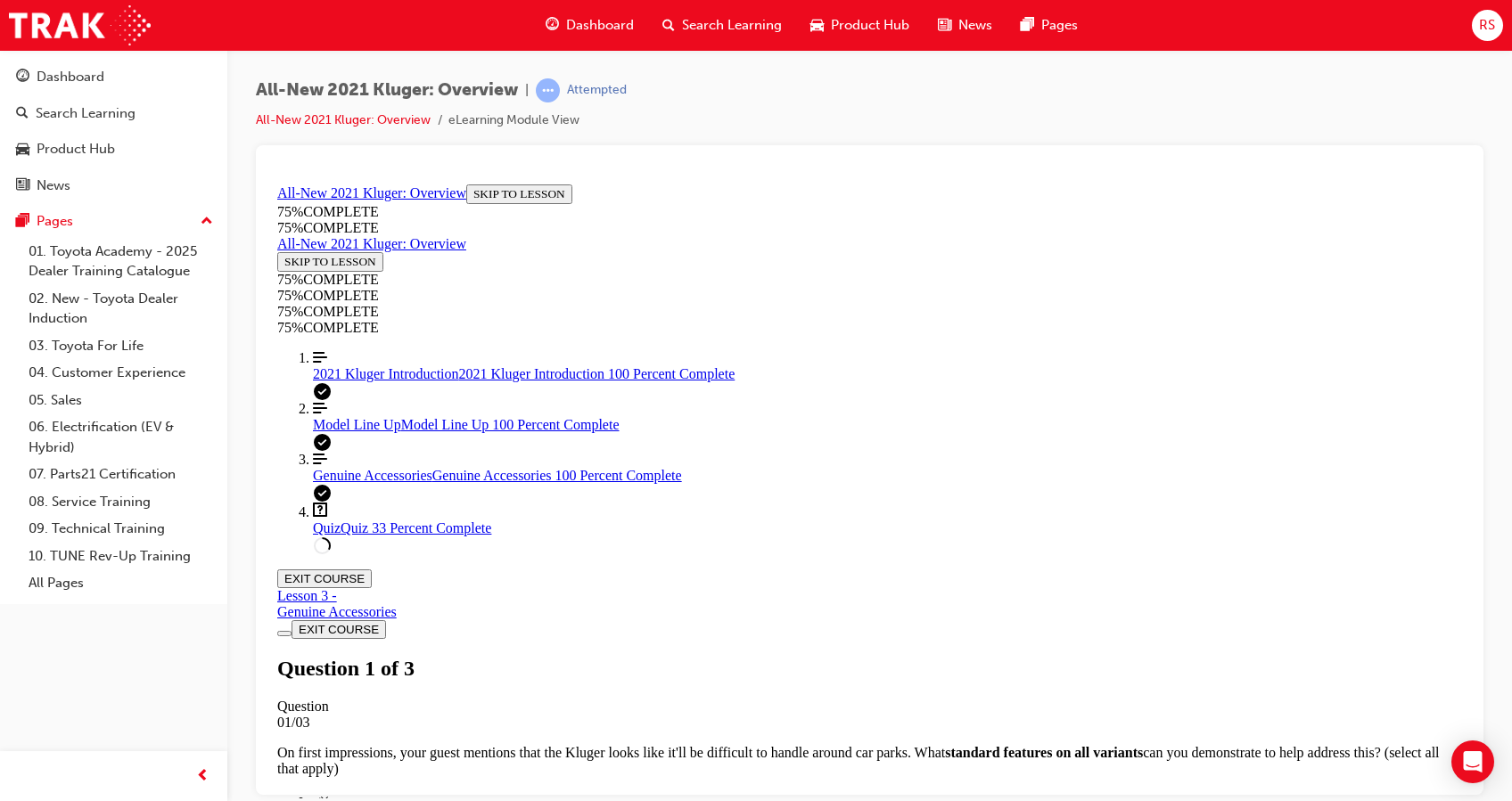
scroll to position [237, 0]
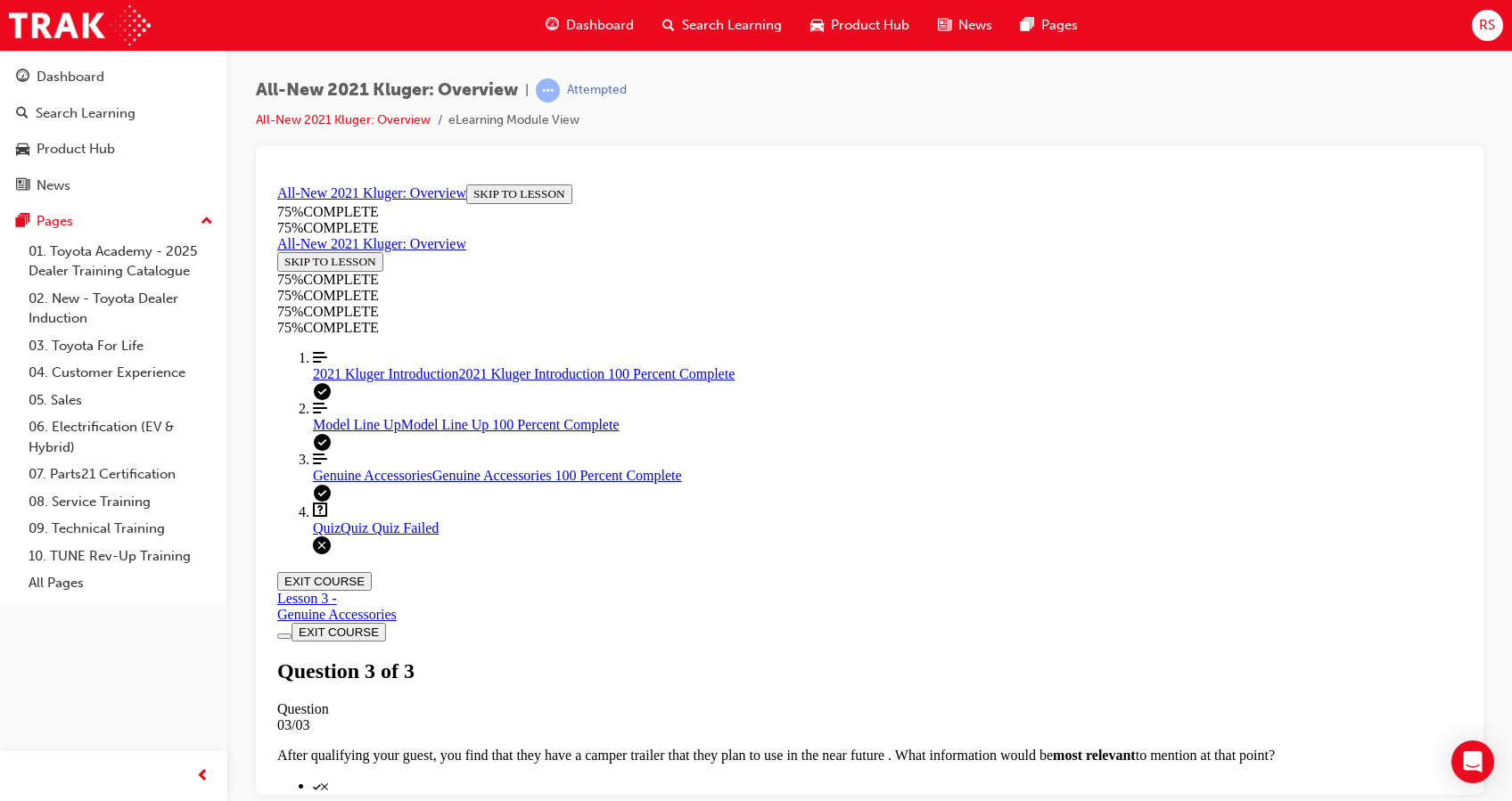
scroll to position [299, 0]
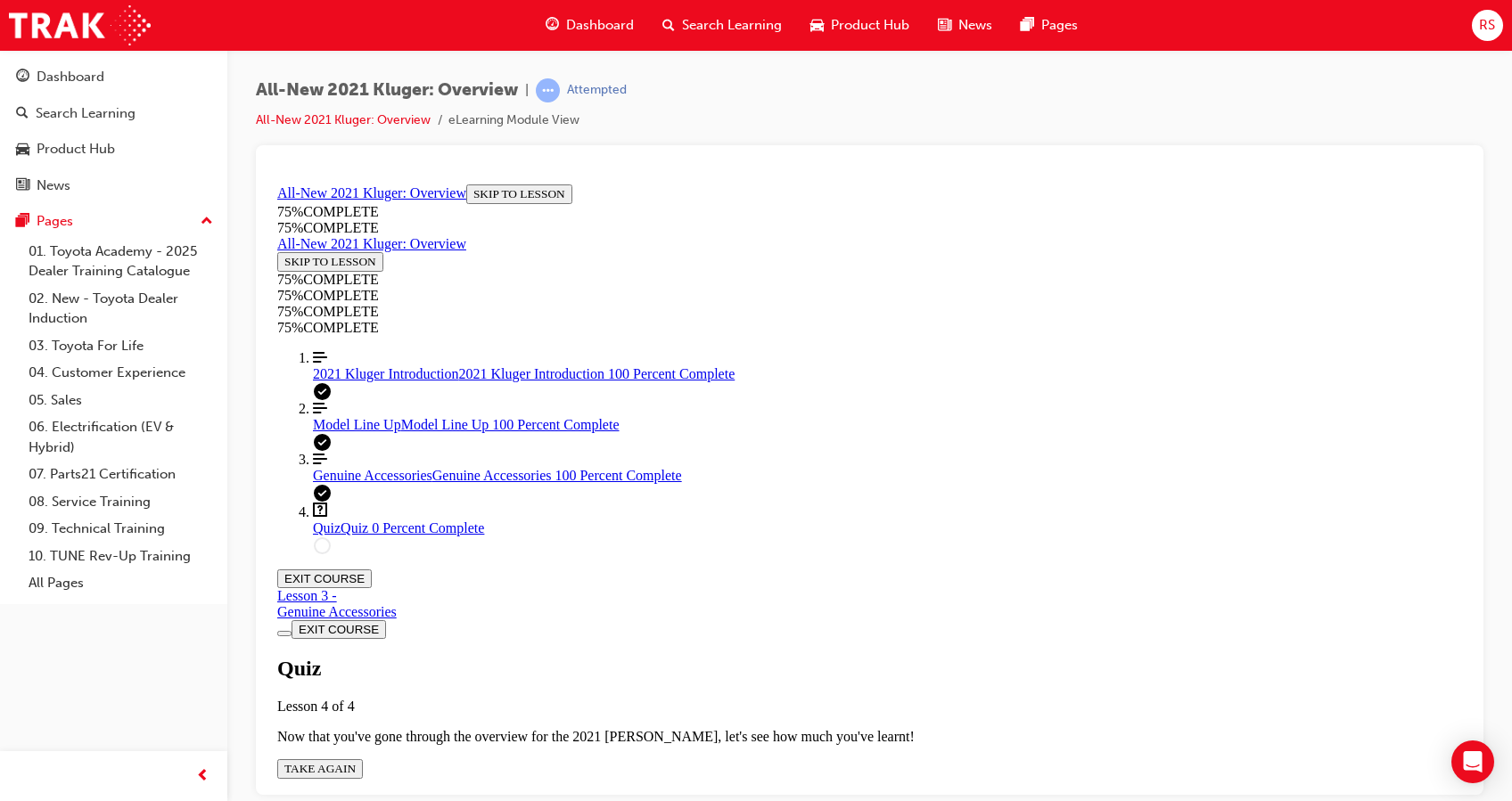
scroll to position [64, 0]
click at [363, 759] on button "TAKE AGAIN" at bounding box center [320, 768] width 86 height 19
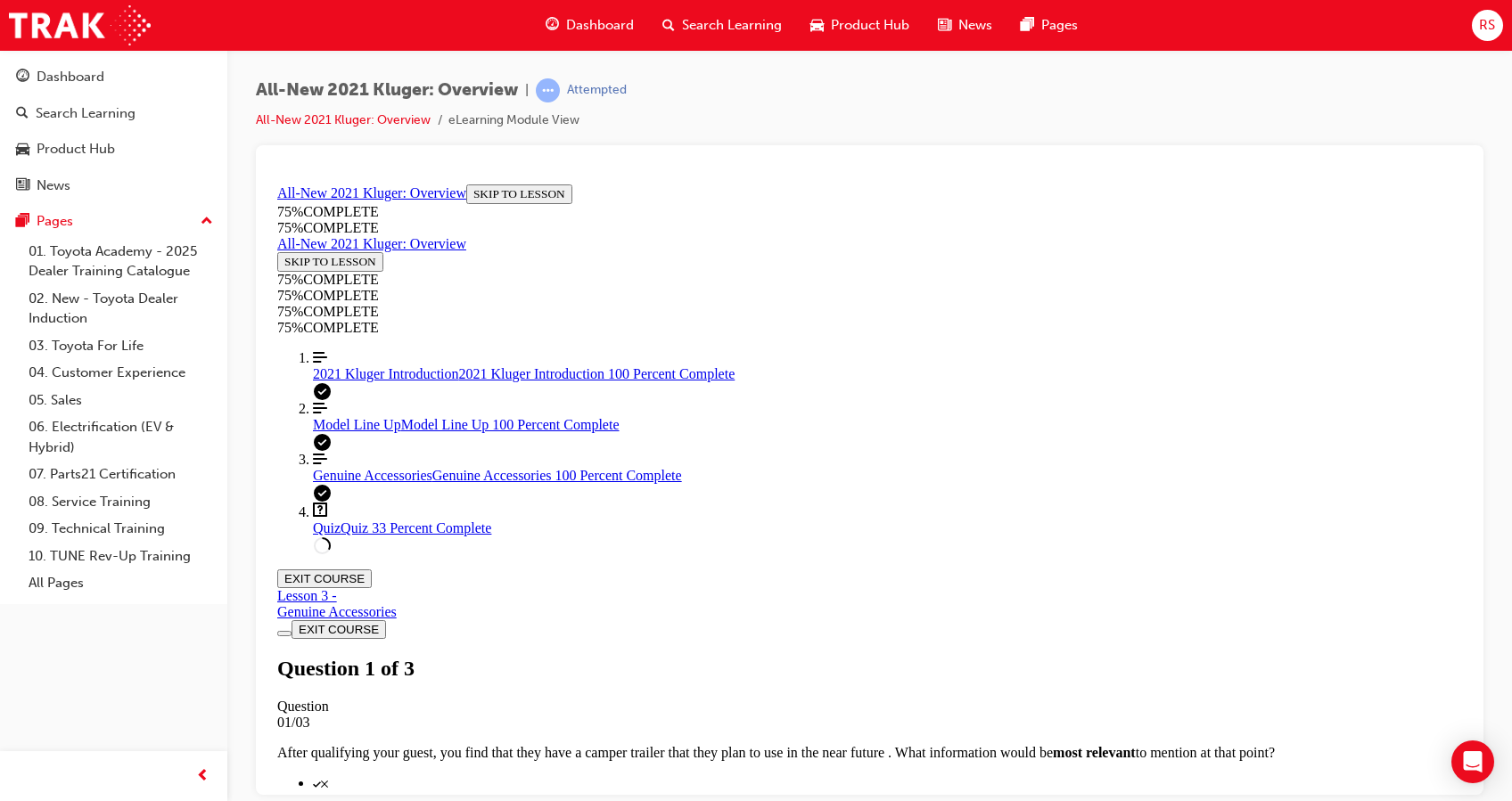
scroll to position [231, 0]
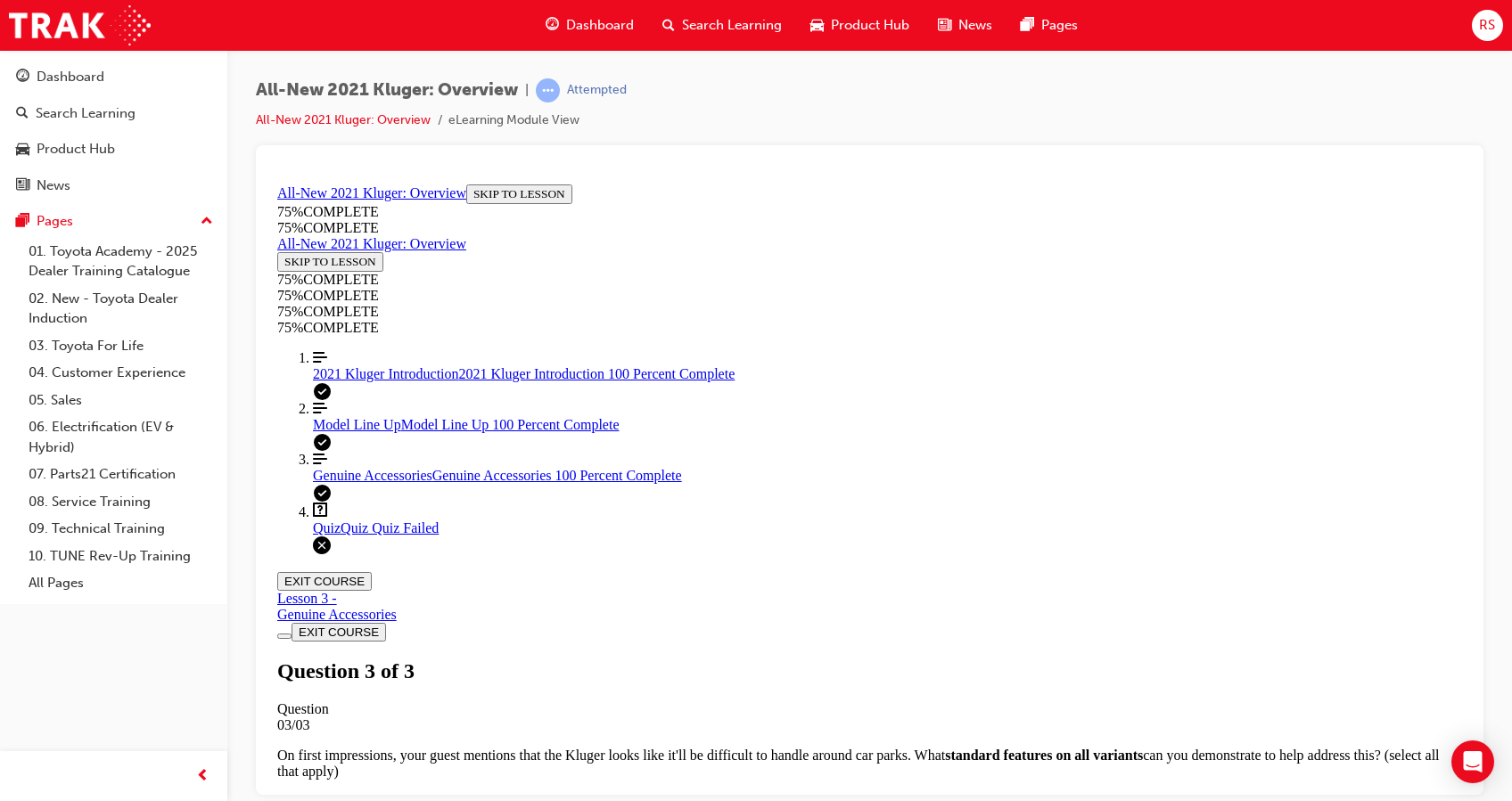
scroll to position [299, 0]
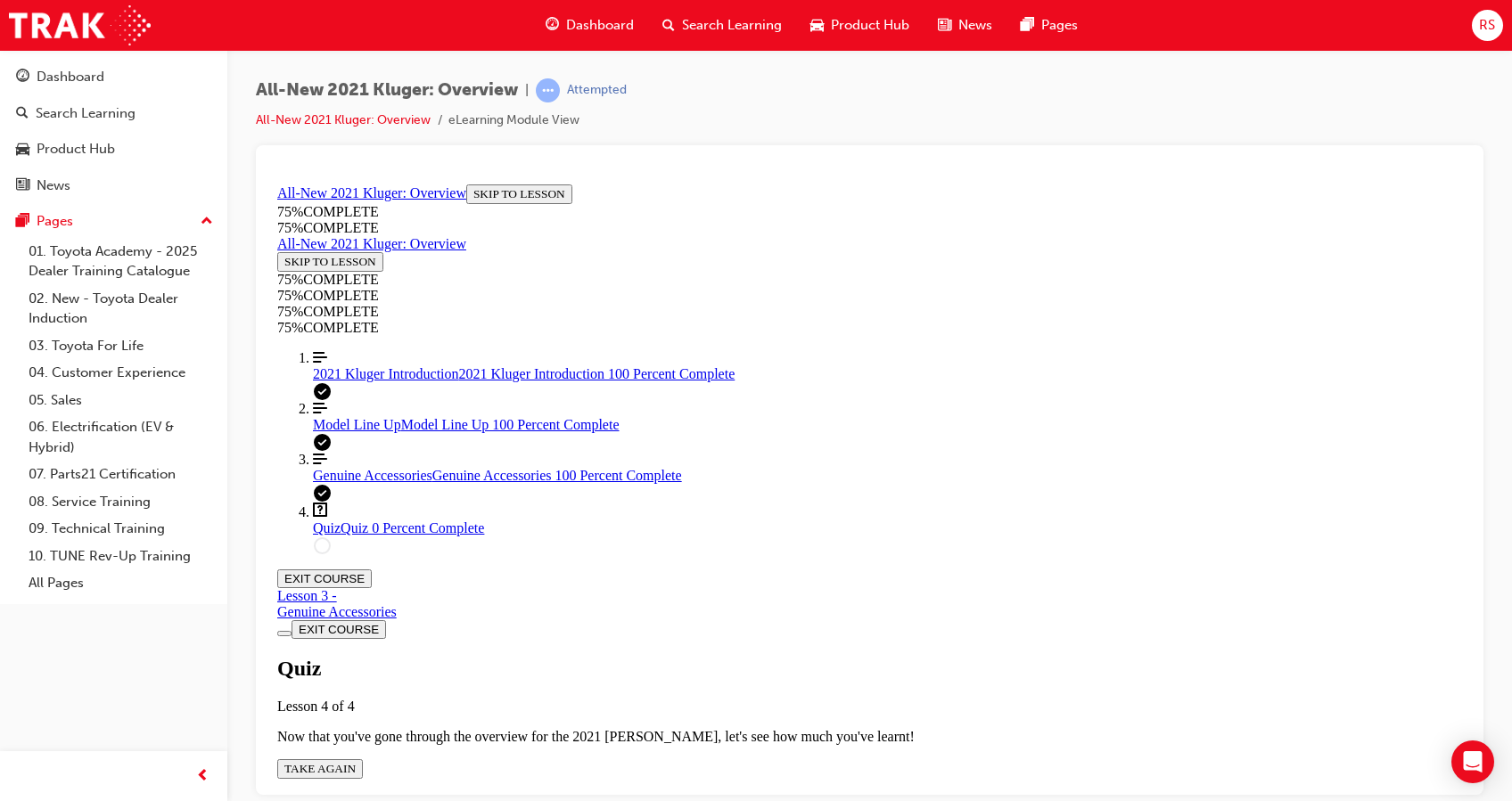
click at [355, 761] on span "TAKE AGAIN" at bounding box center [320, 768] width 71 height 14
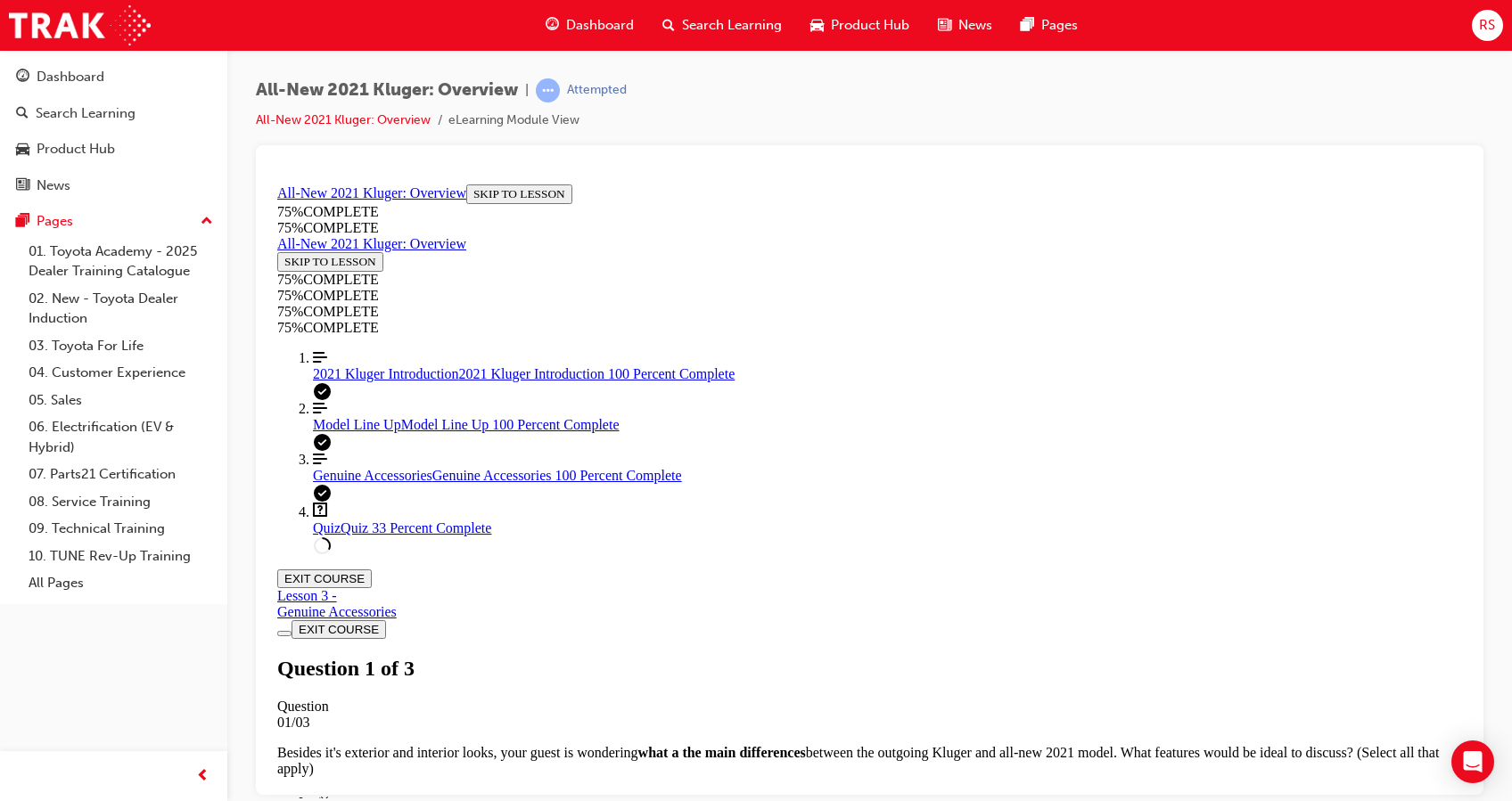
scroll to position [180, 0]
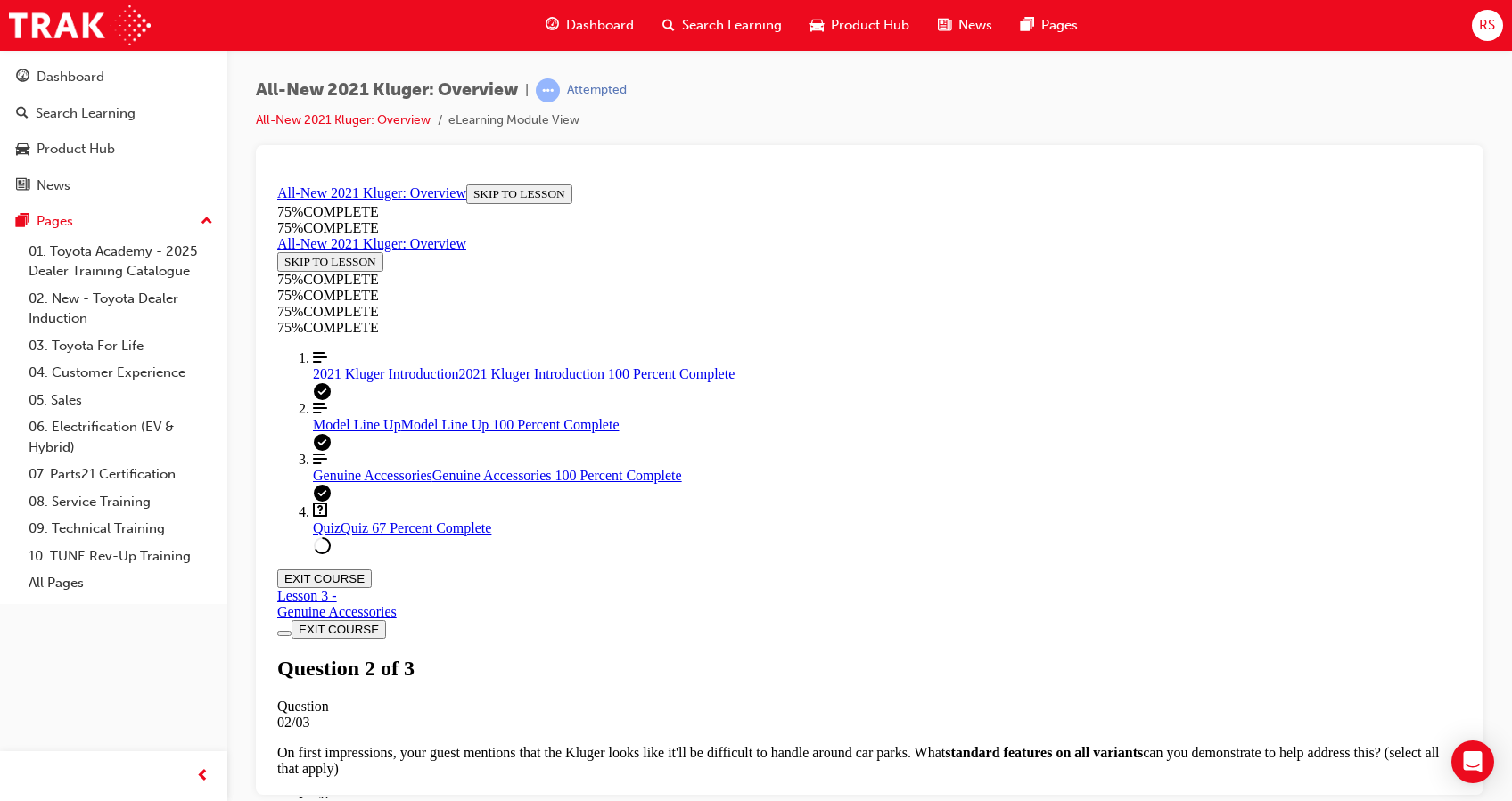
scroll to position [274, 0]
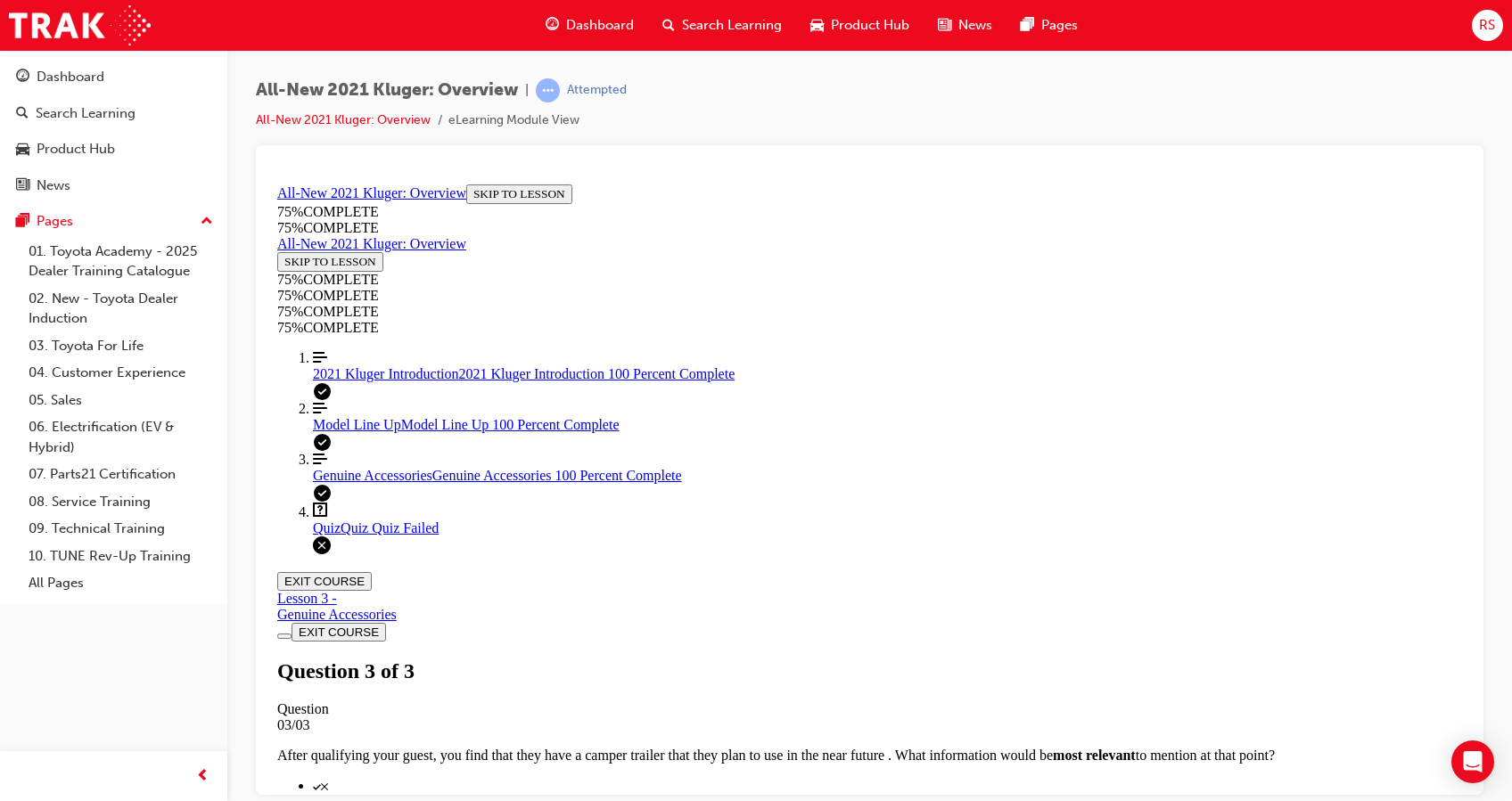
scroll to position [284, 0]
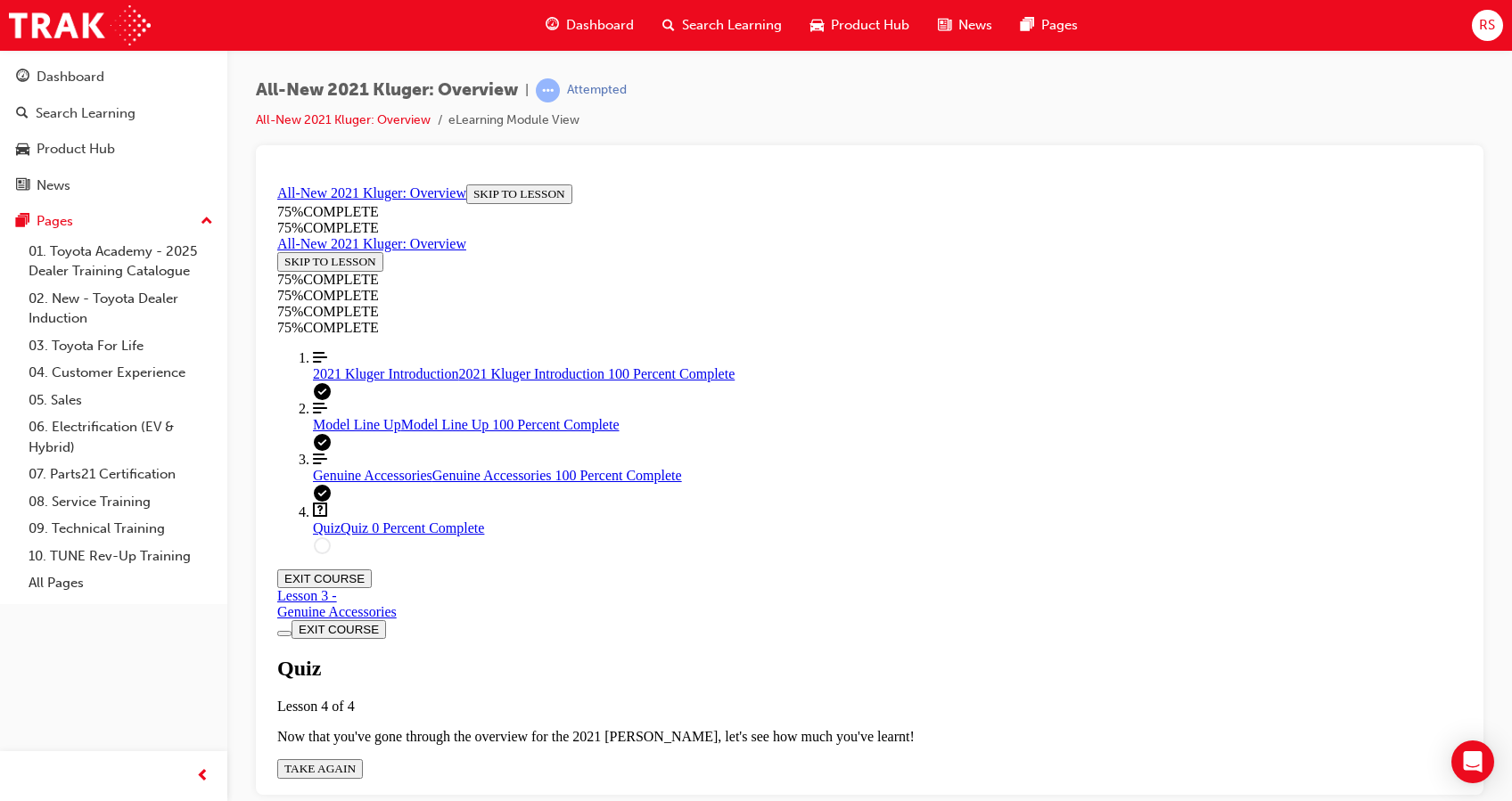
scroll to position [64, 0]
click at [355, 761] on span "TAKE AGAIN" at bounding box center [320, 768] width 71 height 14
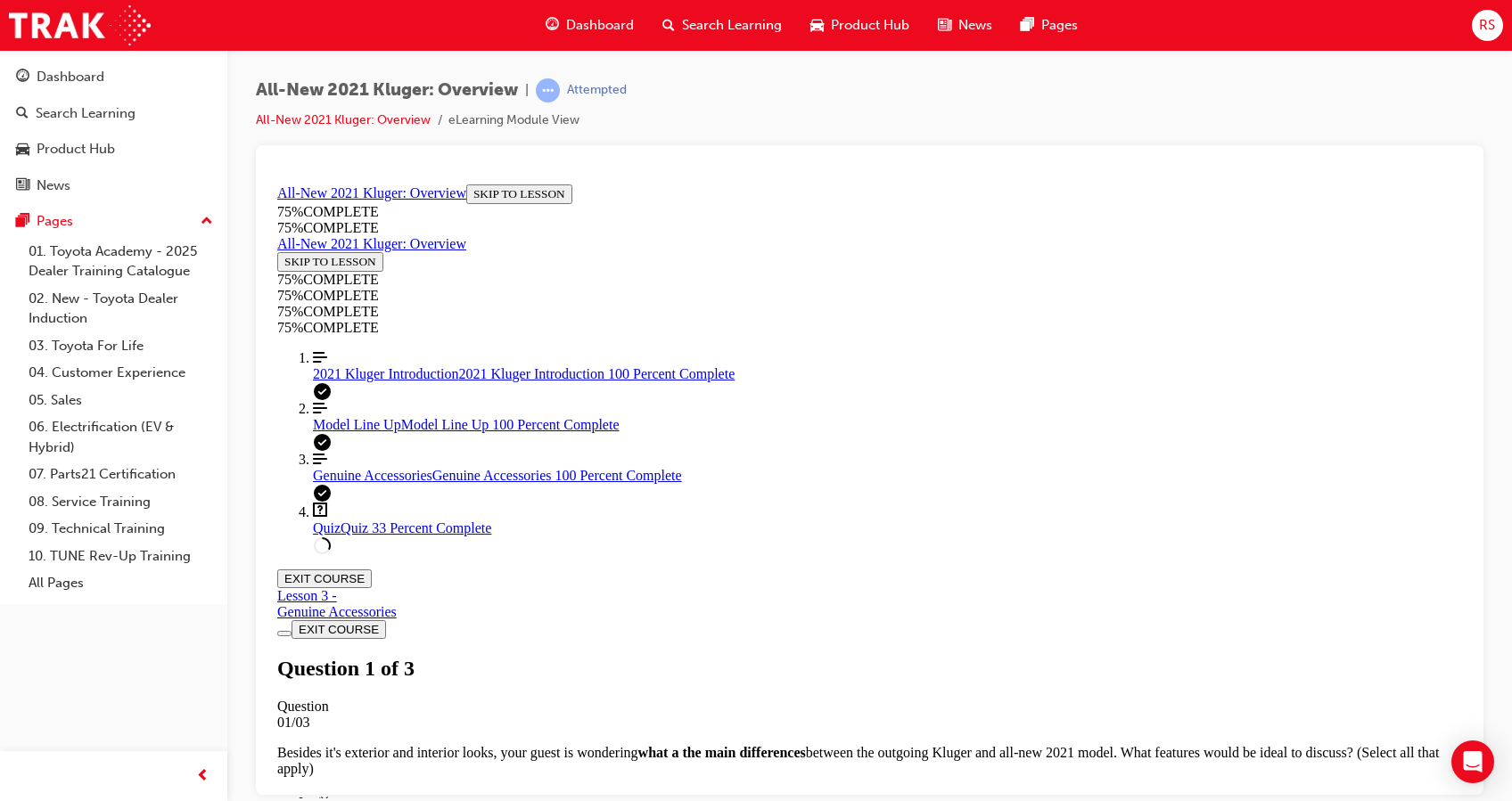
scroll to position [245, 0]
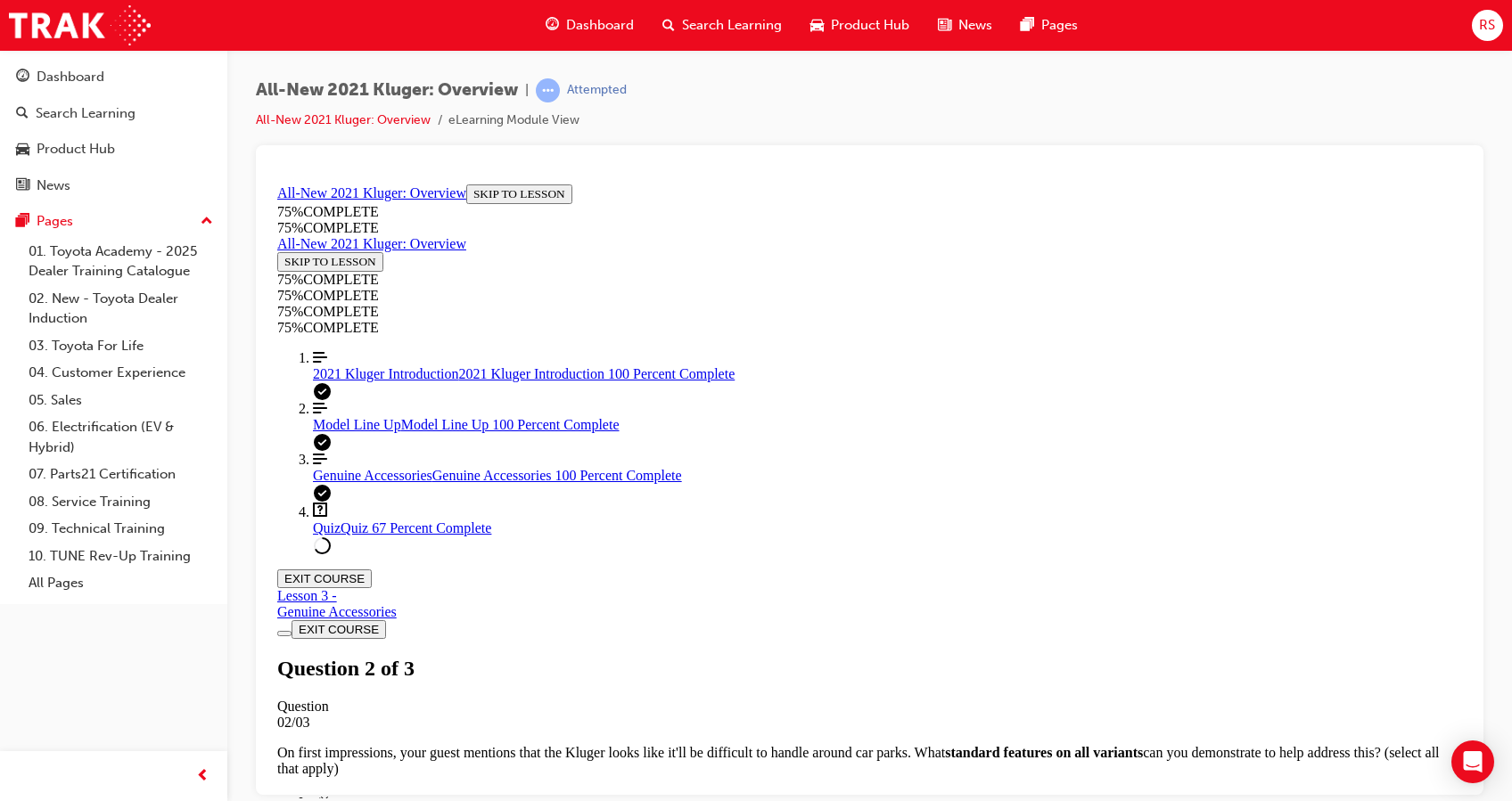
scroll to position [240, 0]
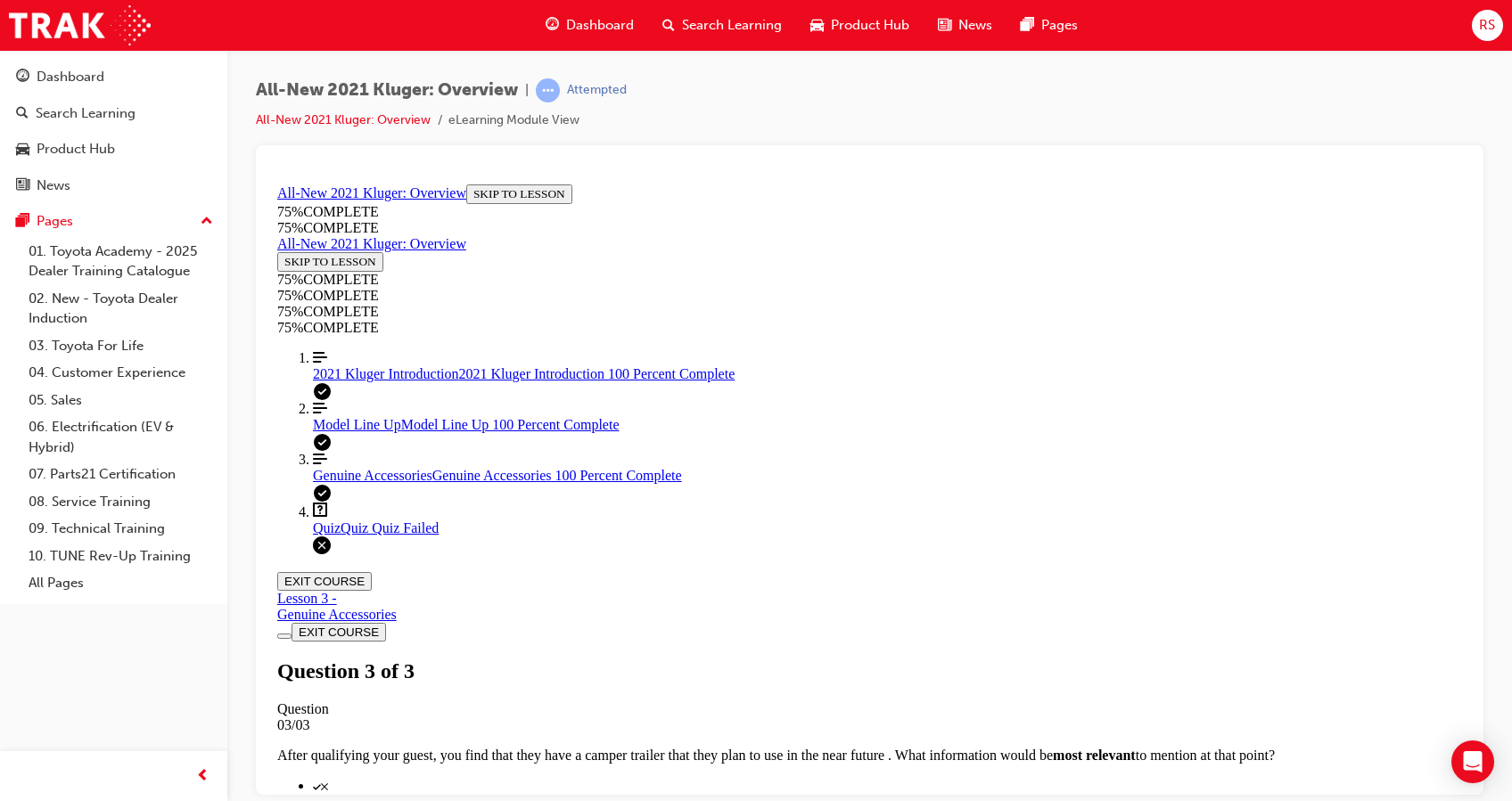
scroll to position [299, 0]
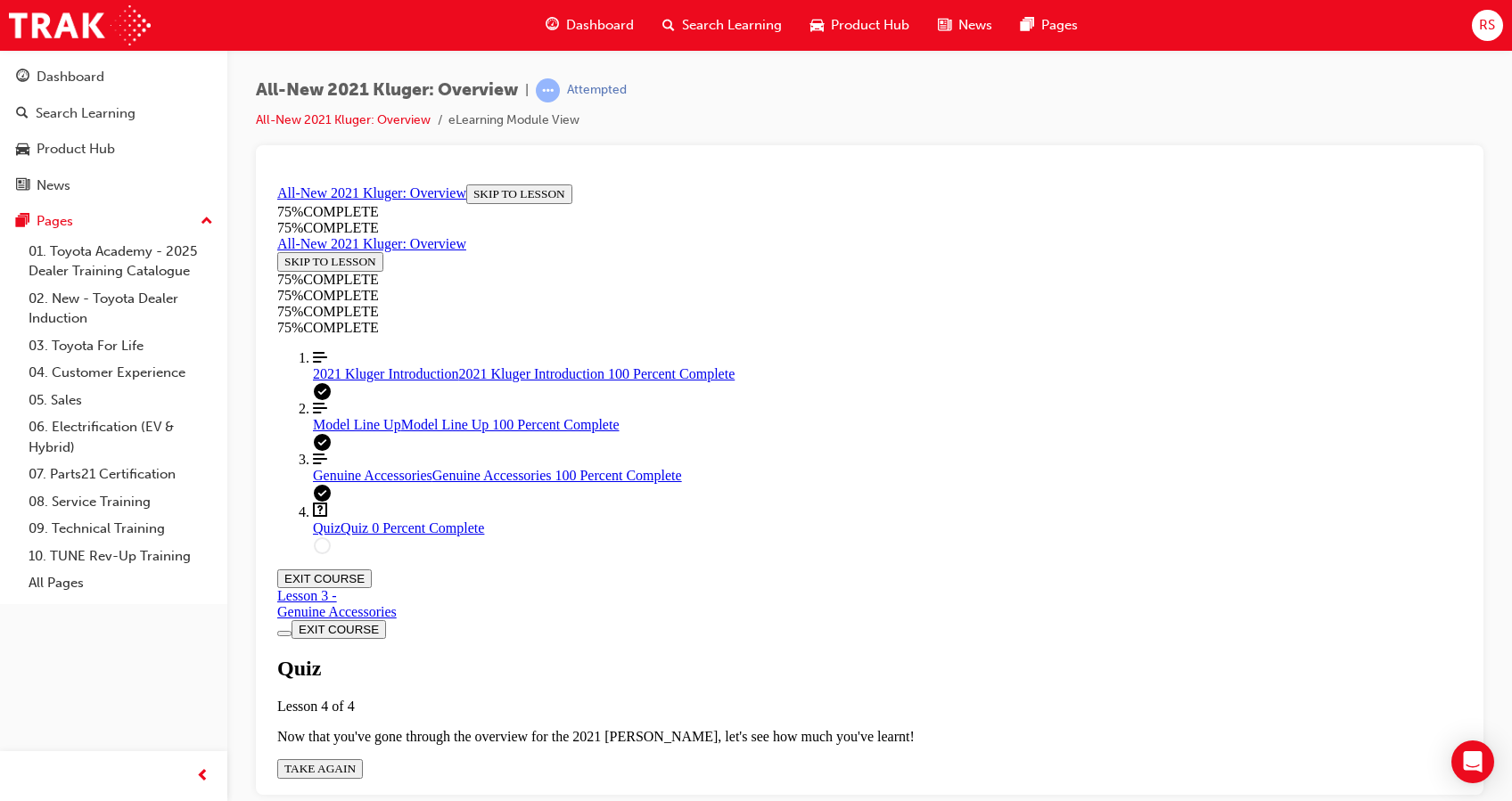
click at [355, 761] on span "TAKE AGAIN" at bounding box center [320, 768] width 71 height 14
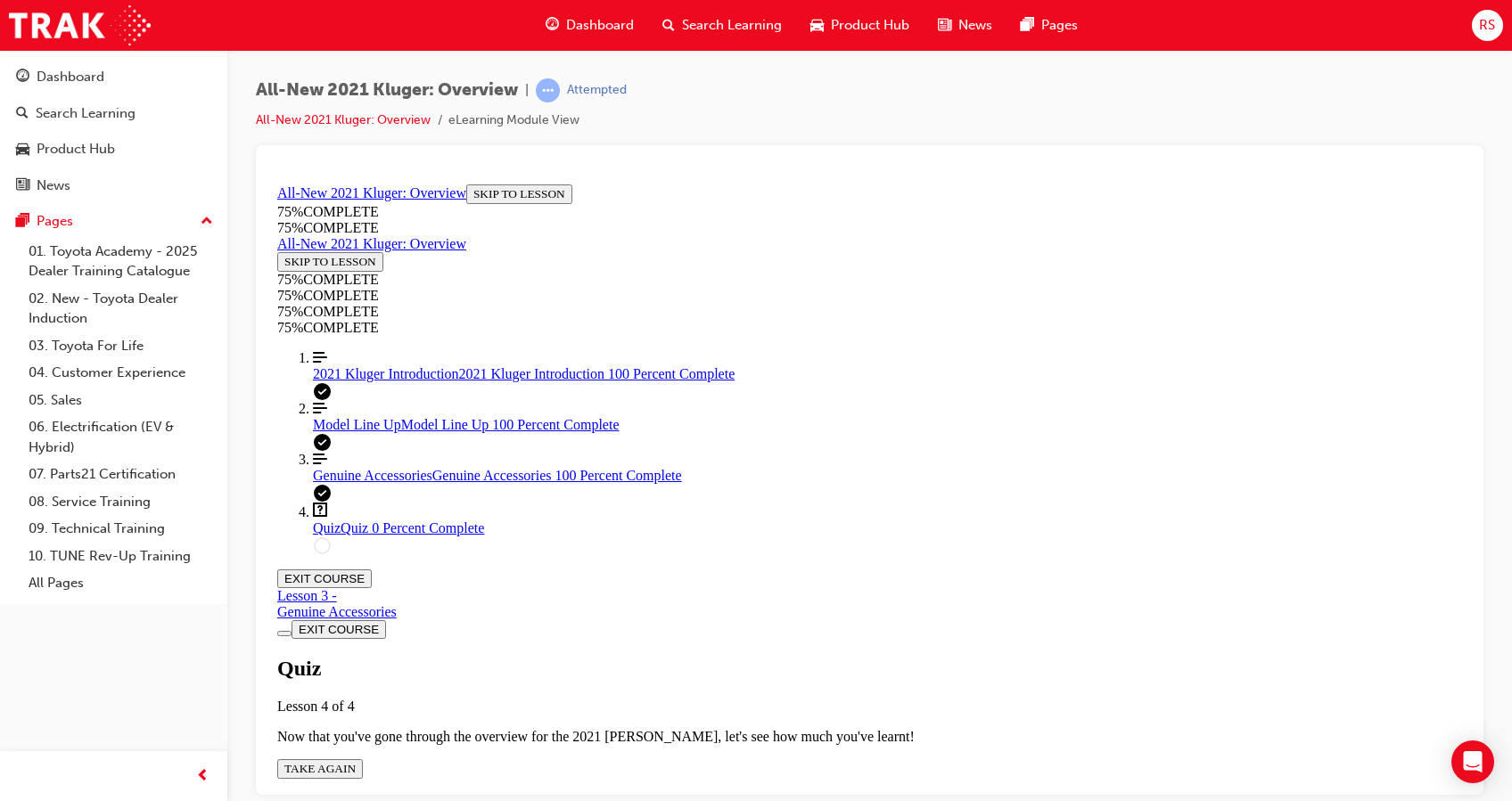
scroll to position [223, 0]
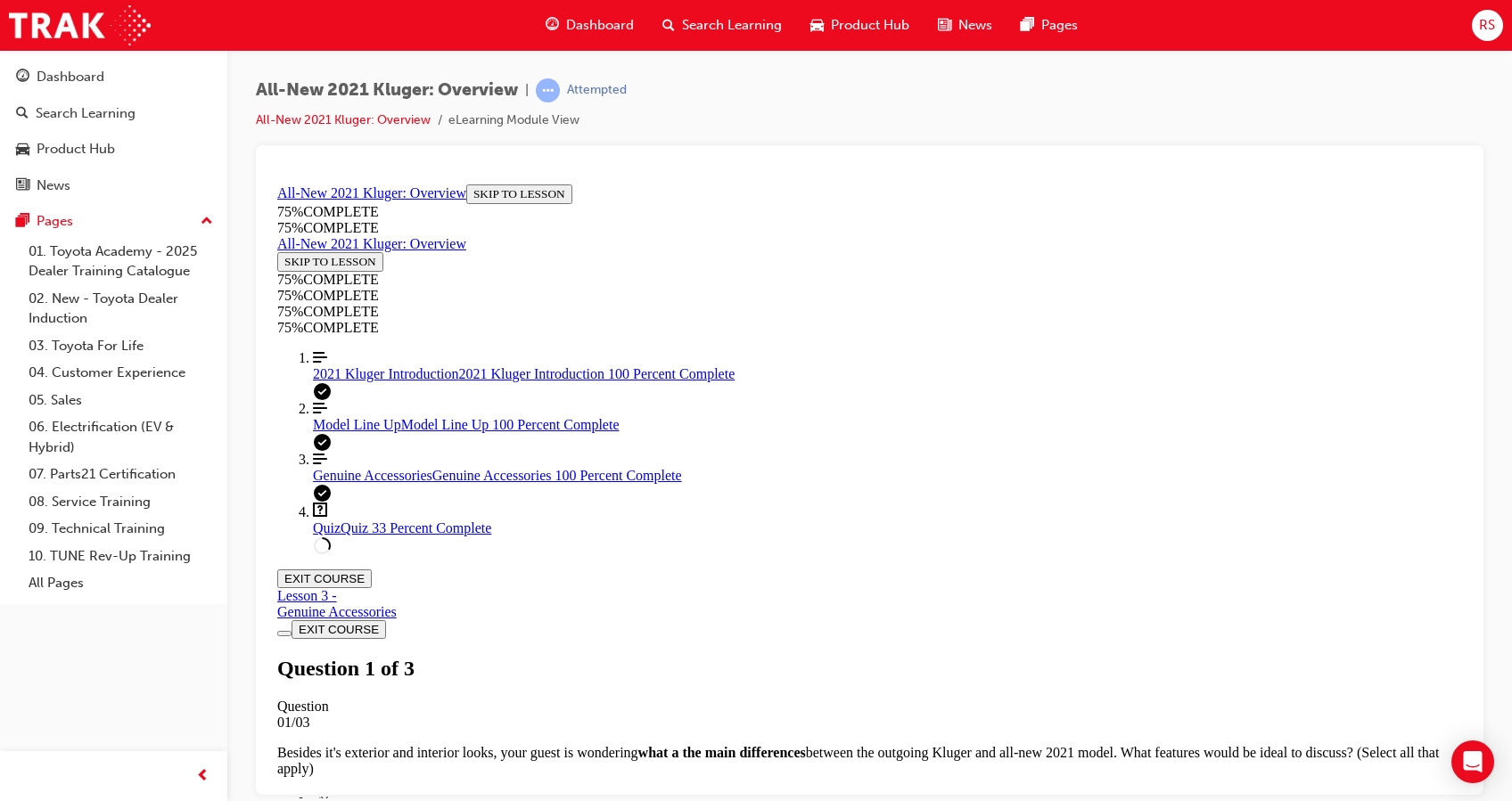
scroll to position [210, 0]
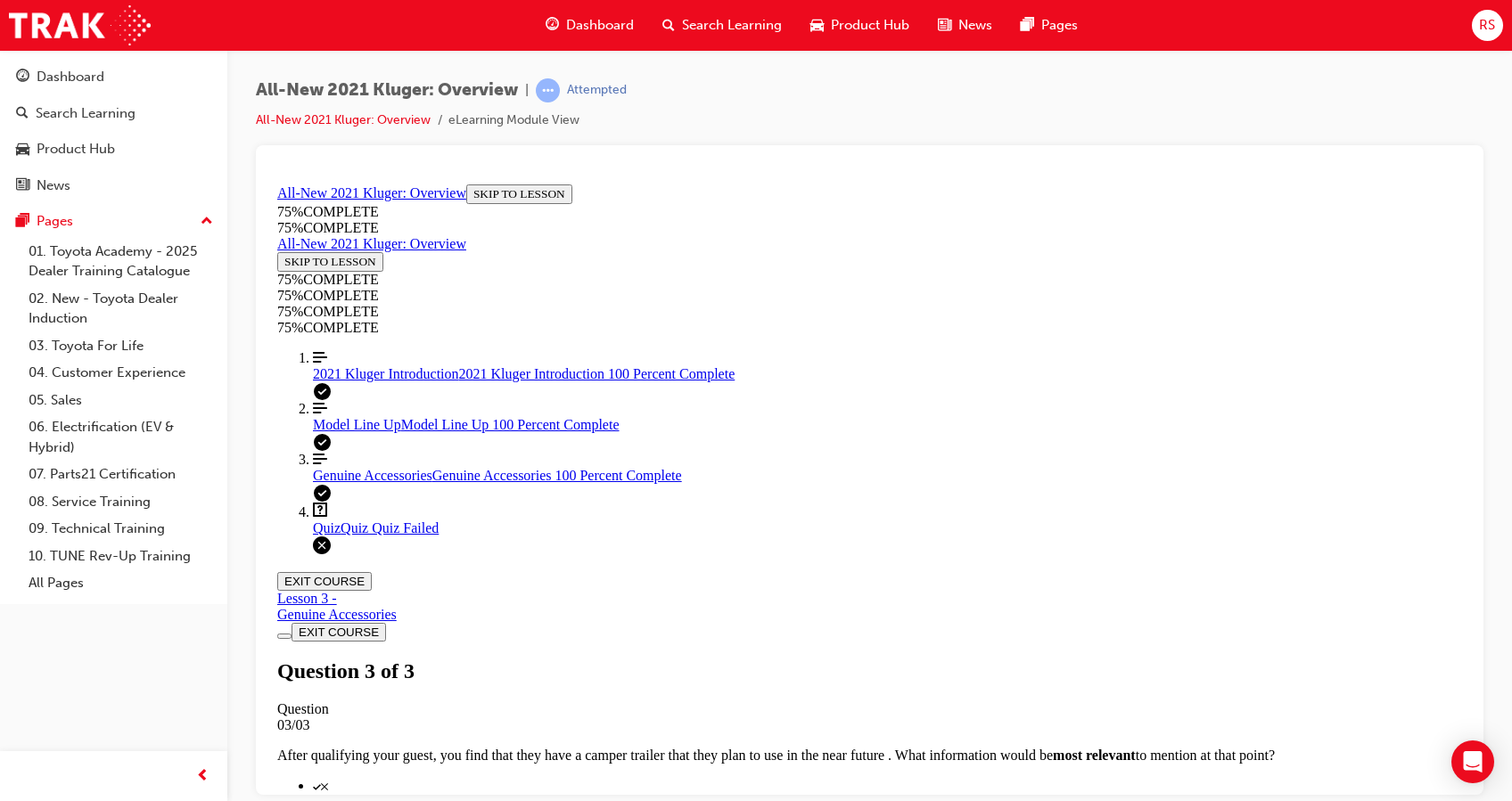
click at [372, 571] on button "EXIT COURSE" at bounding box center [324, 580] width 95 height 18
